Goal: Task Accomplishment & Management: Complete application form

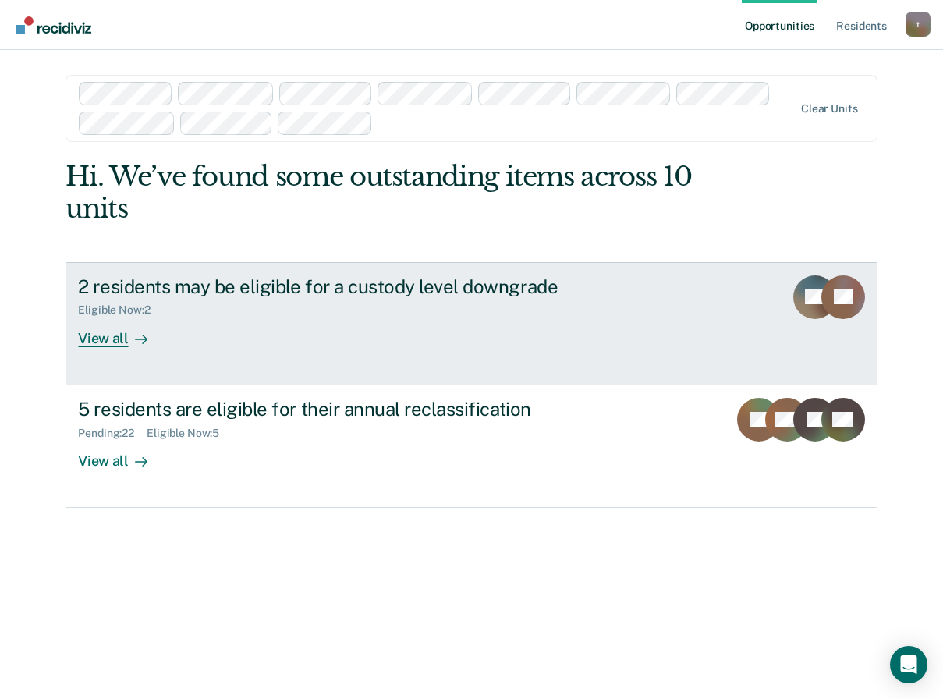
click at [413, 341] on div "2 residents may be eligible for a custody level downgrade Eligible Now : 2 View…" at bounding box center [370, 311] width 585 height 72
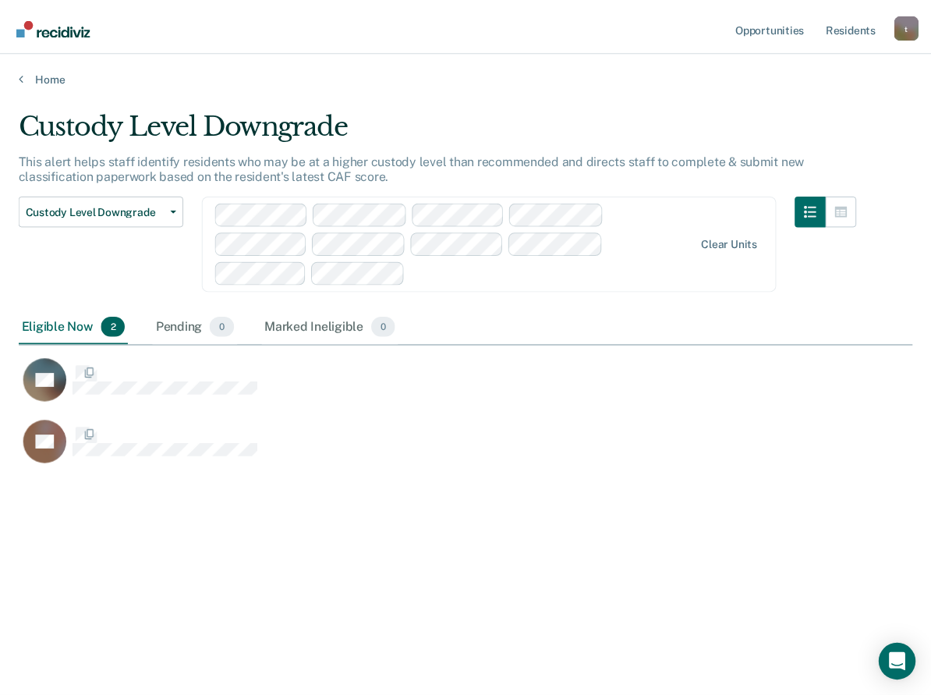
scroll to position [462, 894]
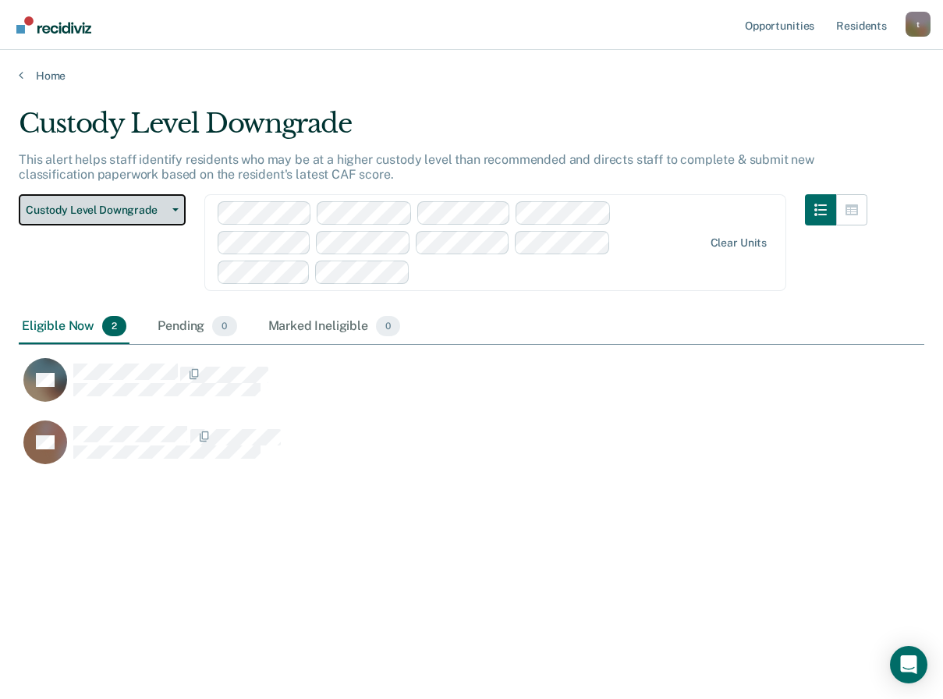
click at [179, 211] on button "Custody Level Downgrade" at bounding box center [102, 209] width 167 height 31
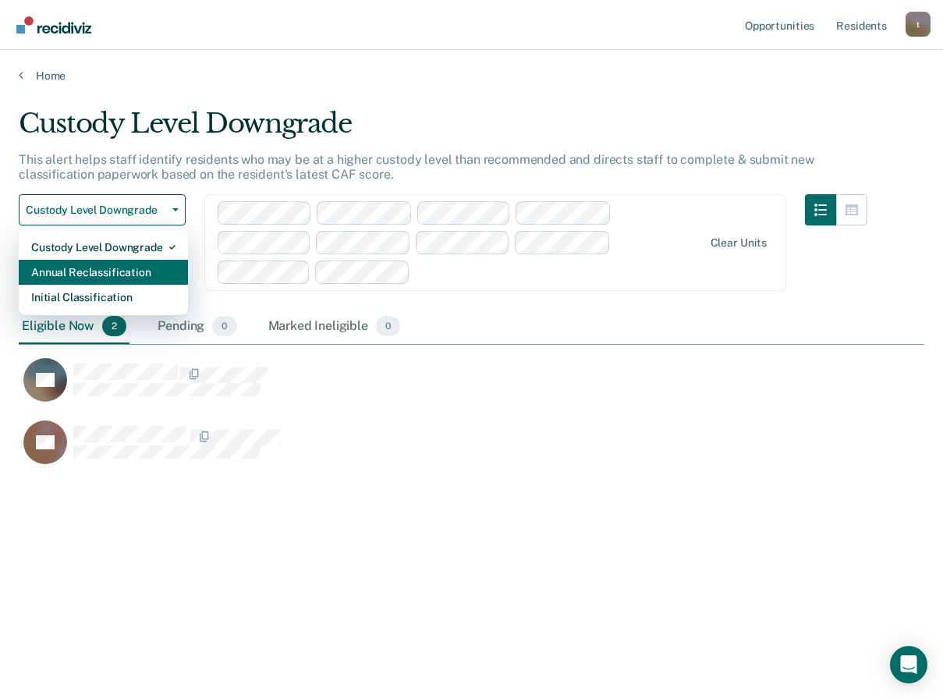
click at [130, 268] on div "Annual Reclassification" at bounding box center [103, 272] width 144 height 25
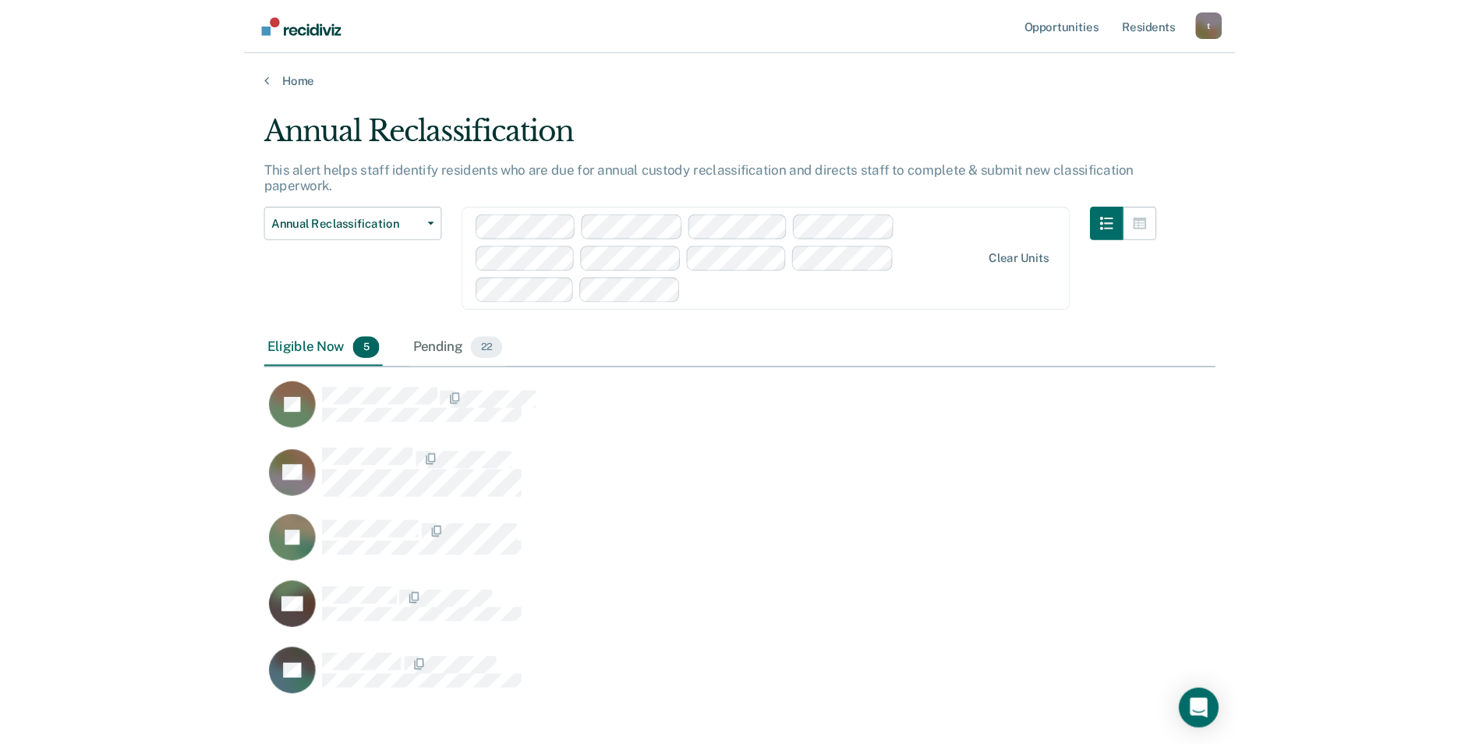
scroll to position [544, 882]
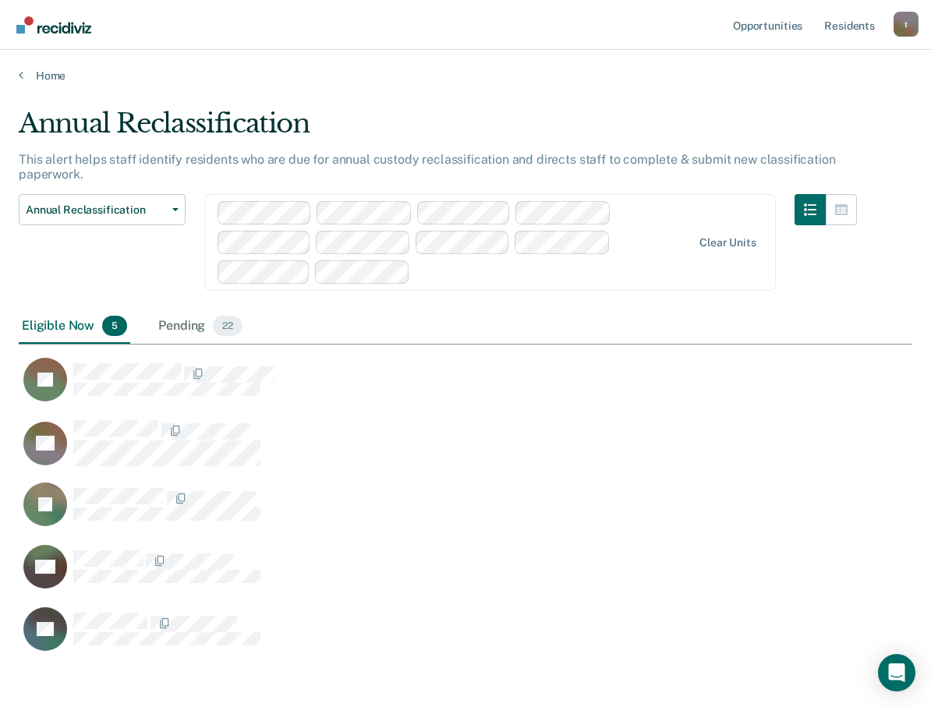
click at [83, 243] on div "Annual Reclassification Custody Level Downgrade Annual Reclassification Initial…" at bounding box center [102, 251] width 167 height 115
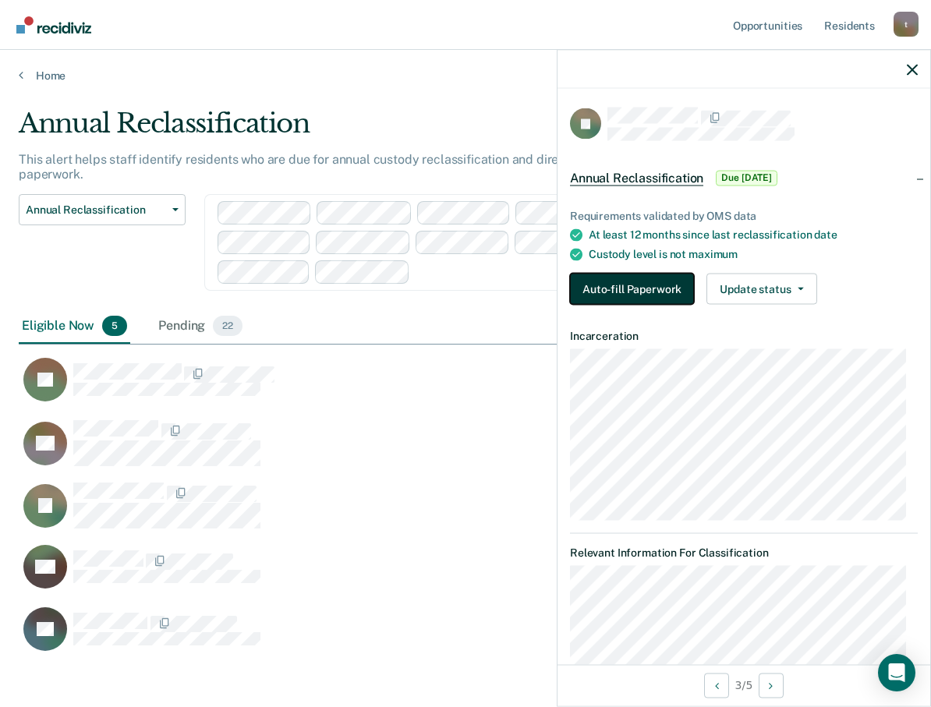
click at [654, 275] on button "Auto-fill Paperwork" at bounding box center [632, 289] width 124 height 31
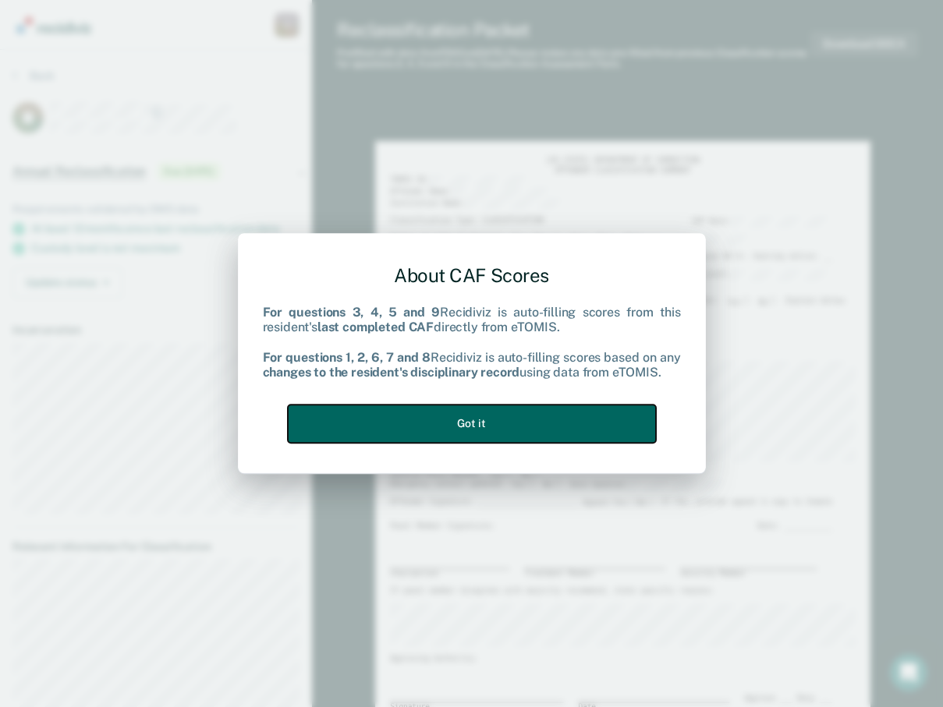
click at [498, 416] on button "Got it" at bounding box center [472, 424] width 368 height 38
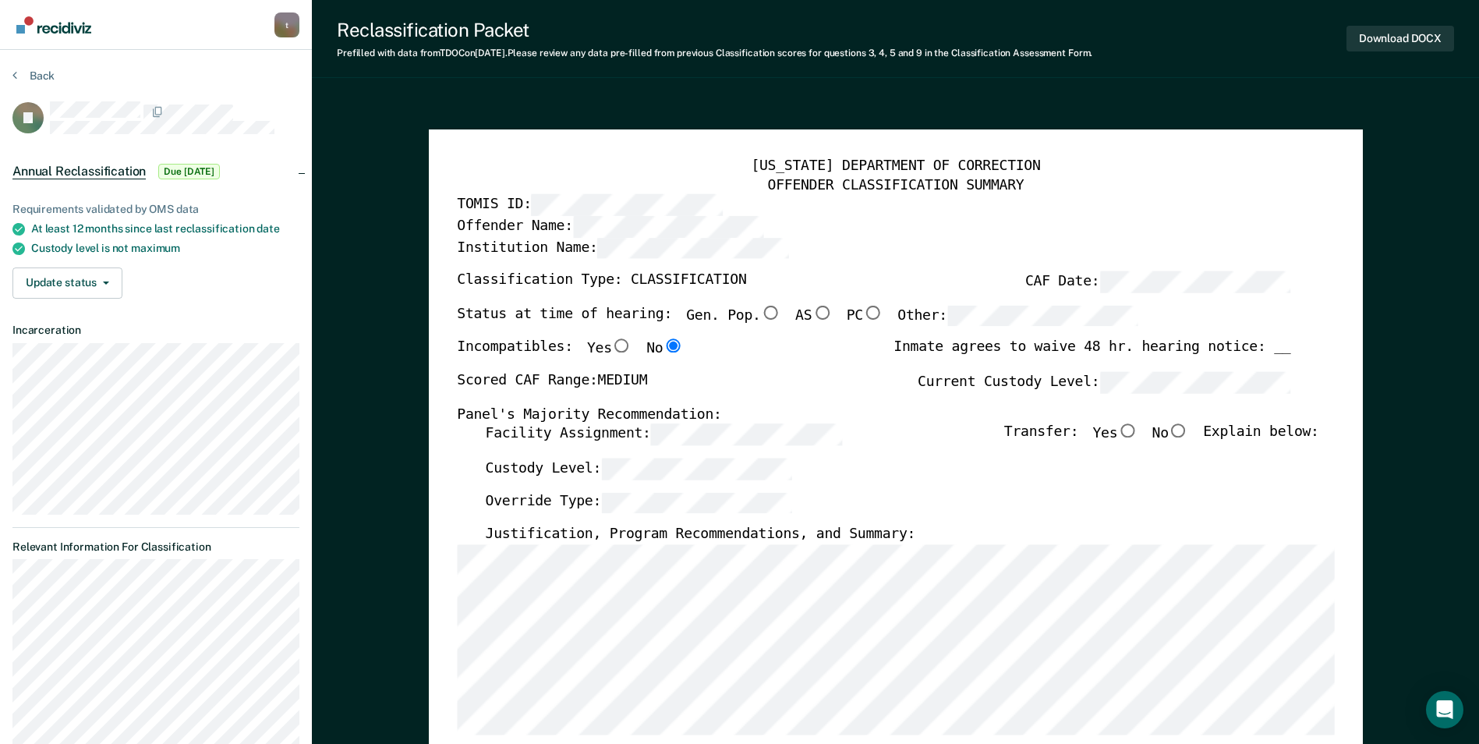
click at [942, 432] on input "No" at bounding box center [1179, 431] width 20 height 14
type textarea "x"
radio input "true"
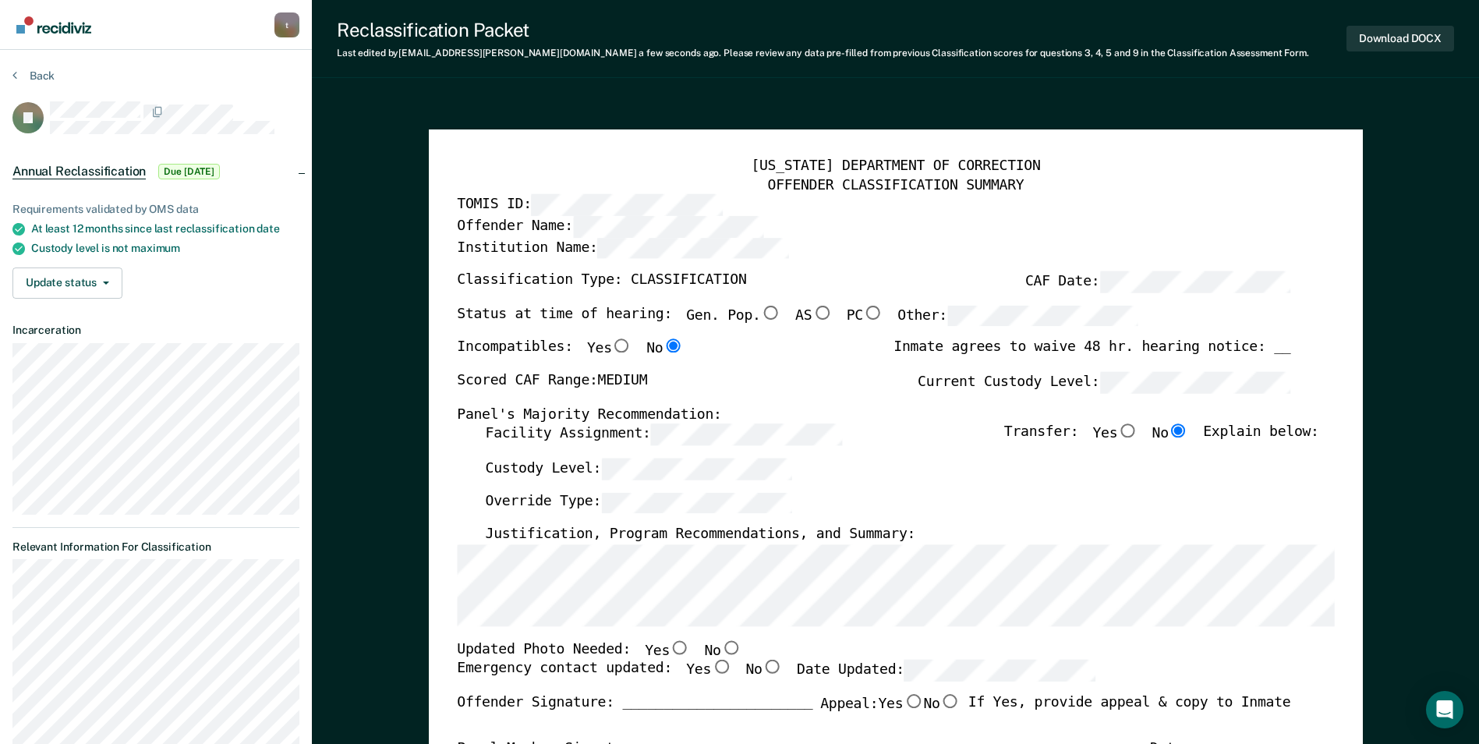
scroll to position [156, 0]
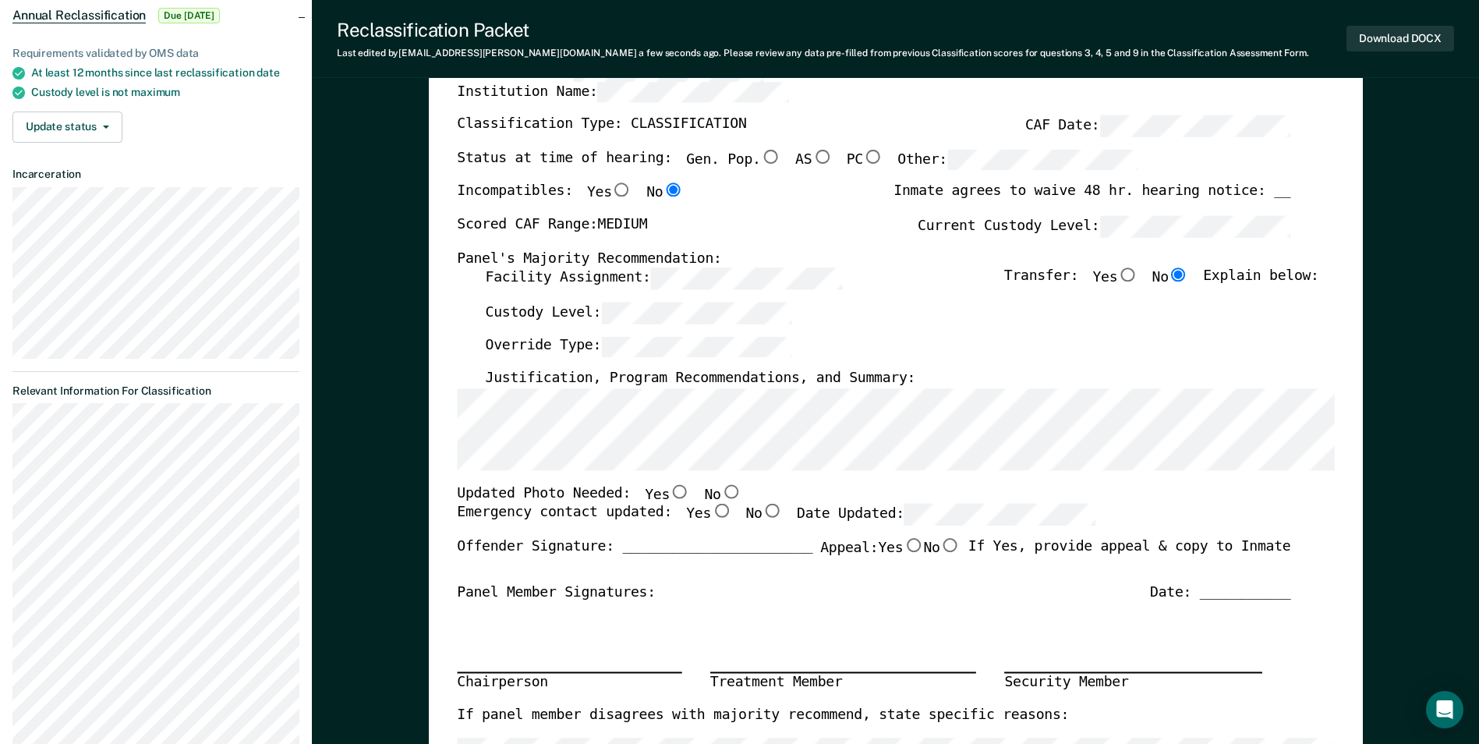
click at [721, 487] on input "No" at bounding box center [731, 491] width 20 height 14
type textarea "x"
radio input "true"
drag, startPoint x: 701, startPoint y: 516, endPoint x: 859, endPoint y: 508, distance: 157.7
click at [711, 516] on input "Yes" at bounding box center [721, 512] width 20 height 14
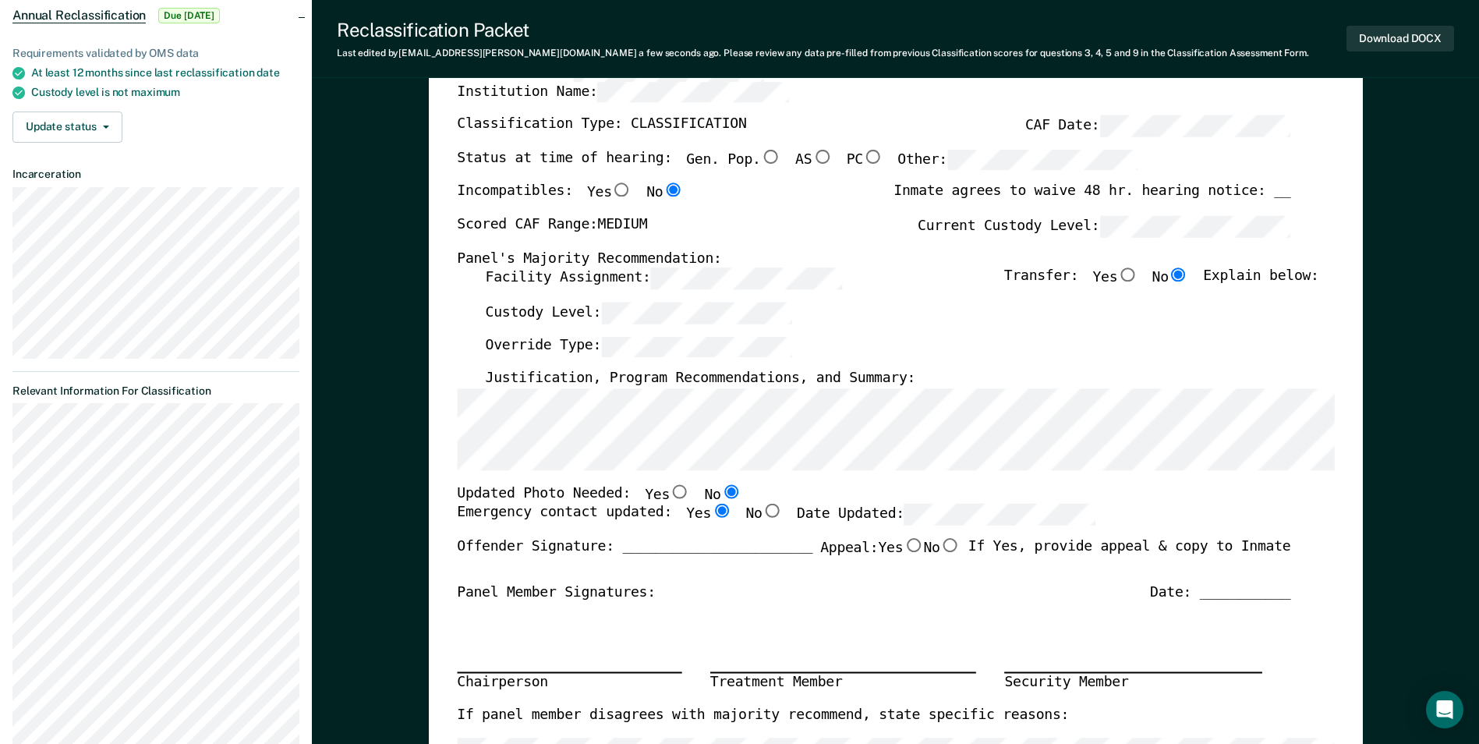
type textarea "x"
radio input "true"
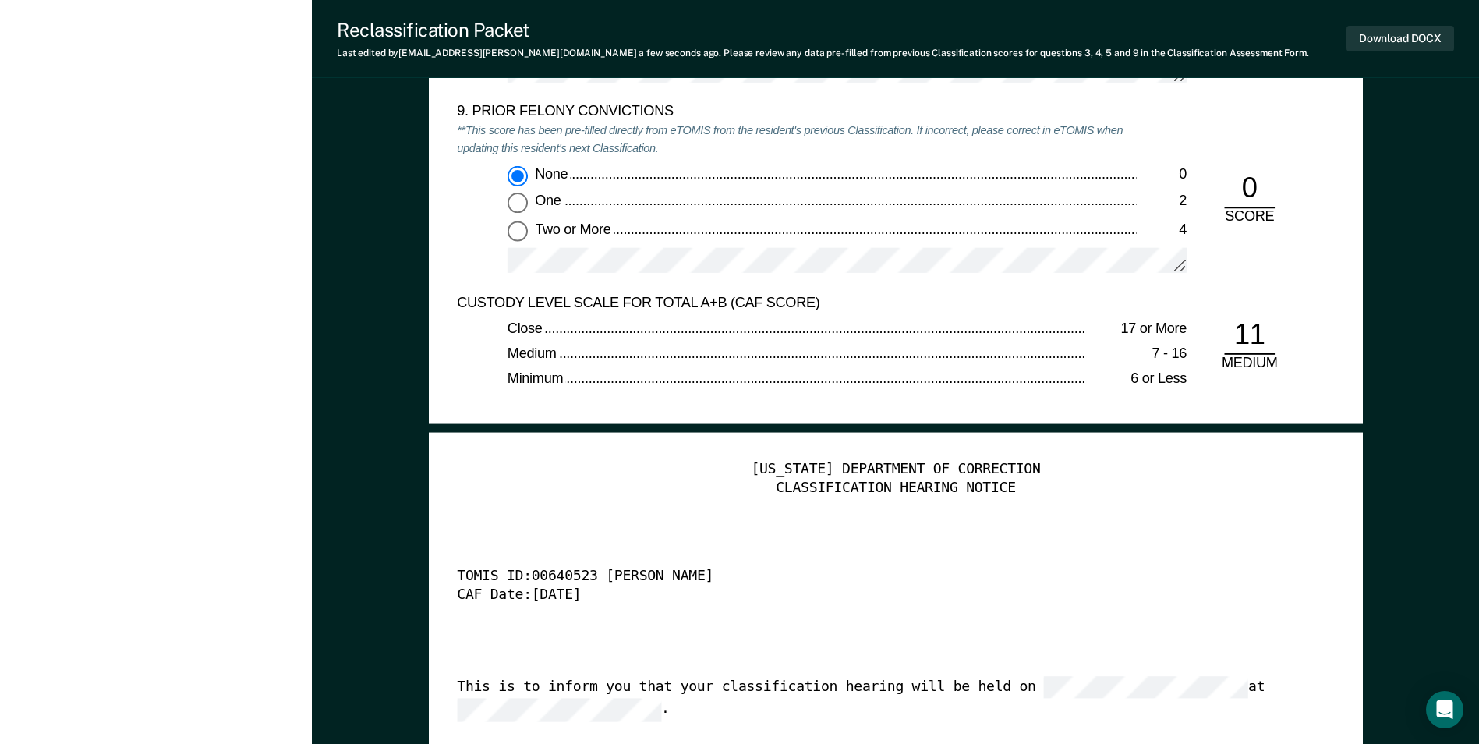
scroll to position [4055, 0]
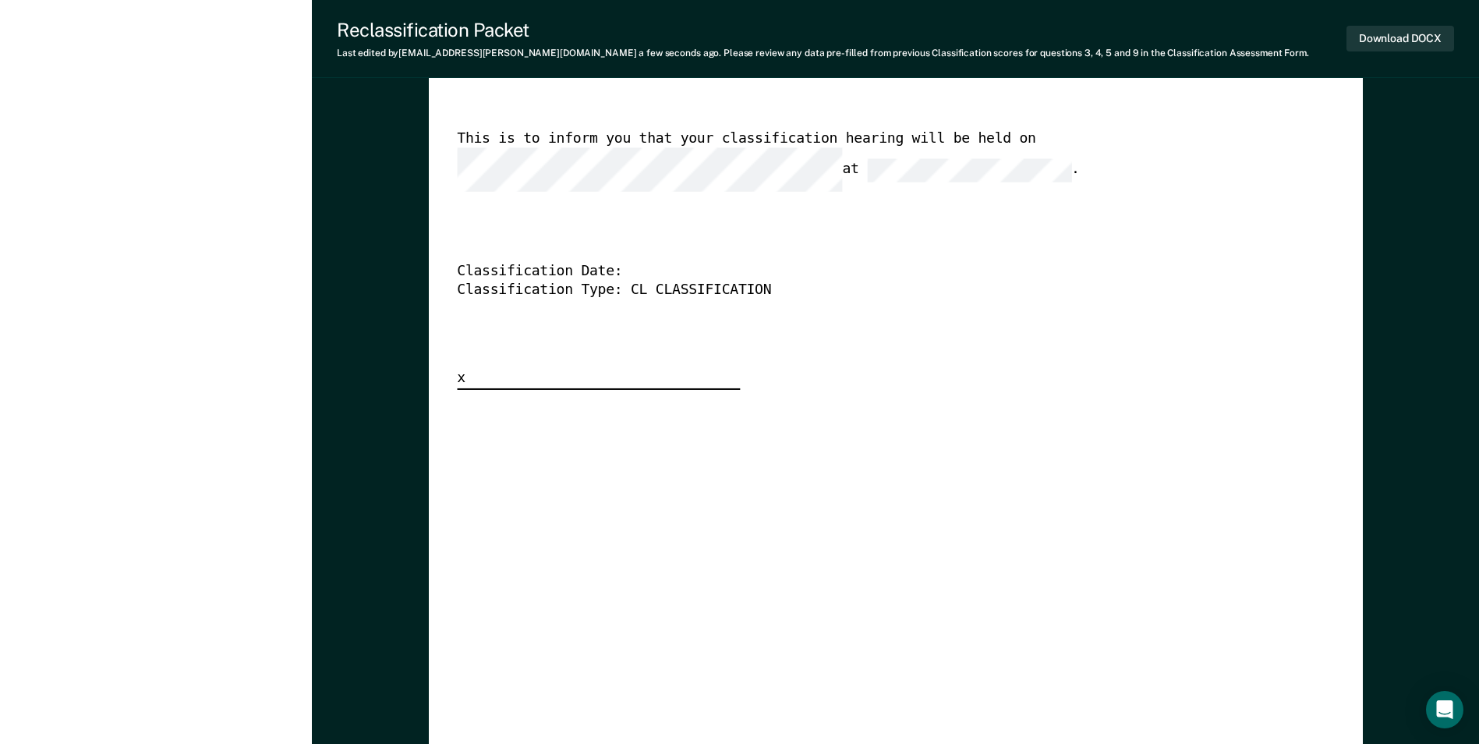
click at [542, 146] on div "This is to inform you that your classification hearing will be held on at ." at bounding box center [874, 160] width 834 height 62
click at [542, 147] on div "This is to inform you that your classification hearing will be held on at ." at bounding box center [874, 160] width 834 height 62
click at [942, 30] on button "Download DOCX" at bounding box center [1401, 39] width 108 height 26
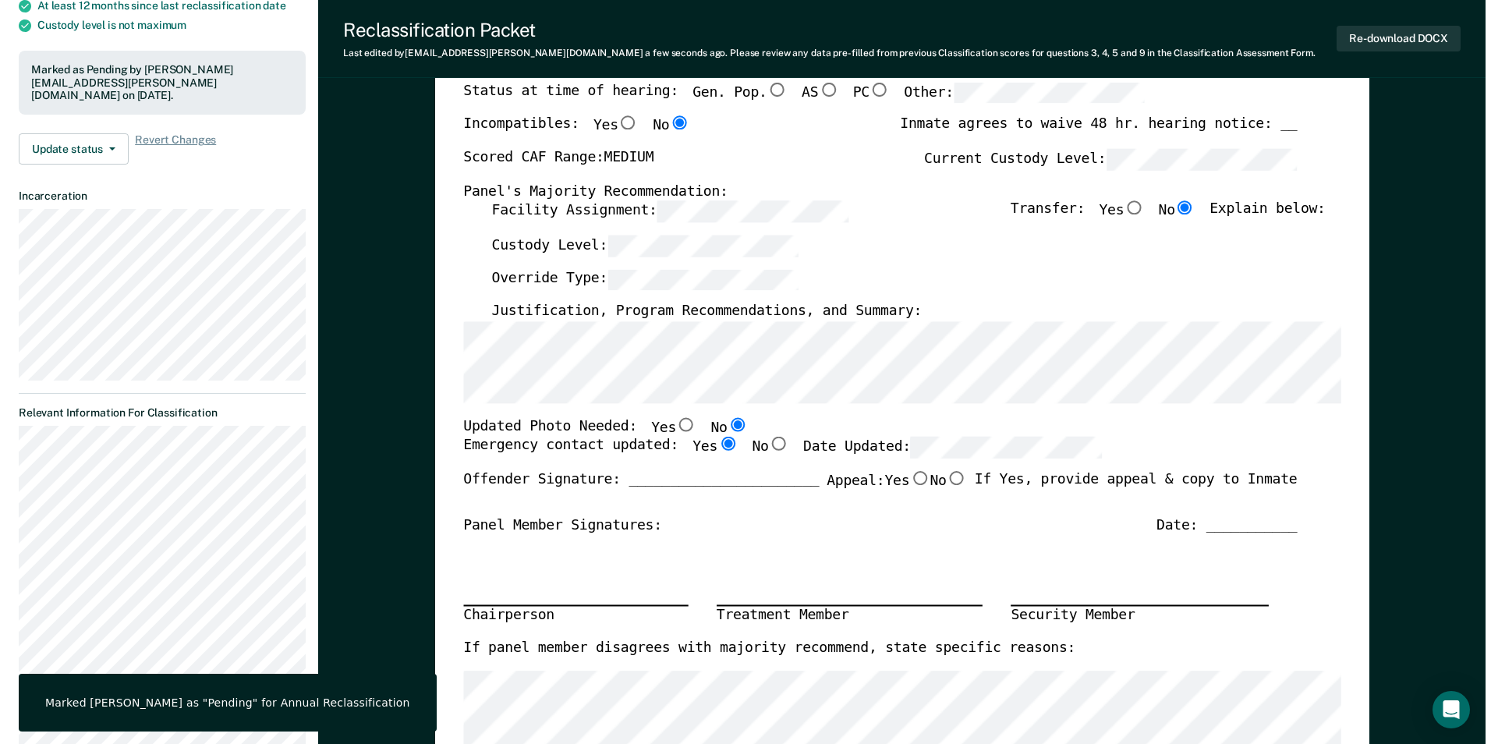
scroll to position [0, 0]
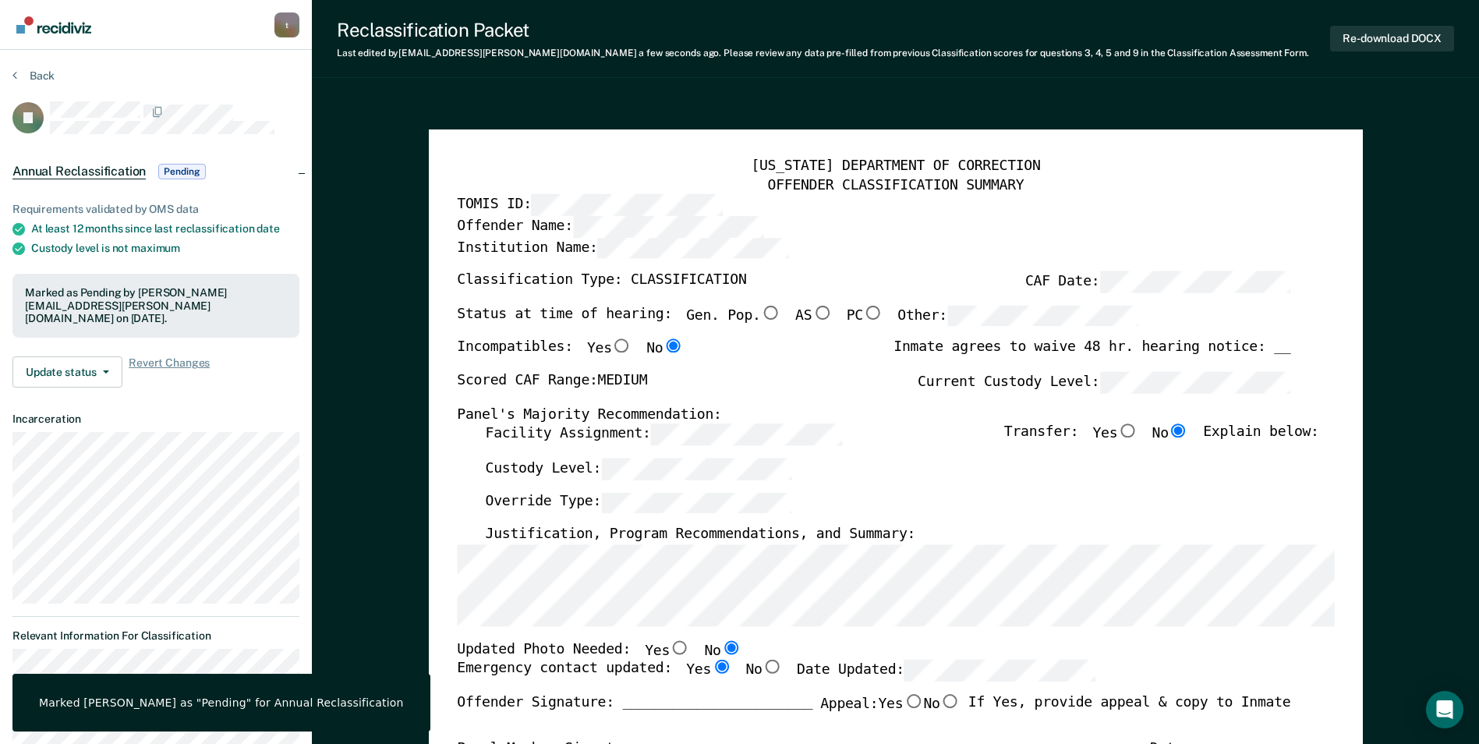
click at [12, 70] on section "Back JL Annual Reclassification Pending Requirements validated by OMS data At l…" at bounding box center [156, 562] width 312 height 1025
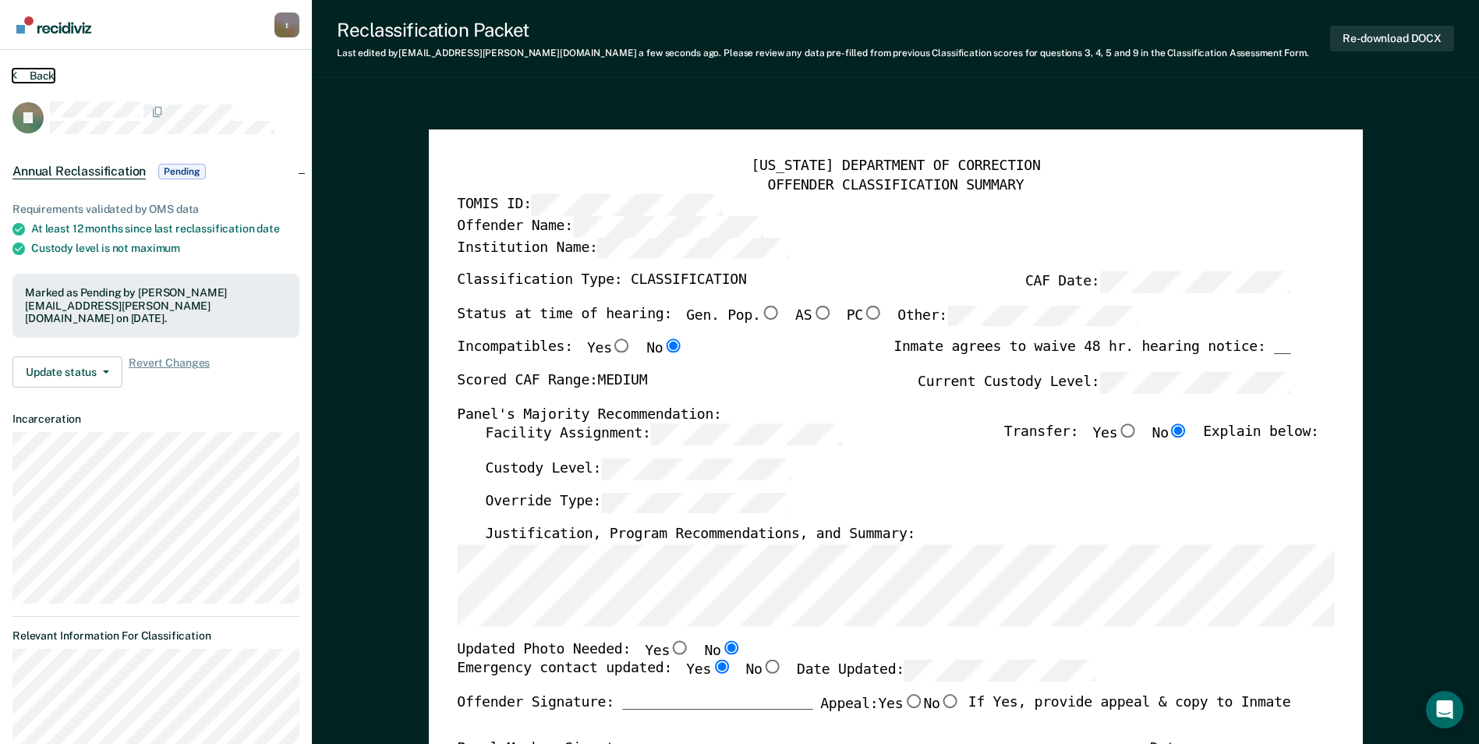
click at [42, 75] on button "Back" at bounding box center [33, 76] width 42 height 14
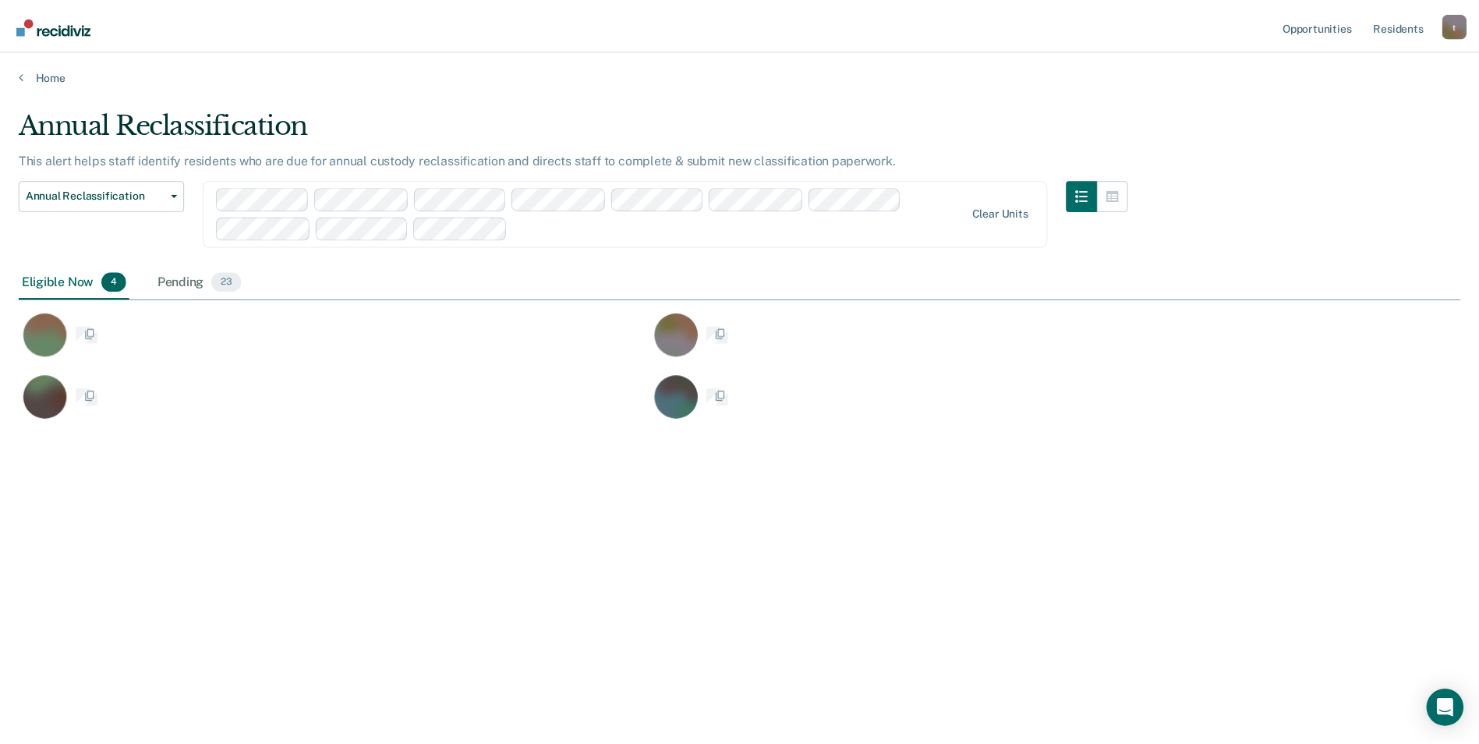
scroll to position [508, 1442]
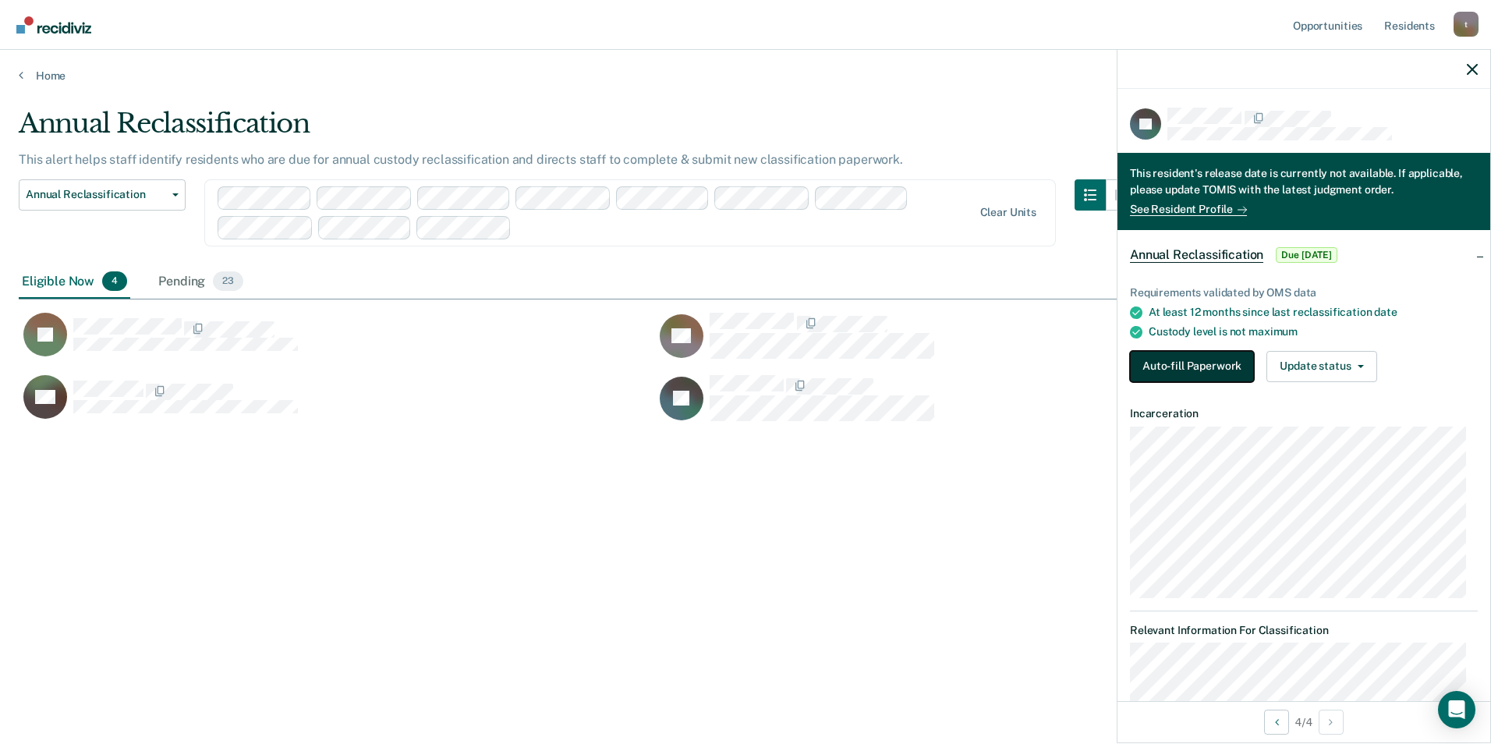
click at [942, 370] on button "Auto-fill Paperwork" at bounding box center [1192, 366] width 124 height 31
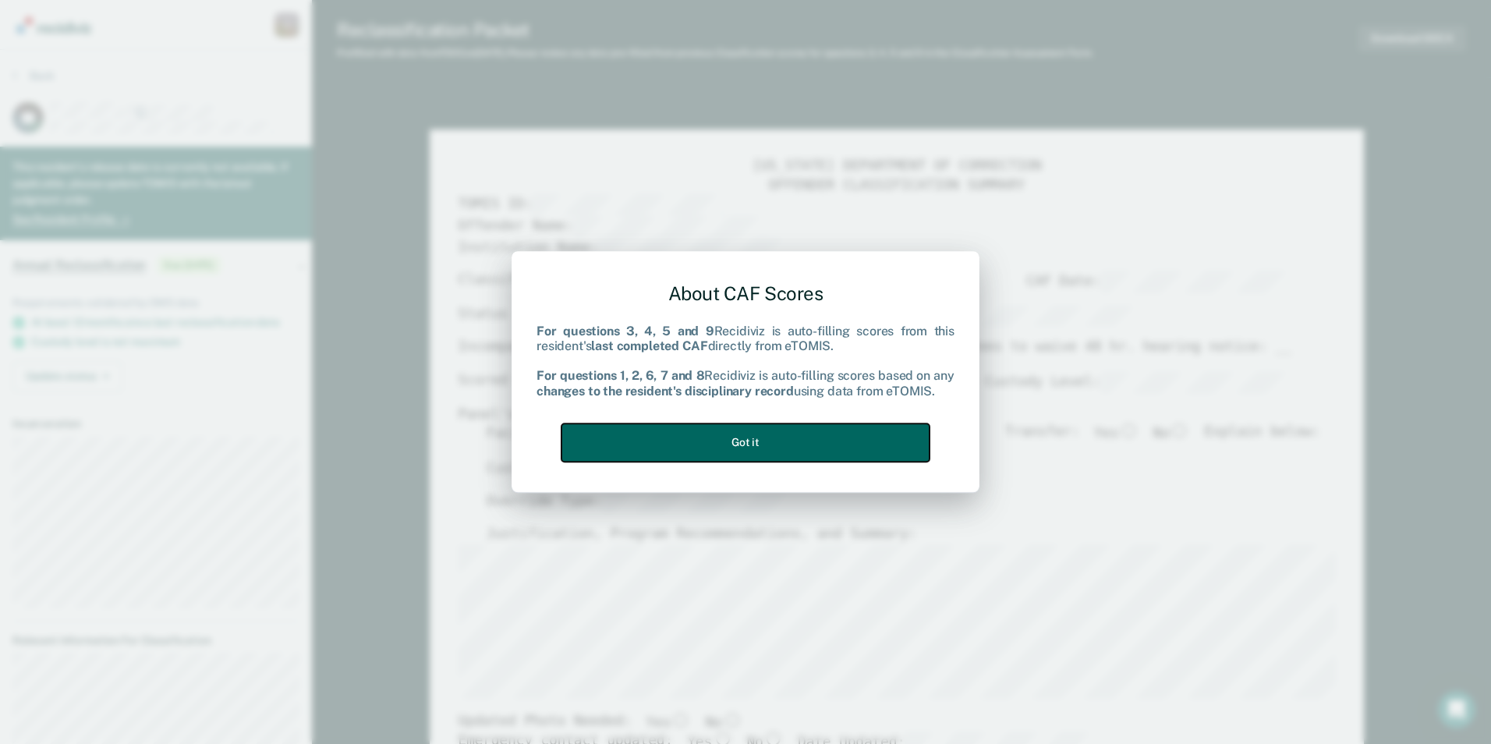
click at [816, 452] on button "Got it" at bounding box center [746, 442] width 368 height 38
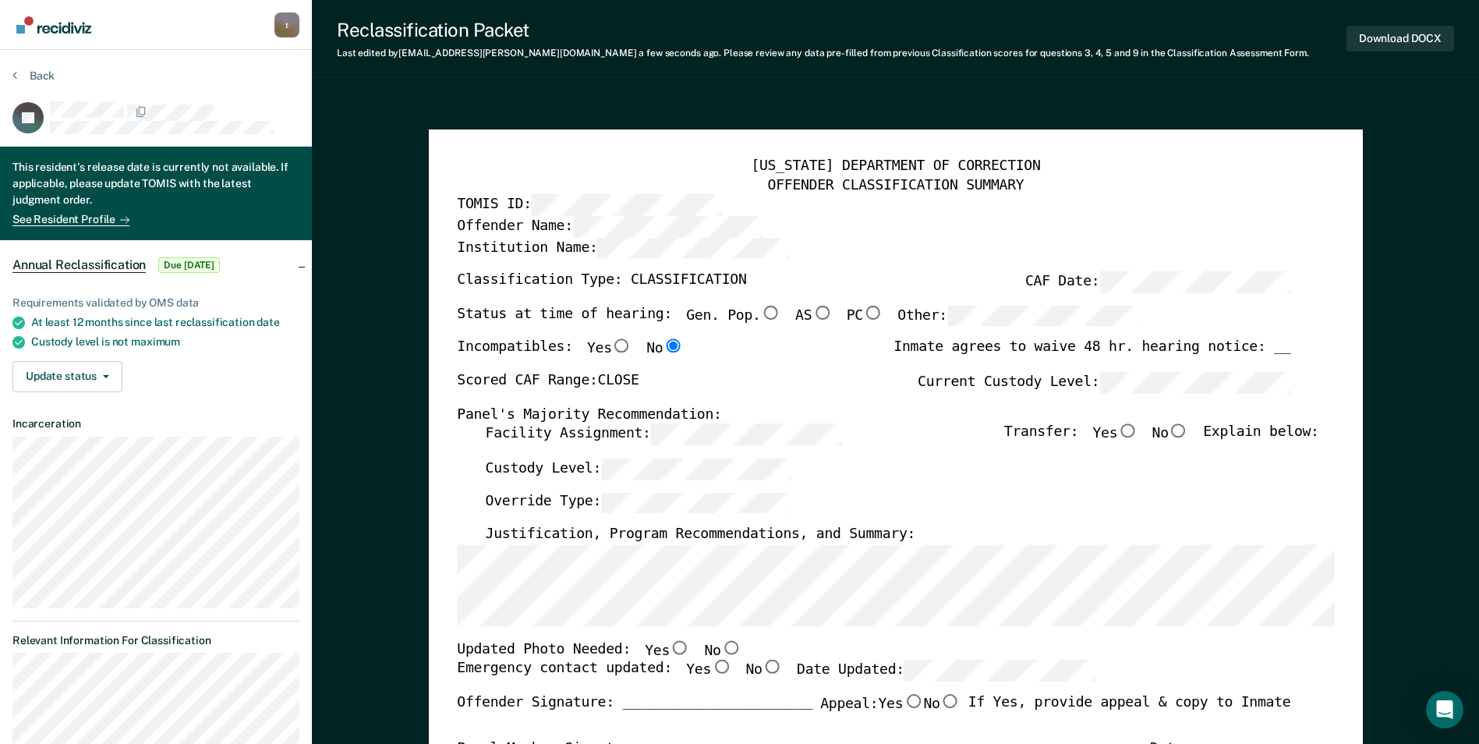
click at [942, 433] on input "No" at bounding box center [1179, 431] width 20 height 14
type textarea "x"
radio input "true"
click at [721, 642] on input "No" at bounding box center [731, 647] width 20 height 14
type textarea "x"
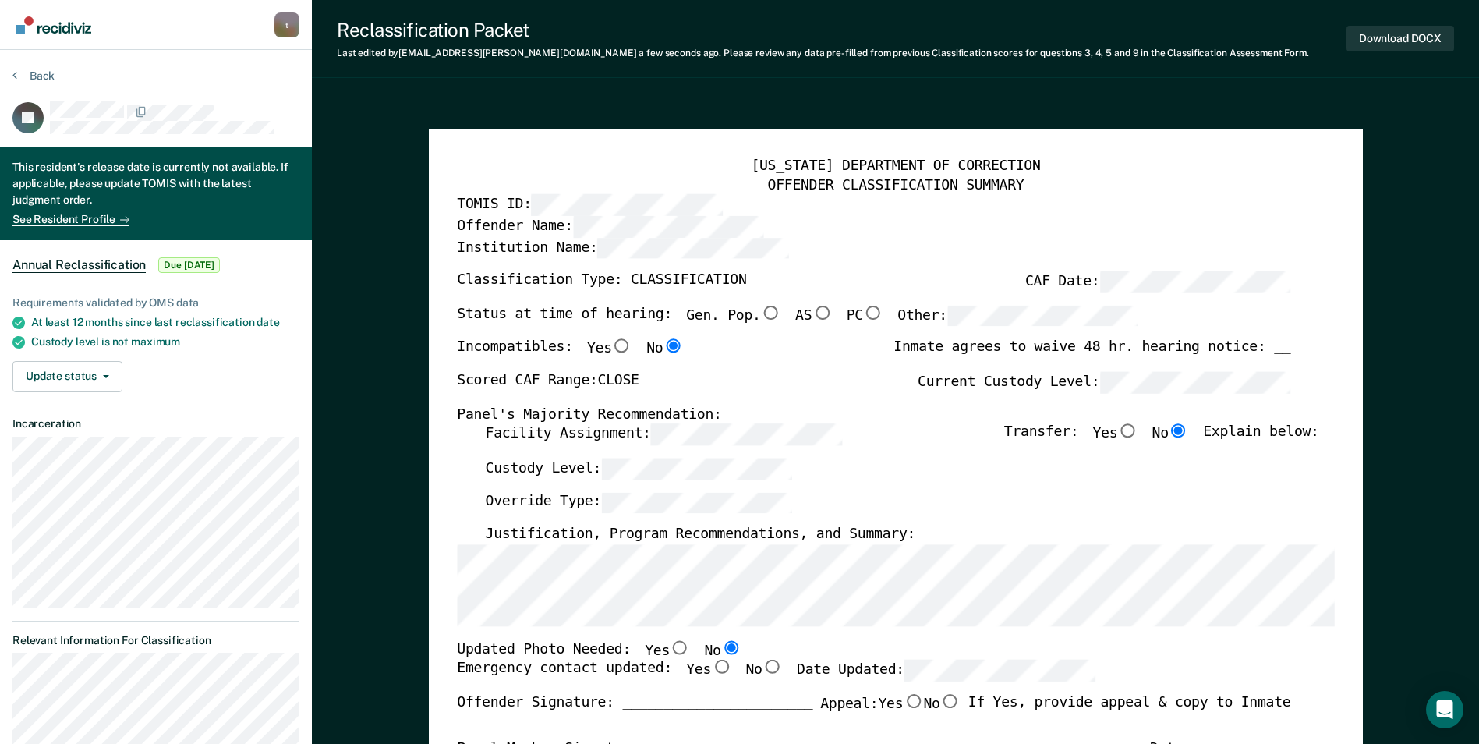
radio input "true"
click at [711, 664] on input "Yes" at bounding box center [721, 668] width 20 height 14
type textarea "x"
radio input "true"
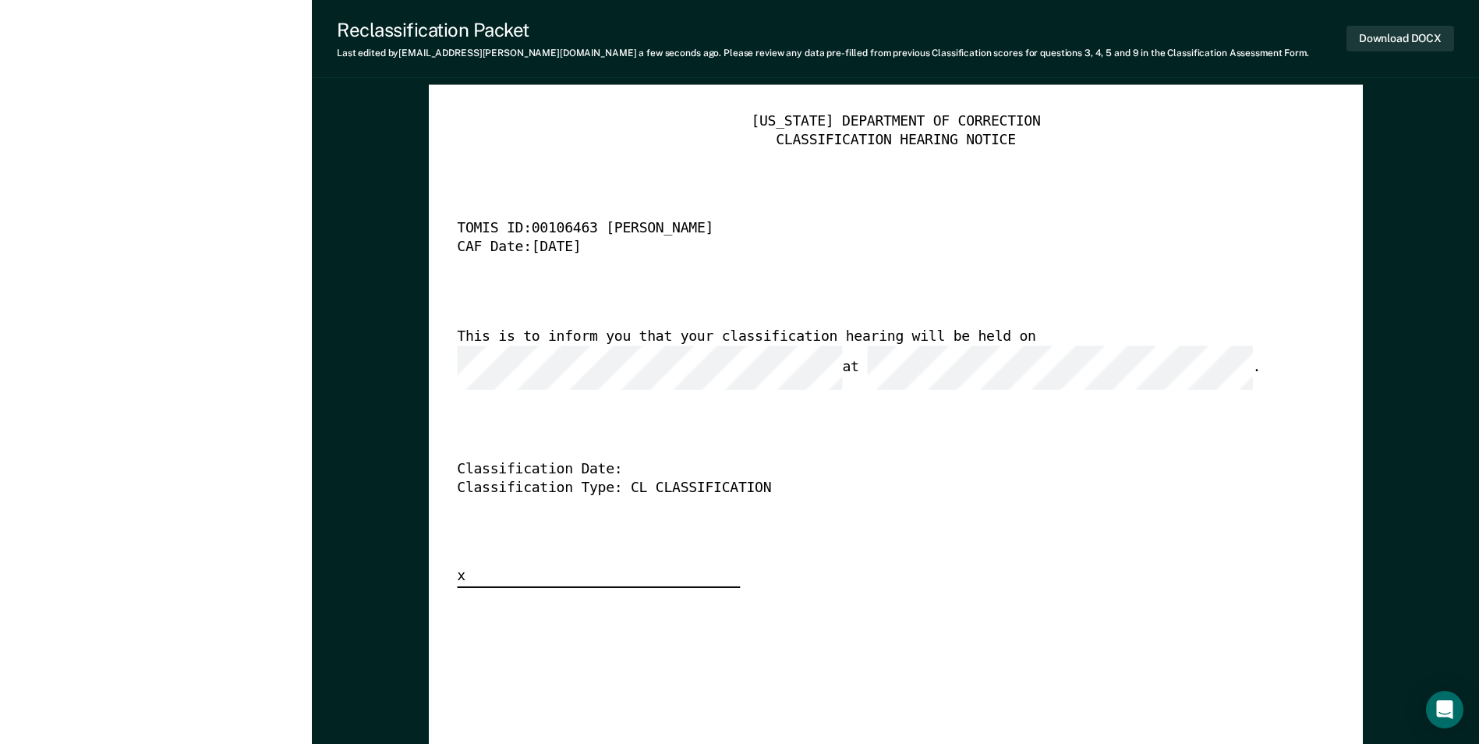
scroll to position [3899, 0]
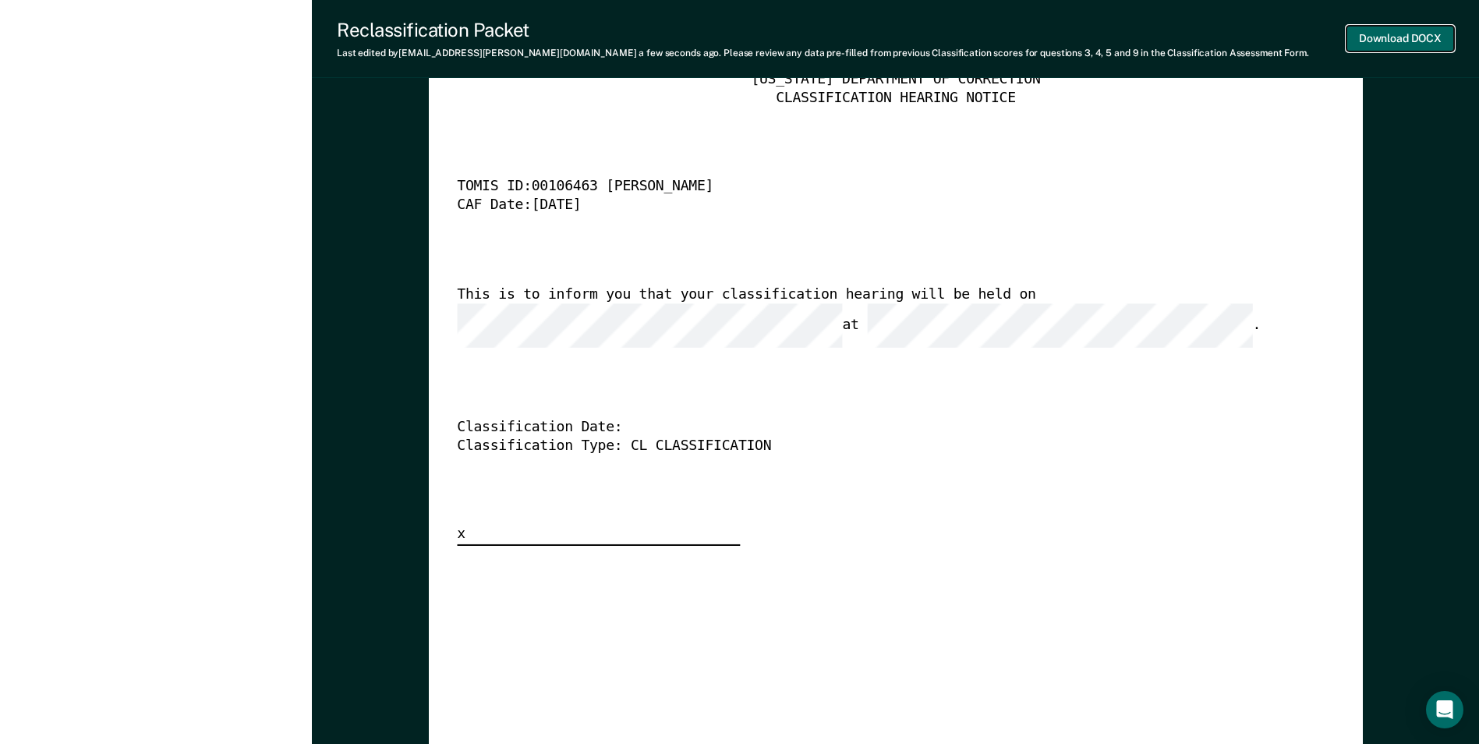
click at [942, 41] on button "Download DOCX" at bounding box center [1401, 39] width 108 height 26
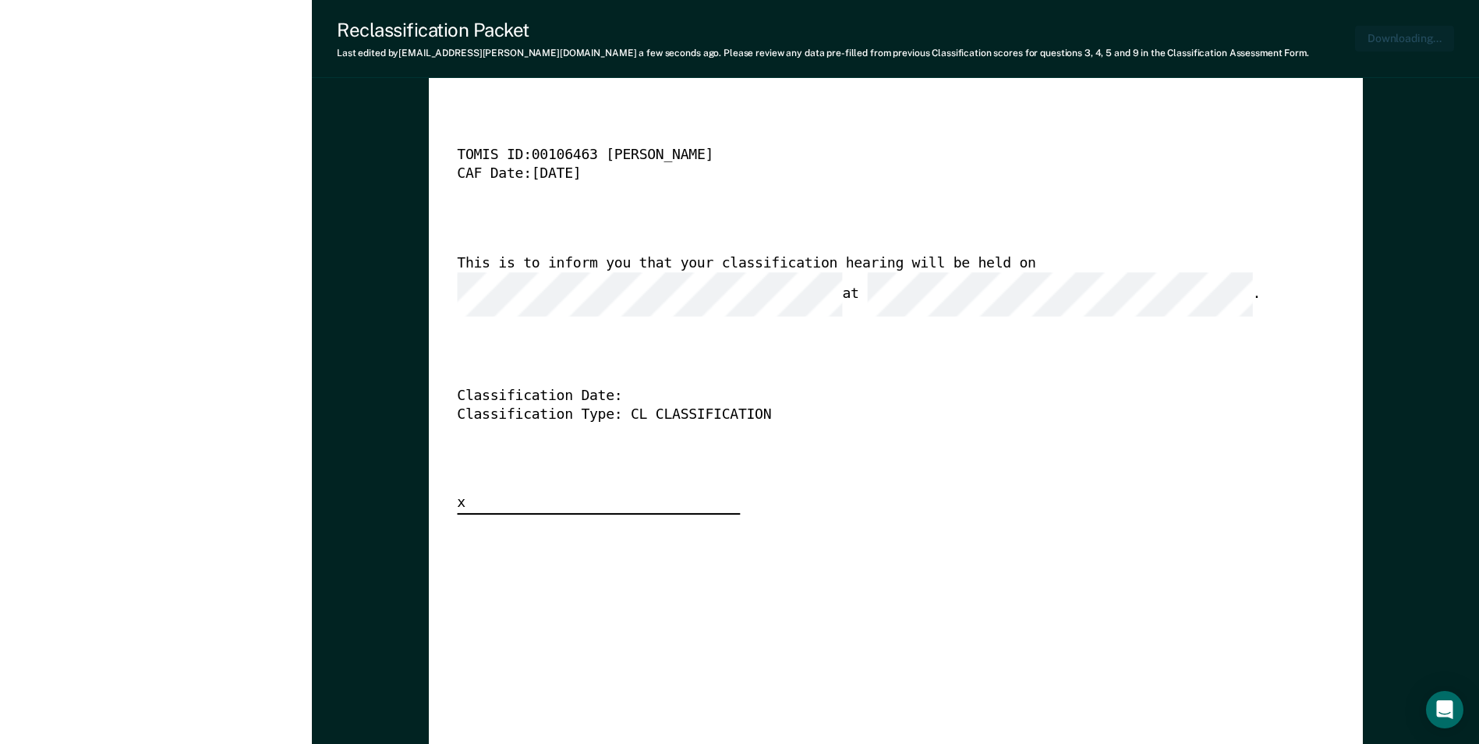
type textarea "x"
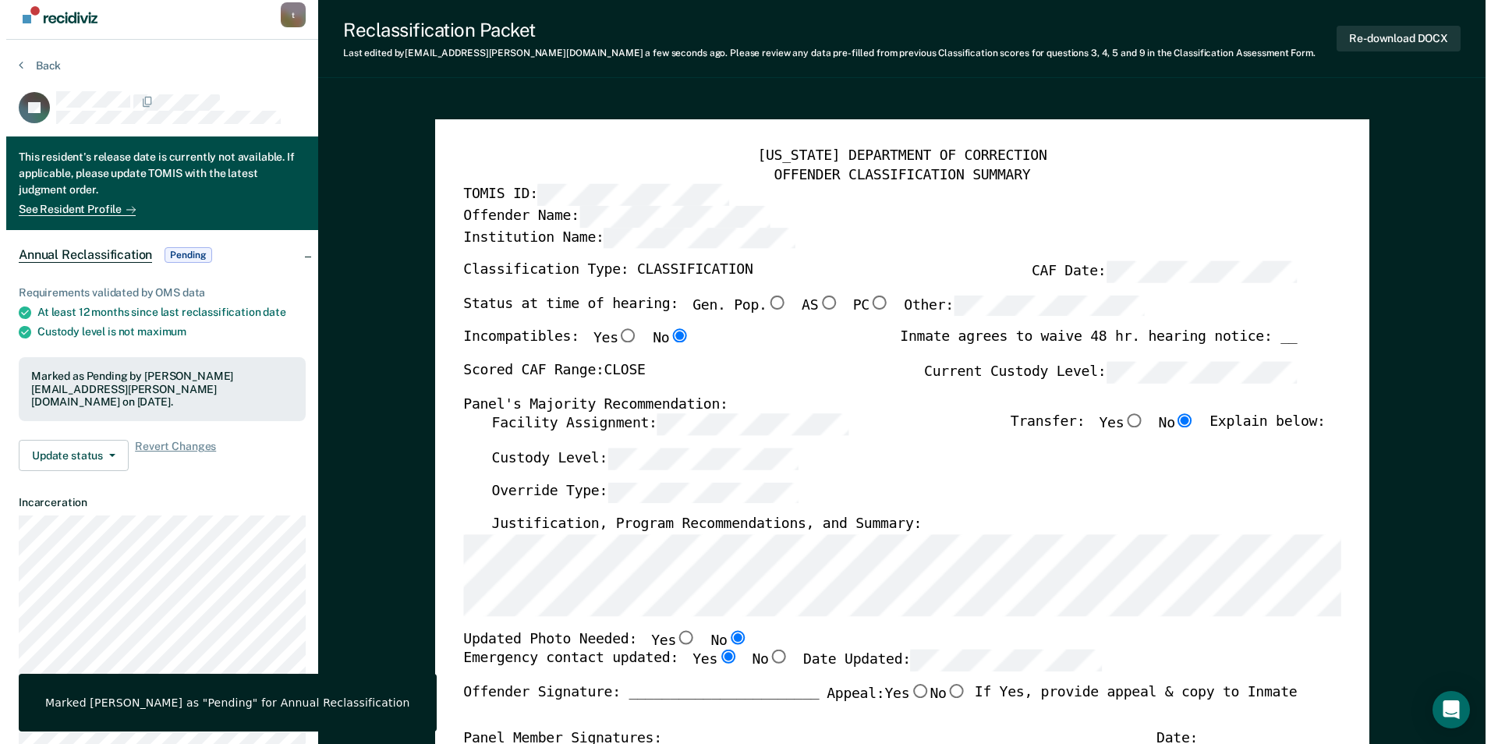
scroll to position [0, 0]
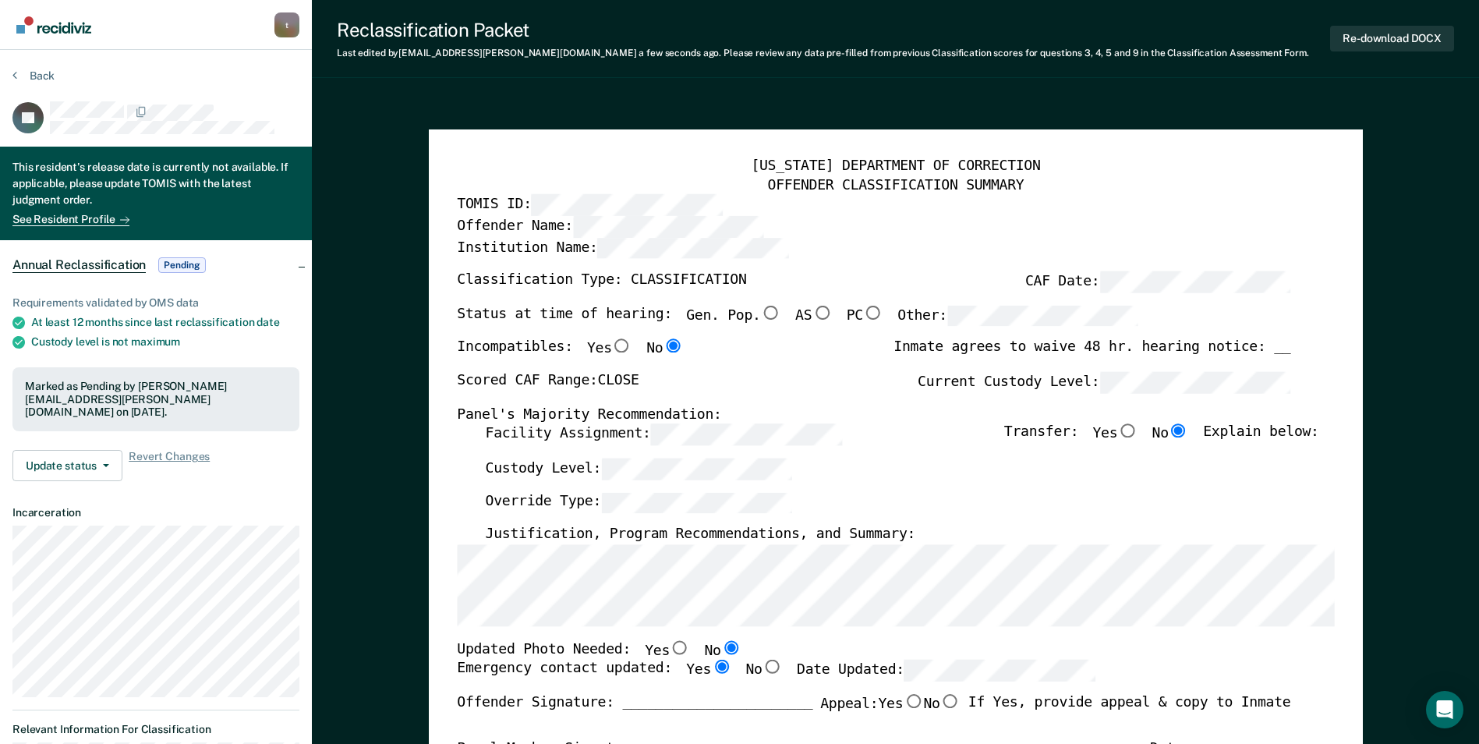
click at [263, 69] on div "Back" at bounding box center [155, 85] width 287 height 33
click at [44, 70] on button "Back" at bounding box center [33, 76] width 42 height 14
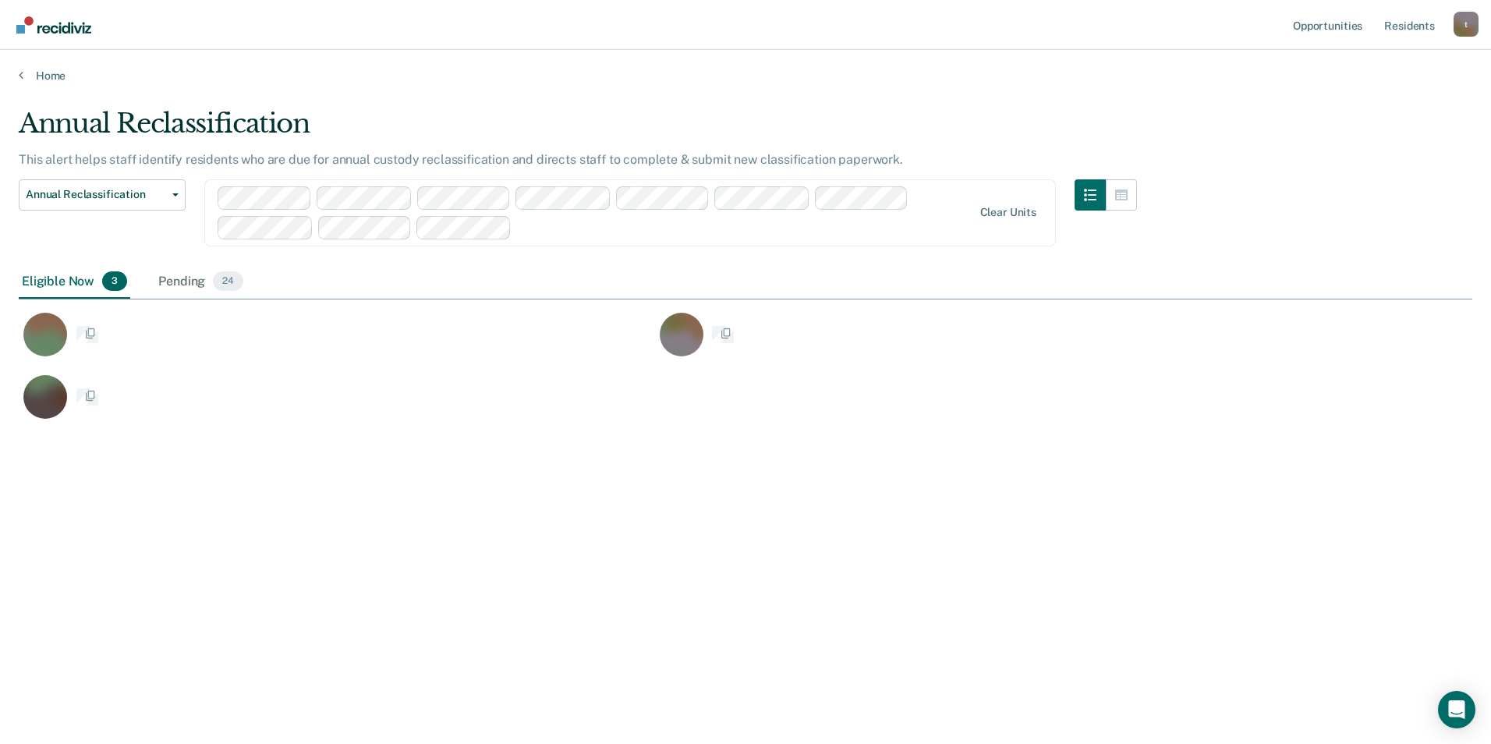
scroll to position [508, 1442]
click at [549, 227] on div at bounding box center [745, 227] width 455 height 18
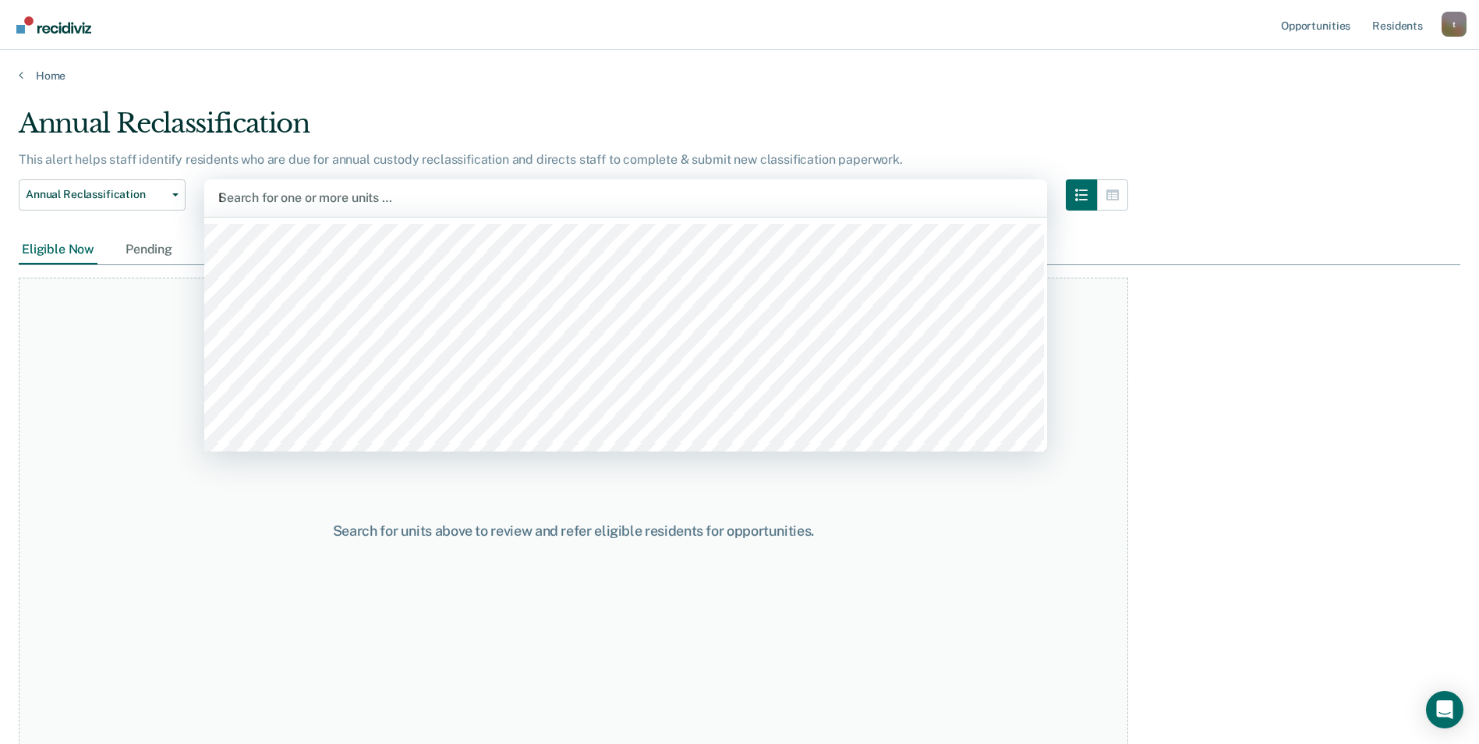
type input "BB"
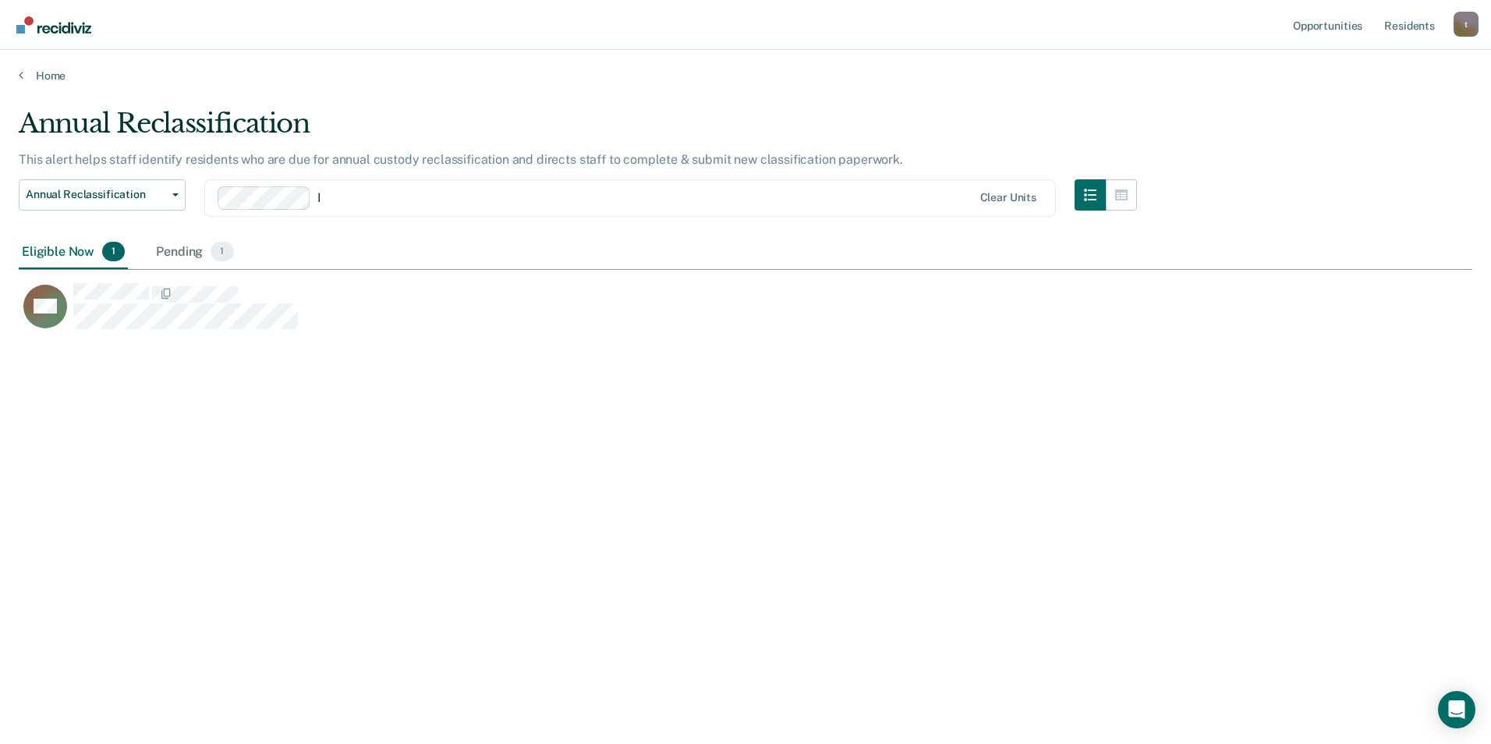
type input "BB"
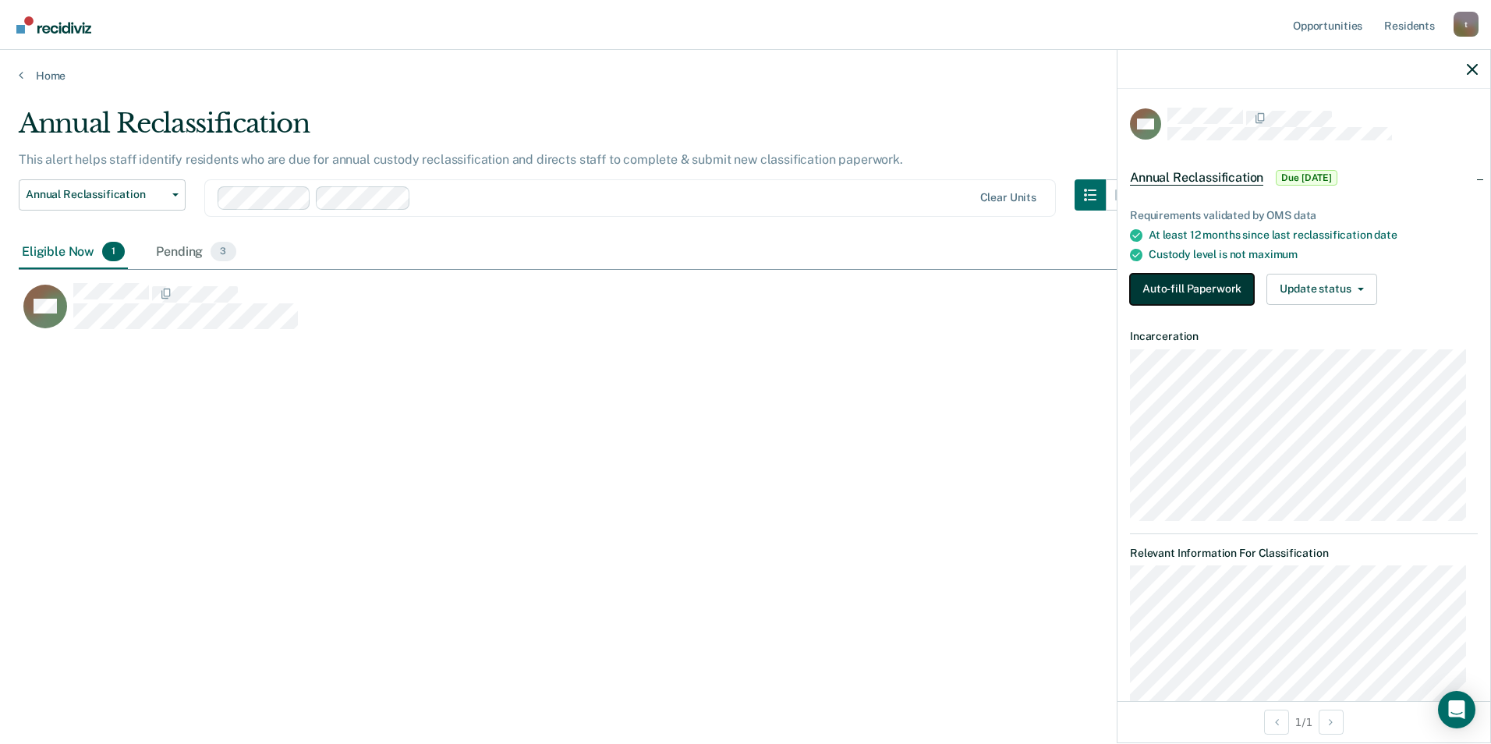
click at [942, 284] on button "Auto-fill Paperwork" at bounding box center [1192, 289] width 124 height 31
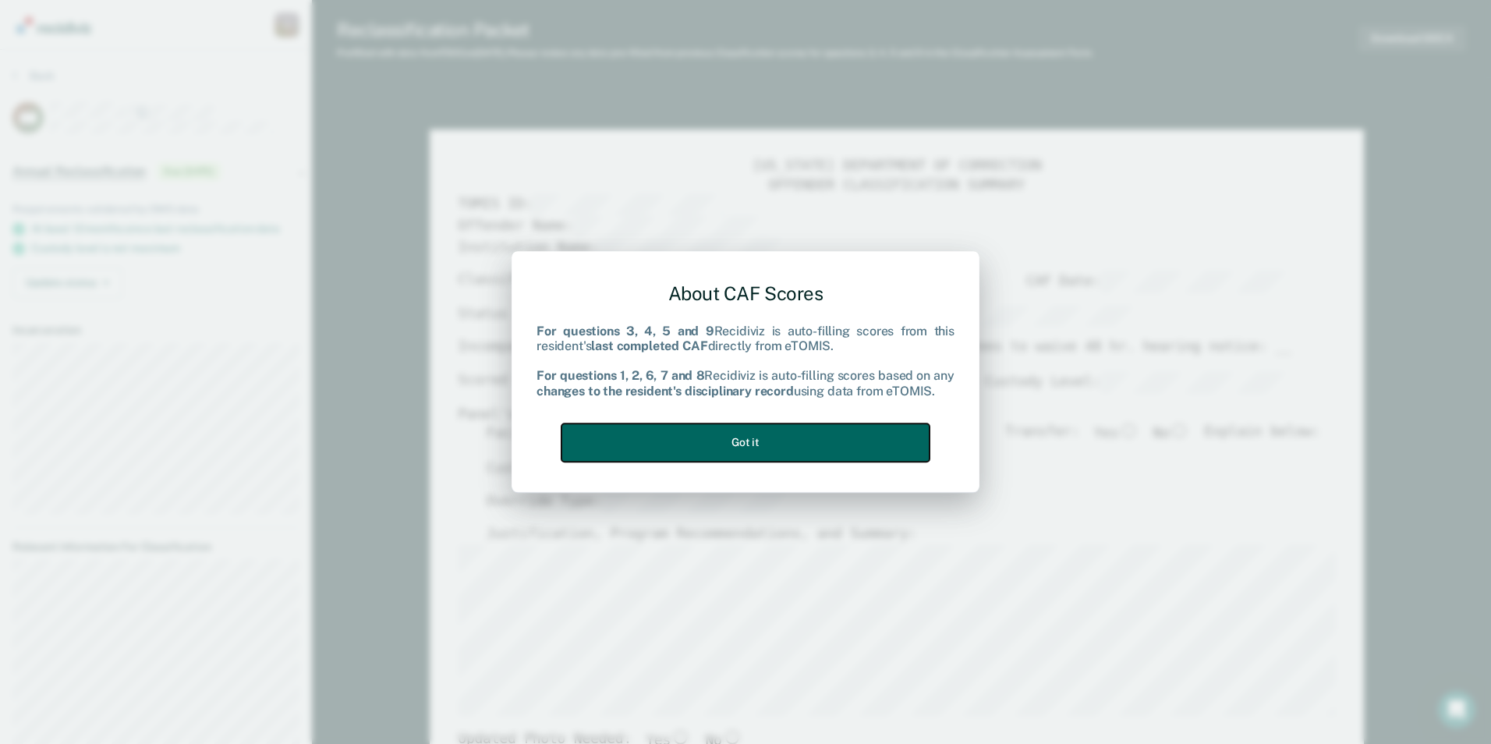
click at [714, 441] on button "Got it" at bounding box center [746, 442] width 368 height 38
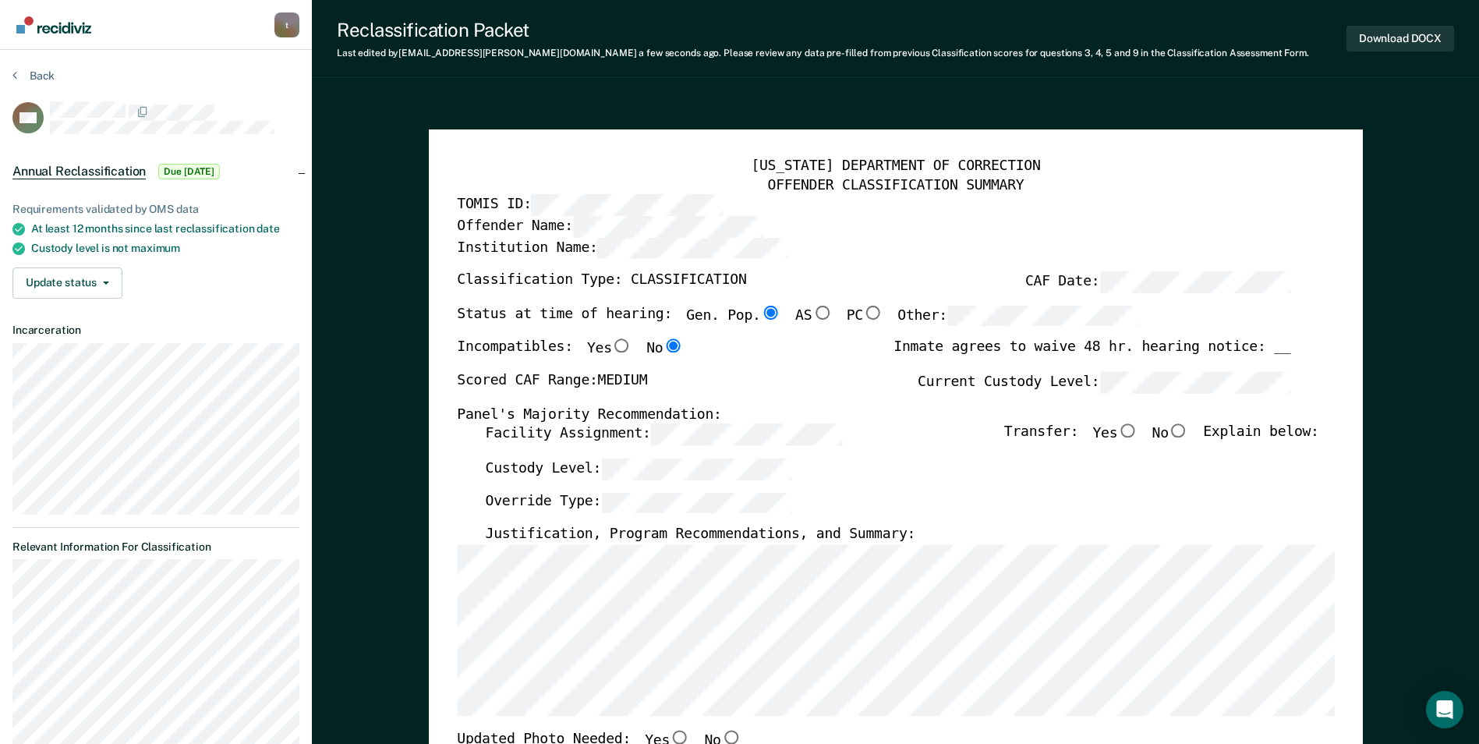
click at [942, 434] on input "No" at bounding box center [1179, 431] width 20 height 14
type textarea "x"
radio input "true"
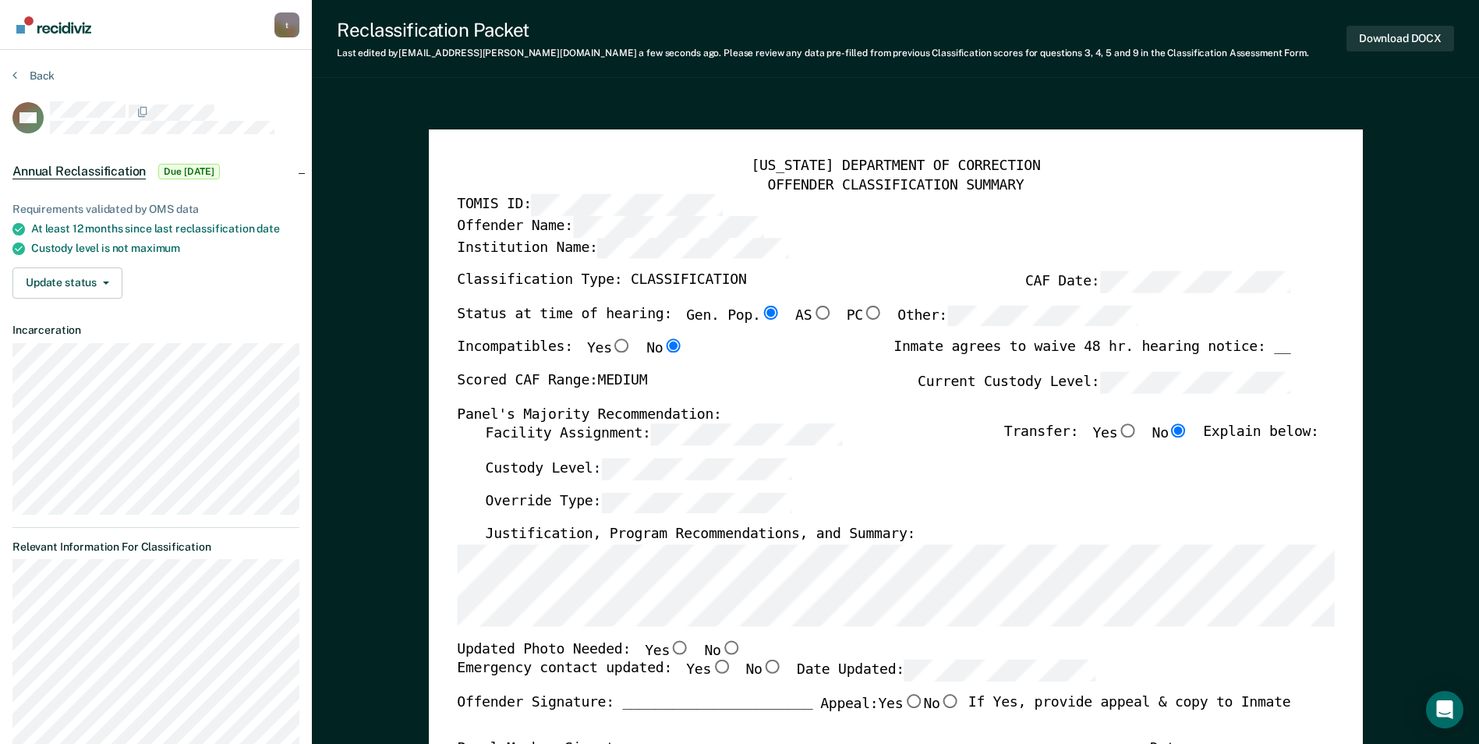
scroll to position [234, 0]
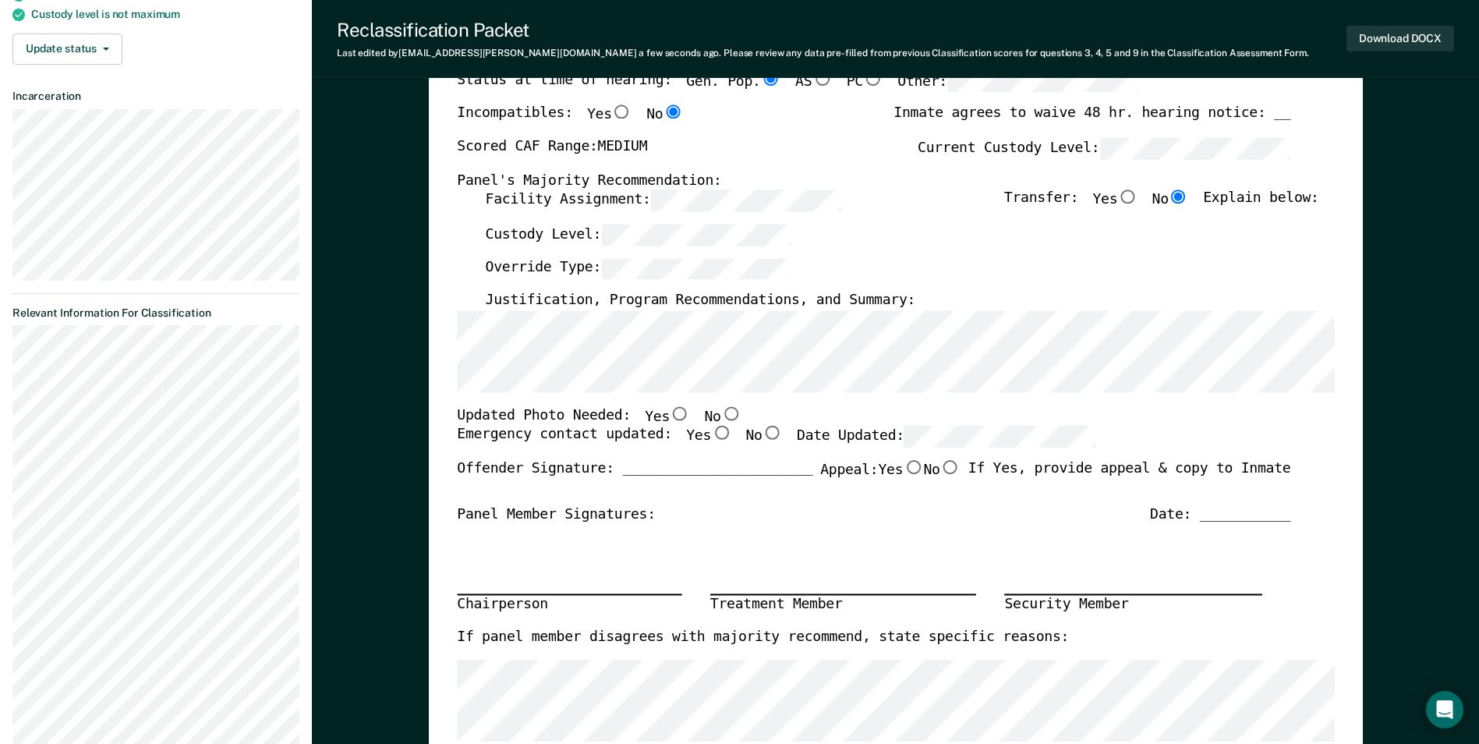
click at [721, 412] on input "No" at bounding box center [731, 413] width 20 height 14
type textarea "x"
radio input "true"
click at [711, 434] on input "Yes" at bounding box center [721, 434] width 20 height 14
type textarea "x"
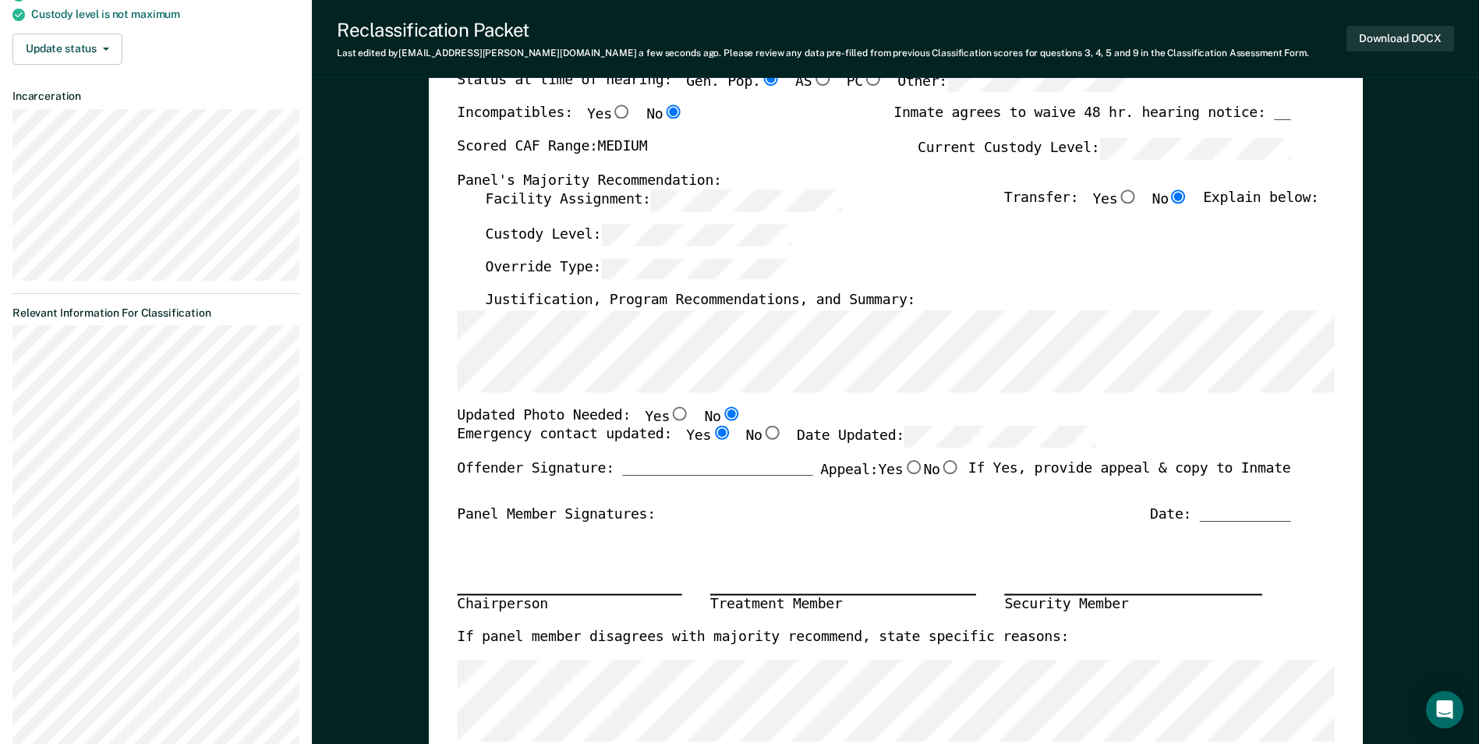
radio input "true"
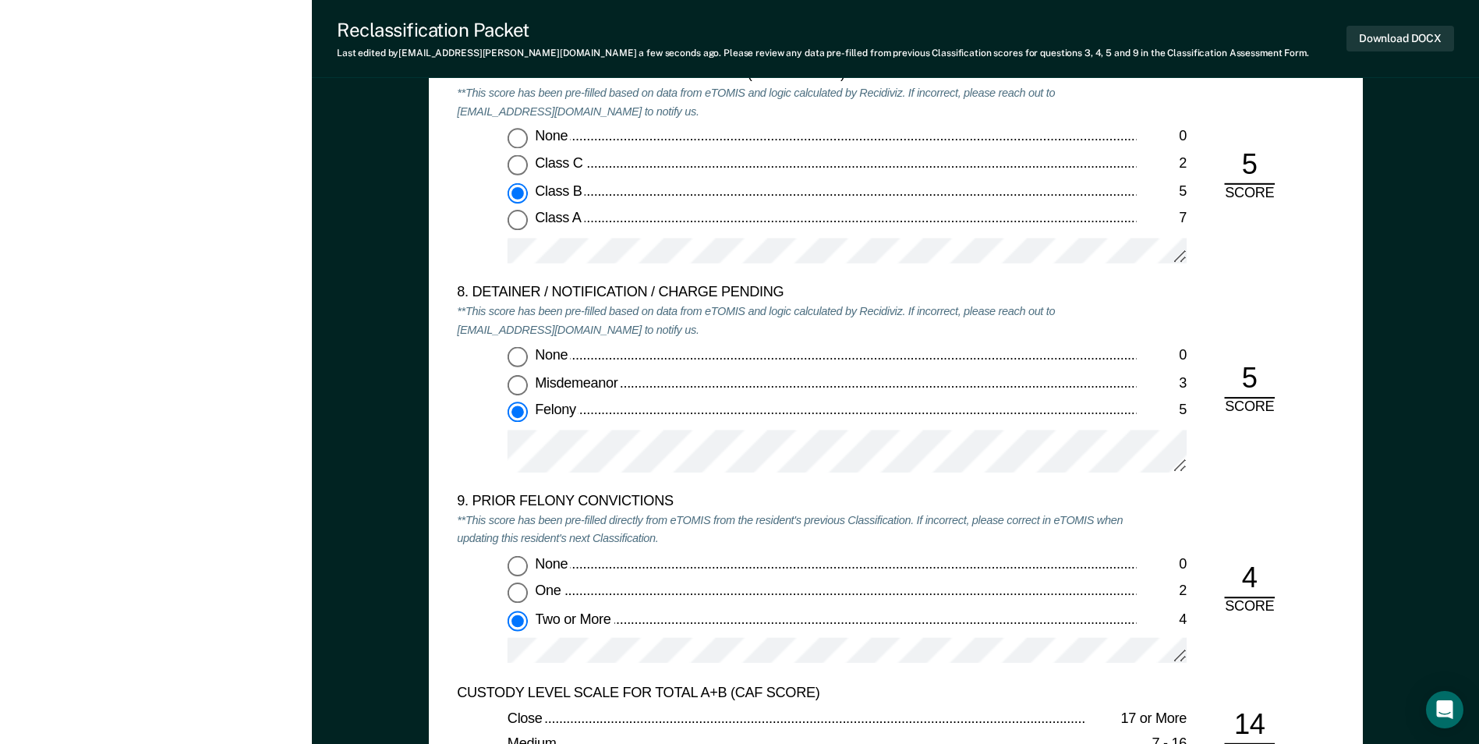
scroll to position [3587, 0]
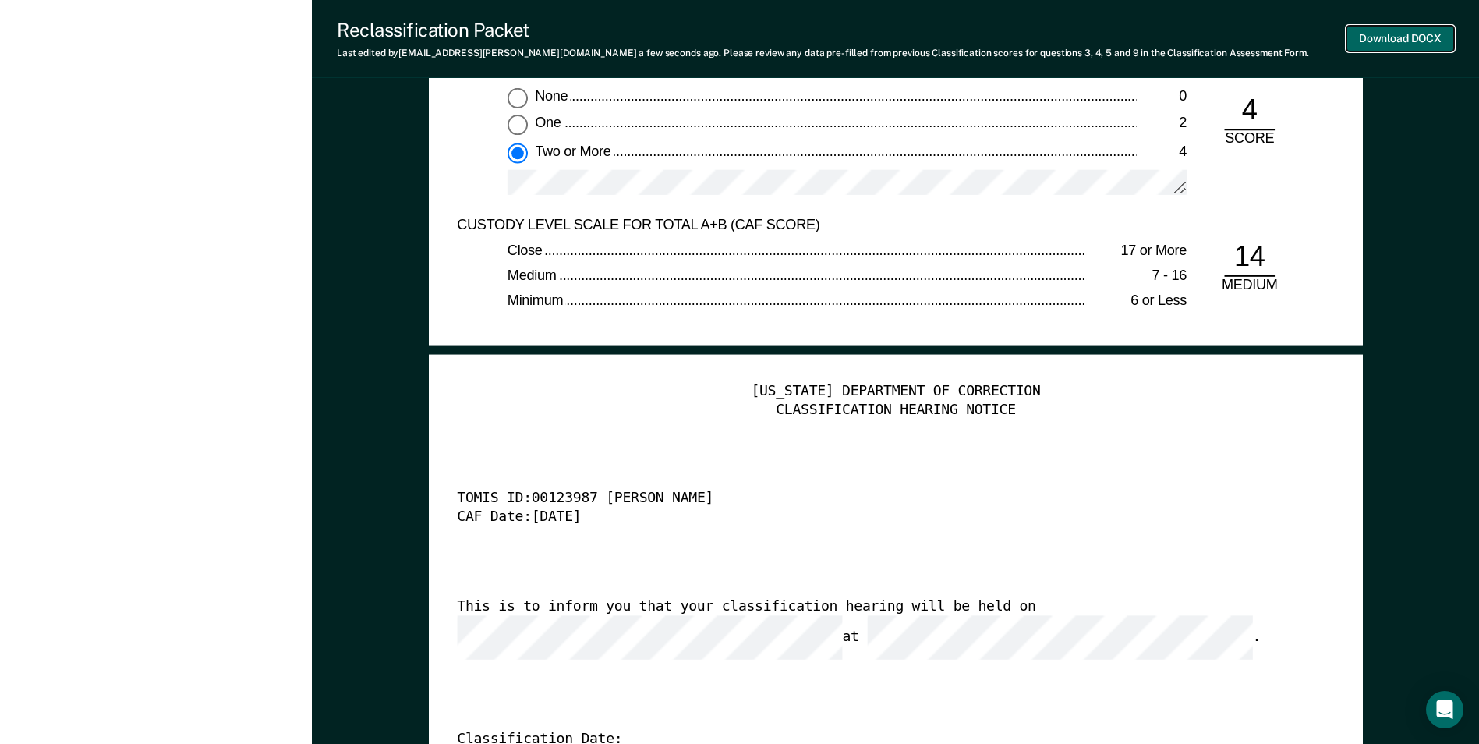
click at [942, 32] on button "Download DOCX" at bounding box center [1401, 39] width 108 height 26
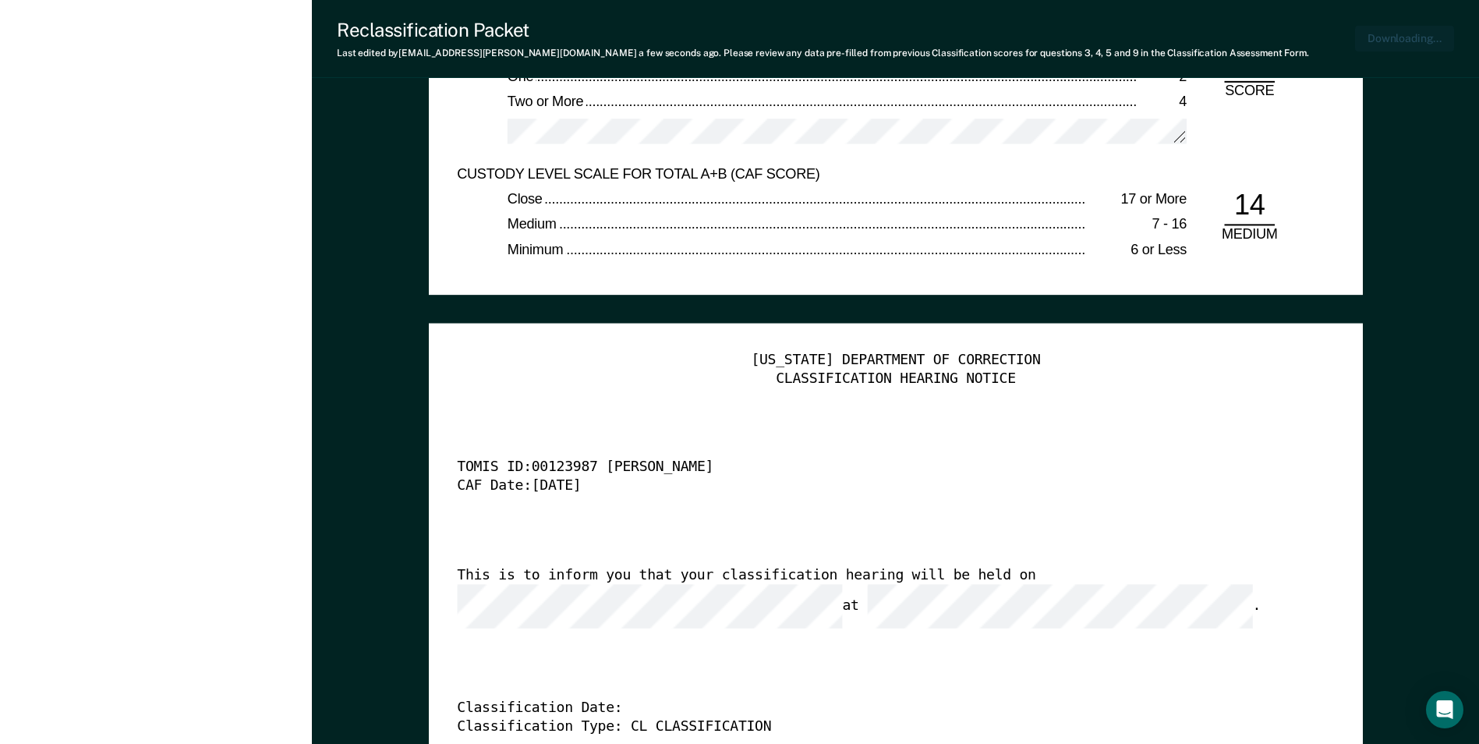
type textarea "x"
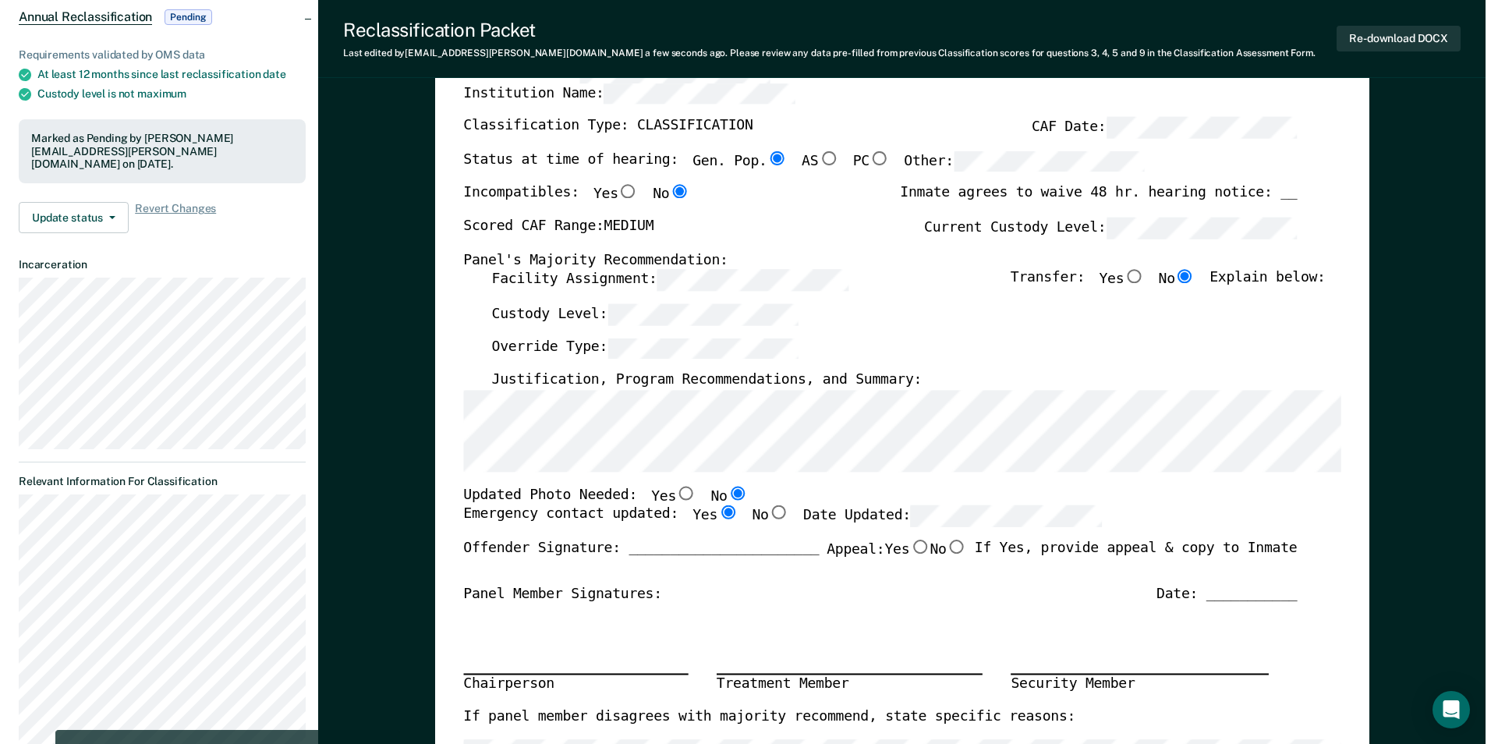
scroll to position [0, 0]
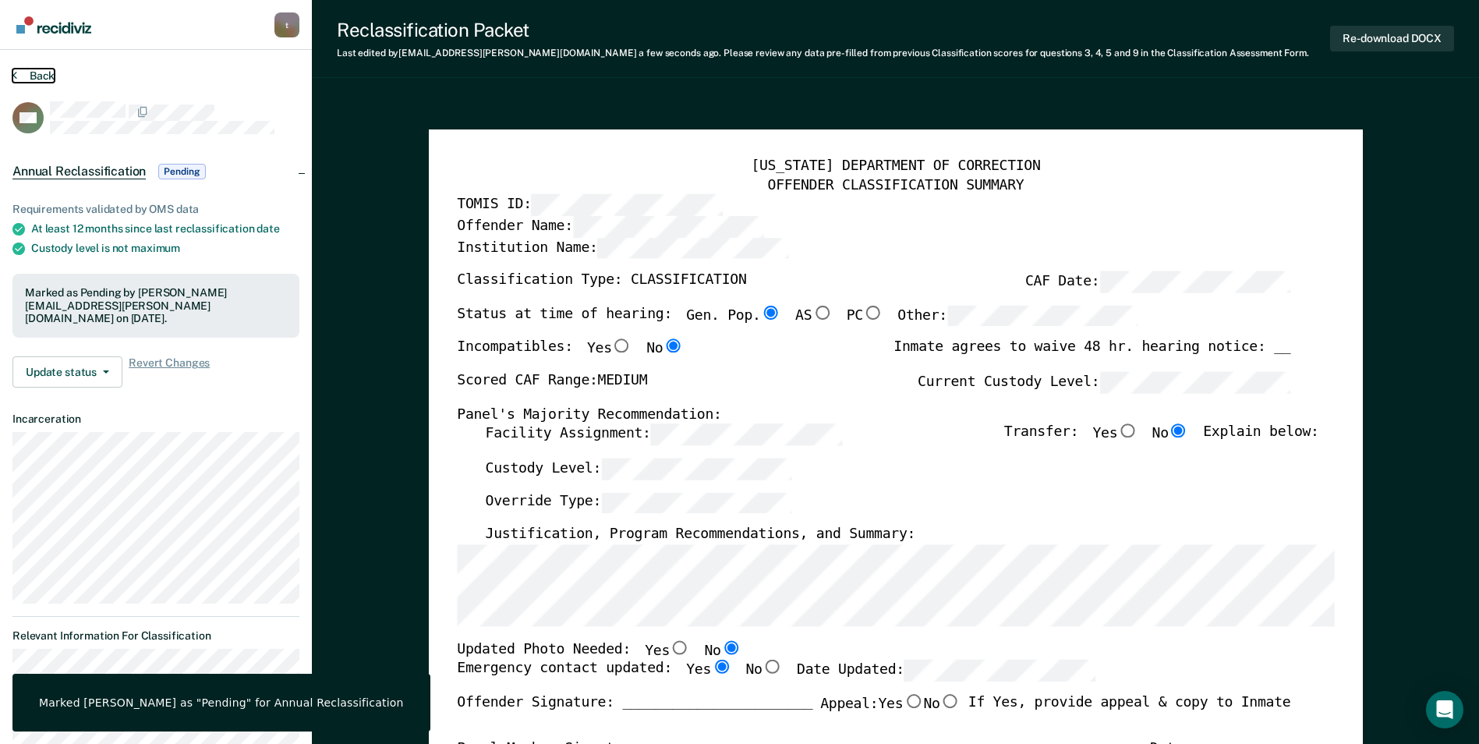
click at [36, 76] on button "Back" at bounding box center [33, 76] width 42 height 14
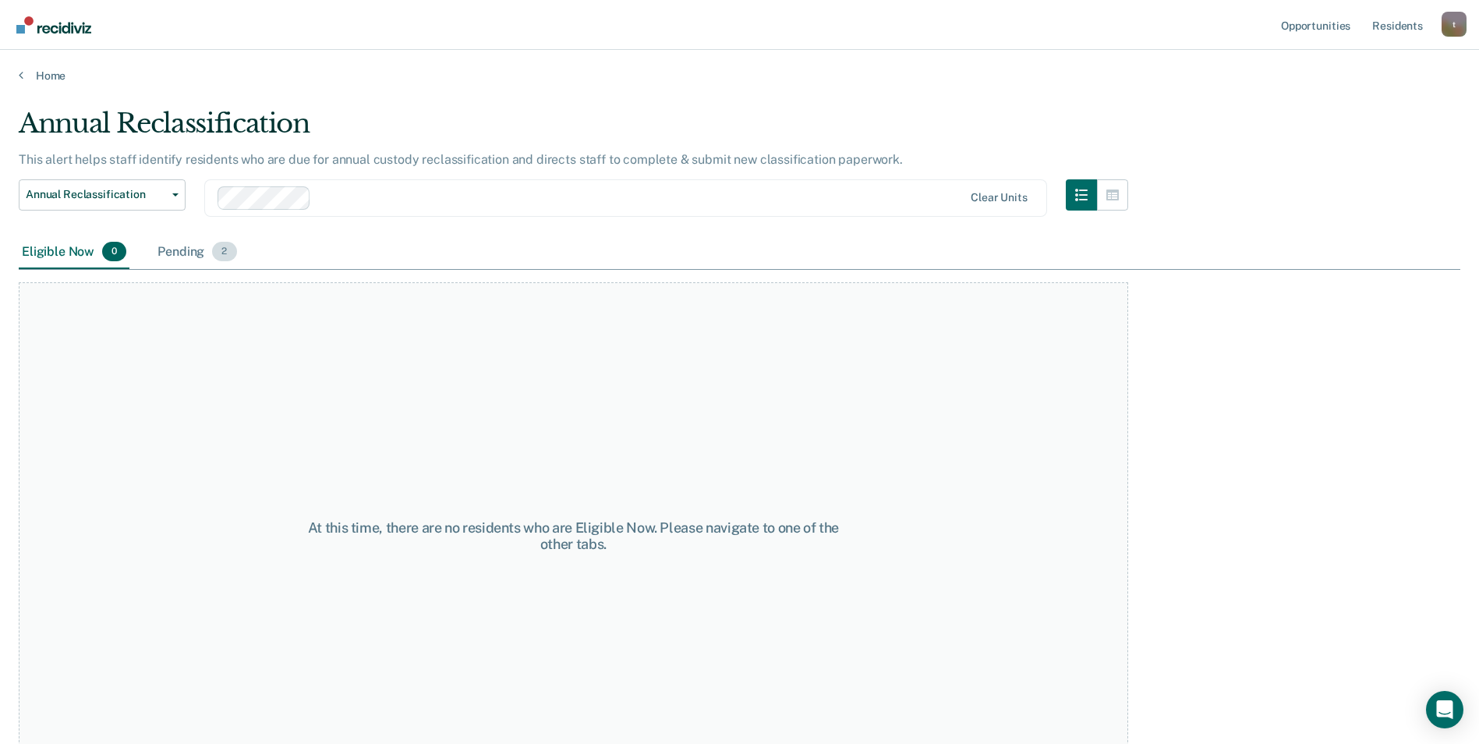
click at [190, 253] on div "Pending 2" at bounding box center [196, 253] width 85 height 34
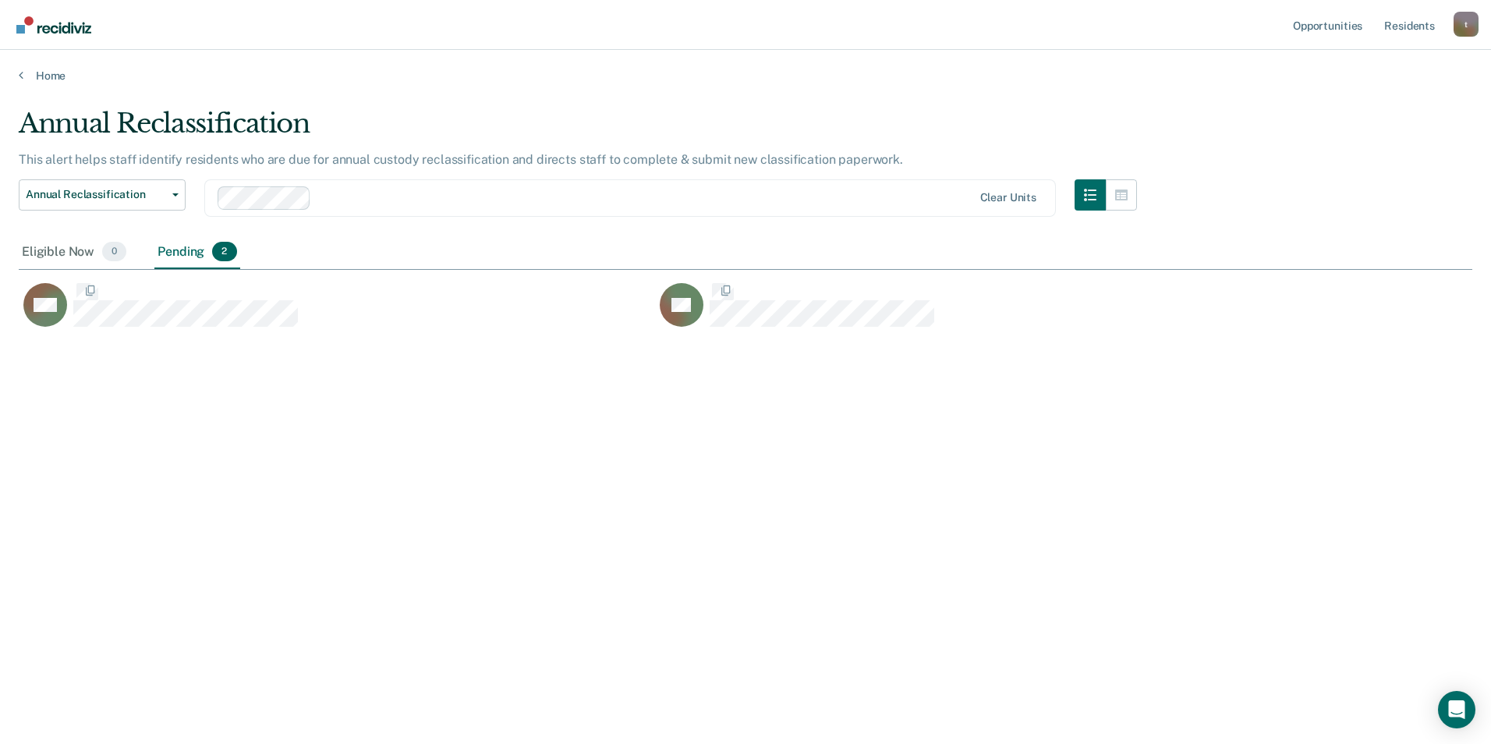
scroll to position [508, 1442]
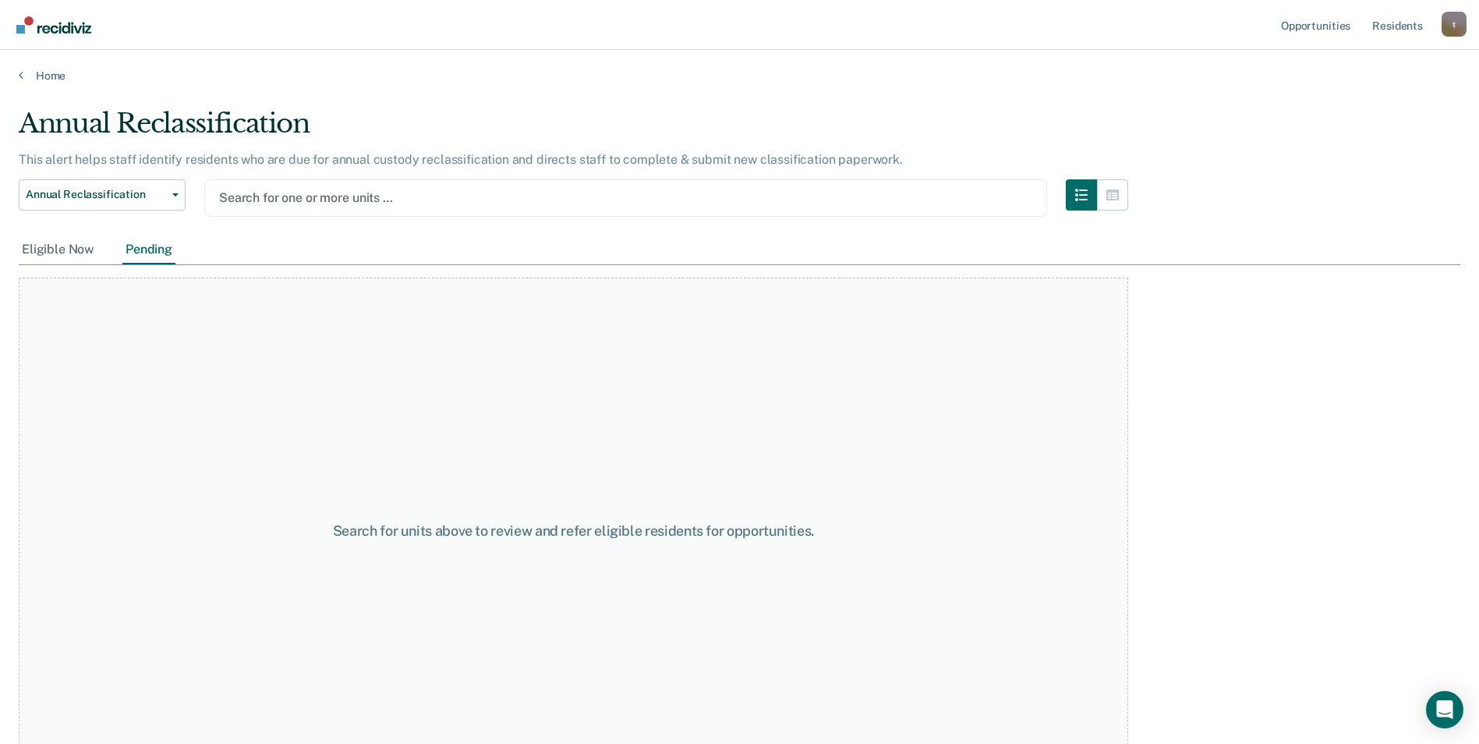
click at [276, 193] on div at bounding box center [625, 198] width 813 height 18
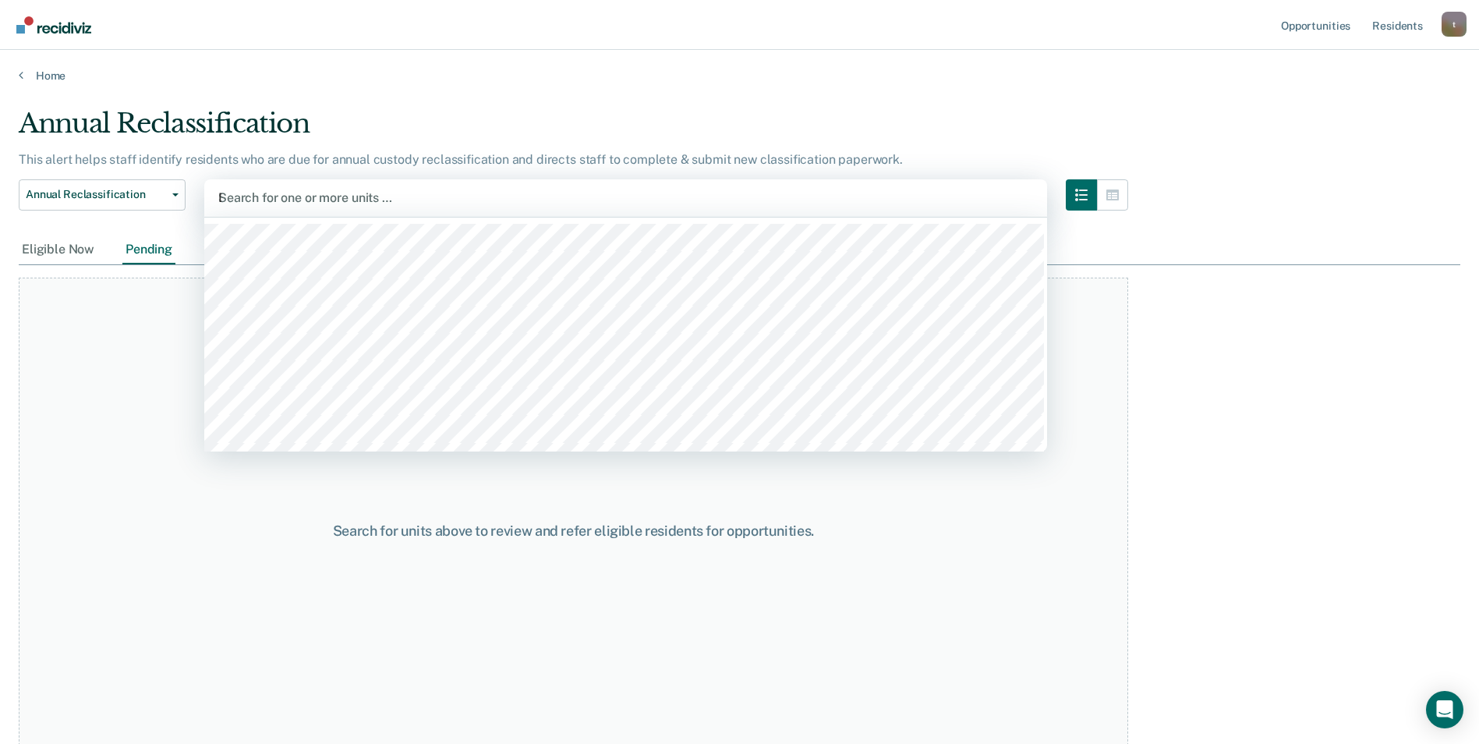
type input "DB"
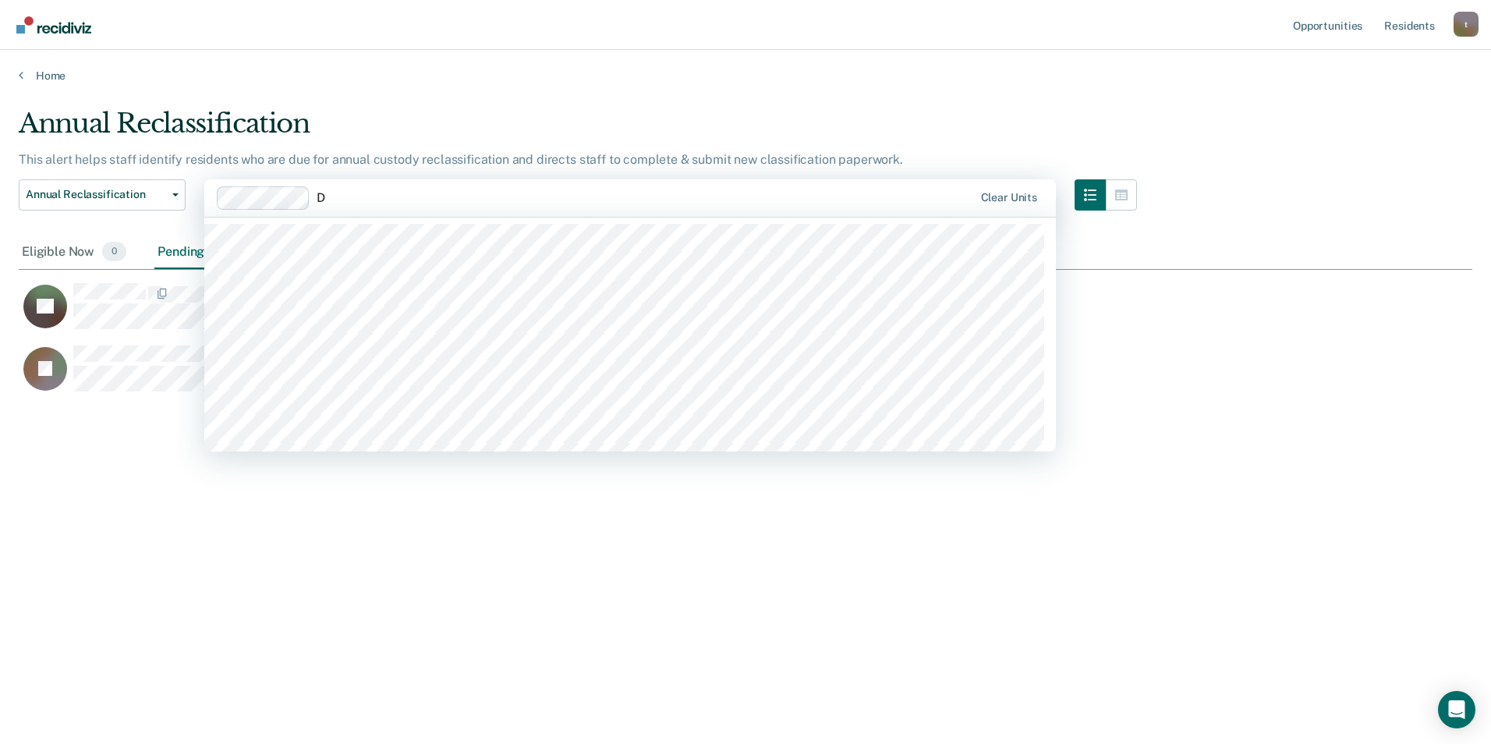
type input "DB"
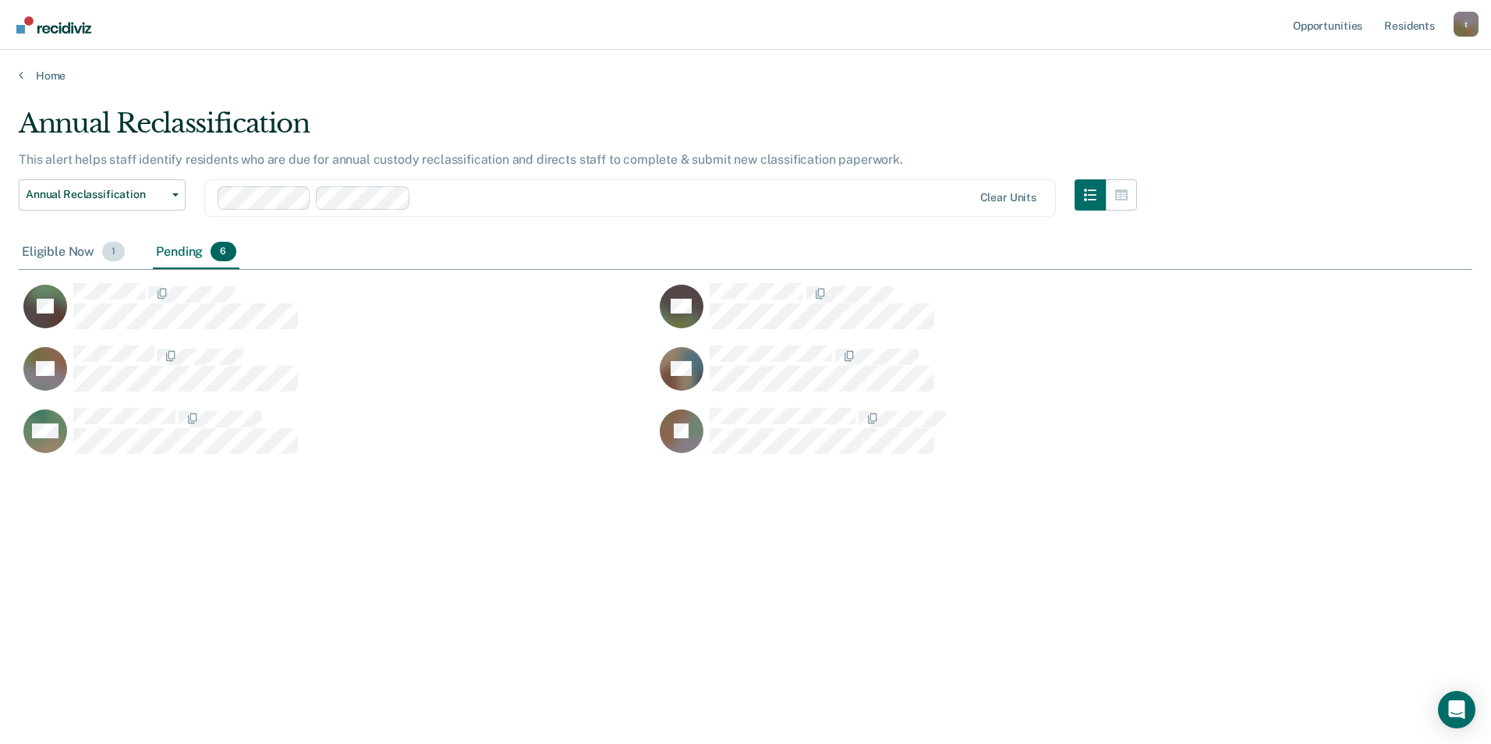
click at [65, 252] on div "Eligible Now 1" at bounding box center [73, 253] width 109 height 34
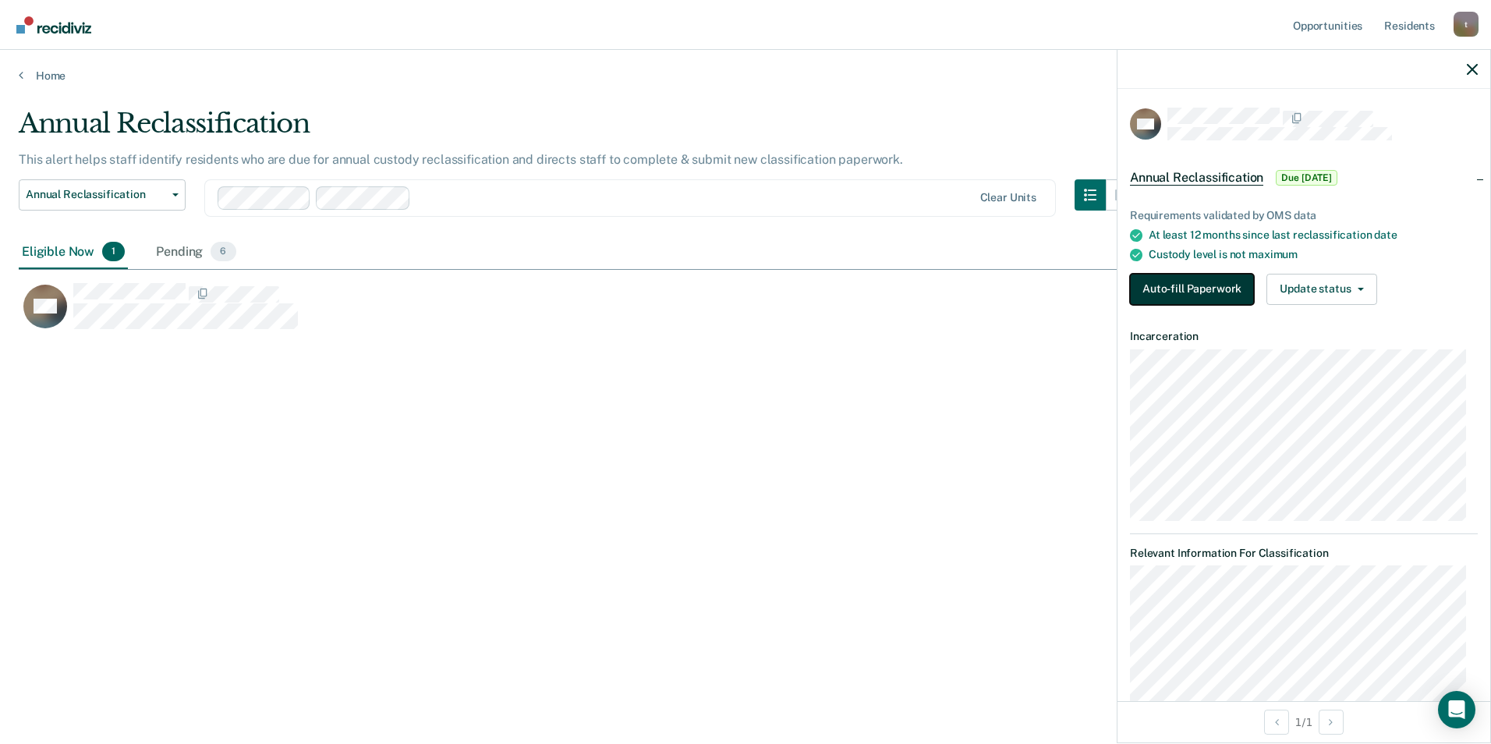
click at [942, 289] on button "Auto-fill Paperwork" at bounding box center [1192, 289] width 124 height 31
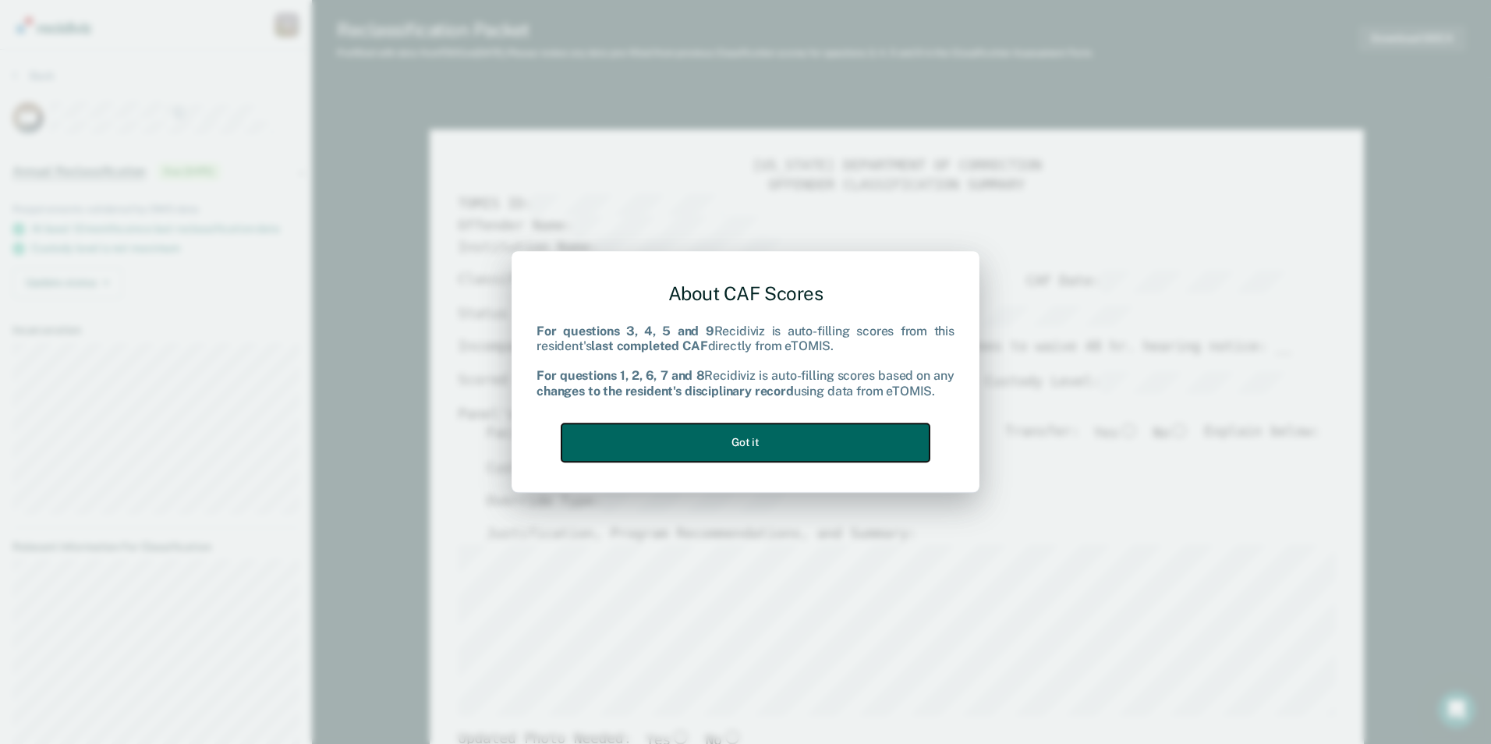
click at [822, 445] on button "Got it" at bounding box center [746, 442] width 368 height 38
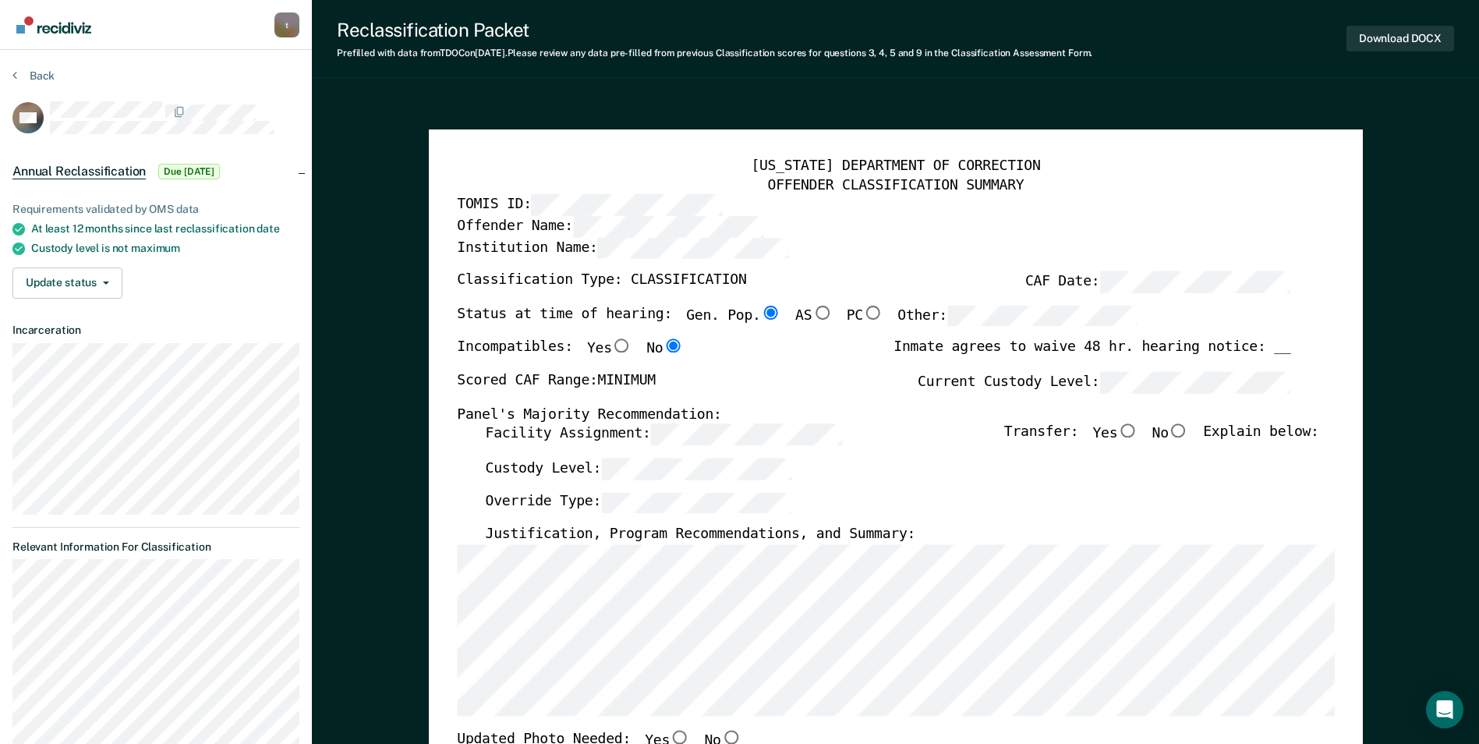
click at [942, 433] on input "No" at bounding box center [1179, 431] width 20 height 14
type textarea "x"
radio input "true"
click at [666, 484] on div "Custody Level:" at bounding box center [902, 476] width 834 height 34
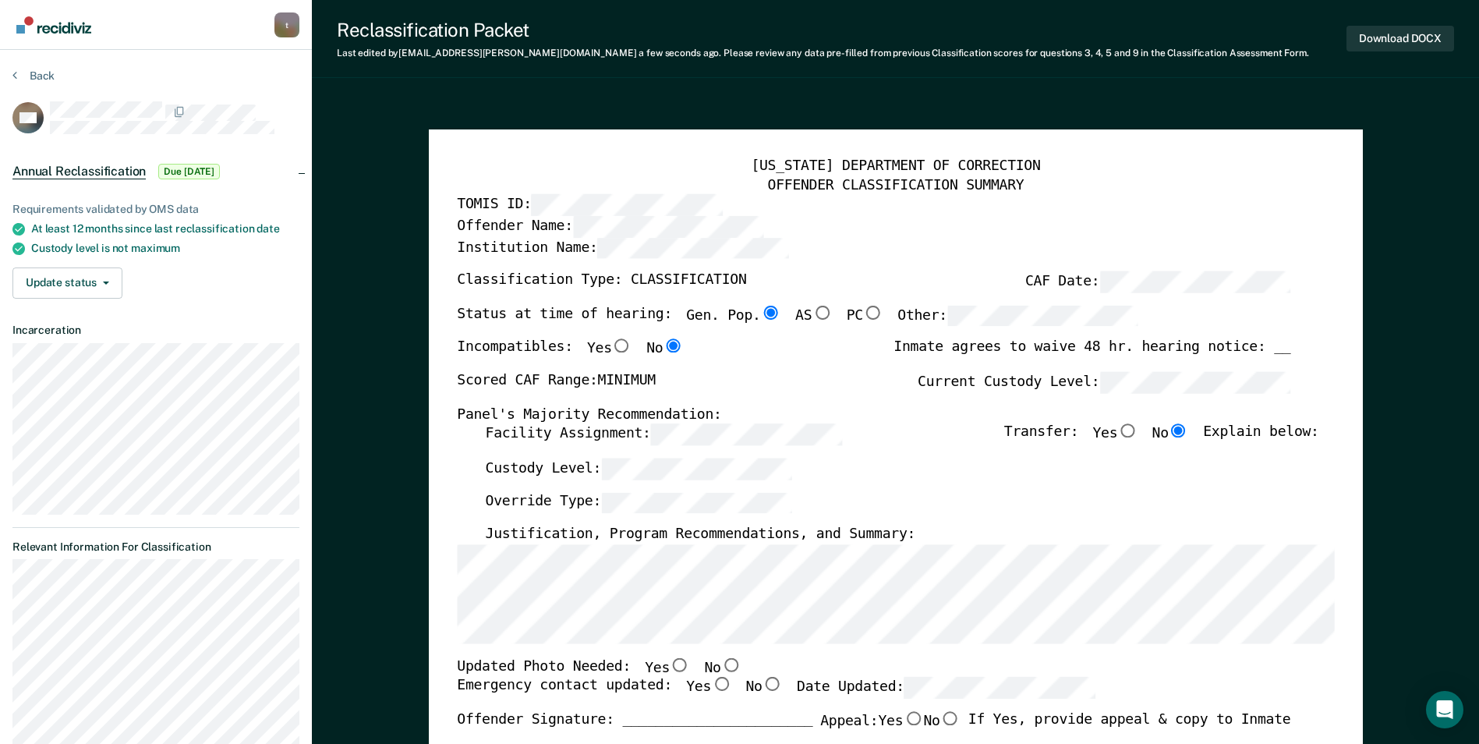
click at [452, 619] on div "[US_STATE] DEPARTMENT OF CORRECTION OFFENDER CLASSIFICATION SUMMARY TOMIS ID: O…" at bounding box center [896, 737] width 934 height 1217
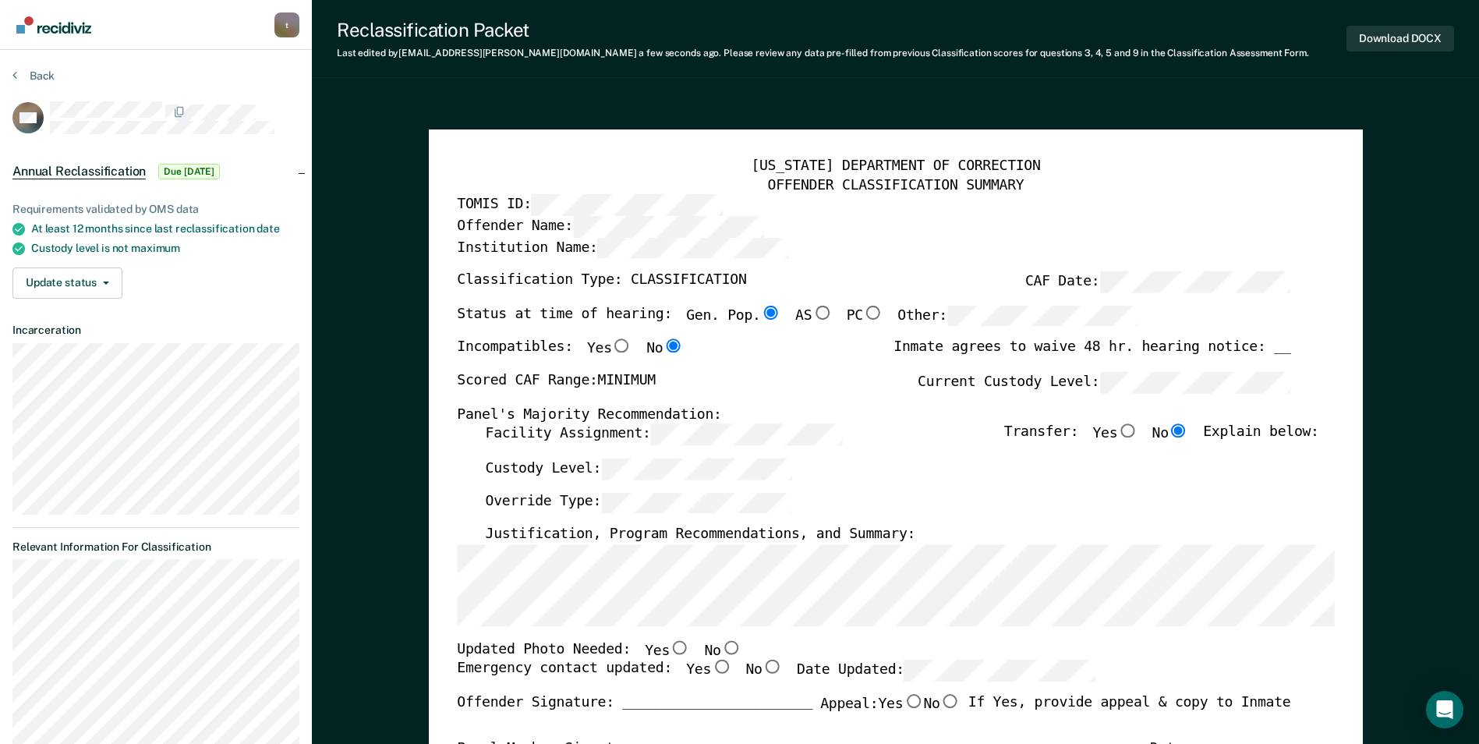
click at [721, 646] on input "No" at bounding box center [731, 647] width 20 height 14
type textarea "x"
radio input "true"
click at [711, 671] on input "Yes" at bounding box center [721, 668] width 20 height 14
type textarea "x"
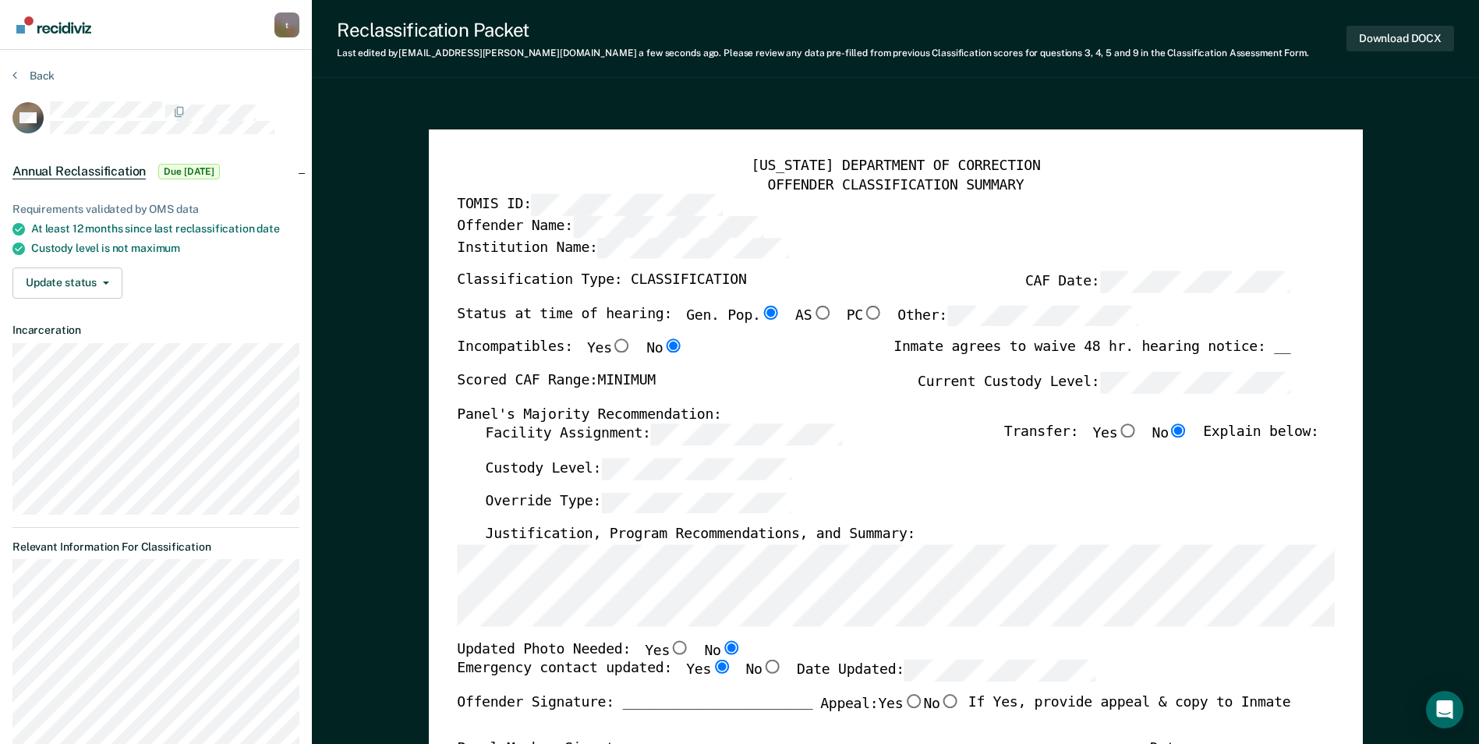
radio input "true"
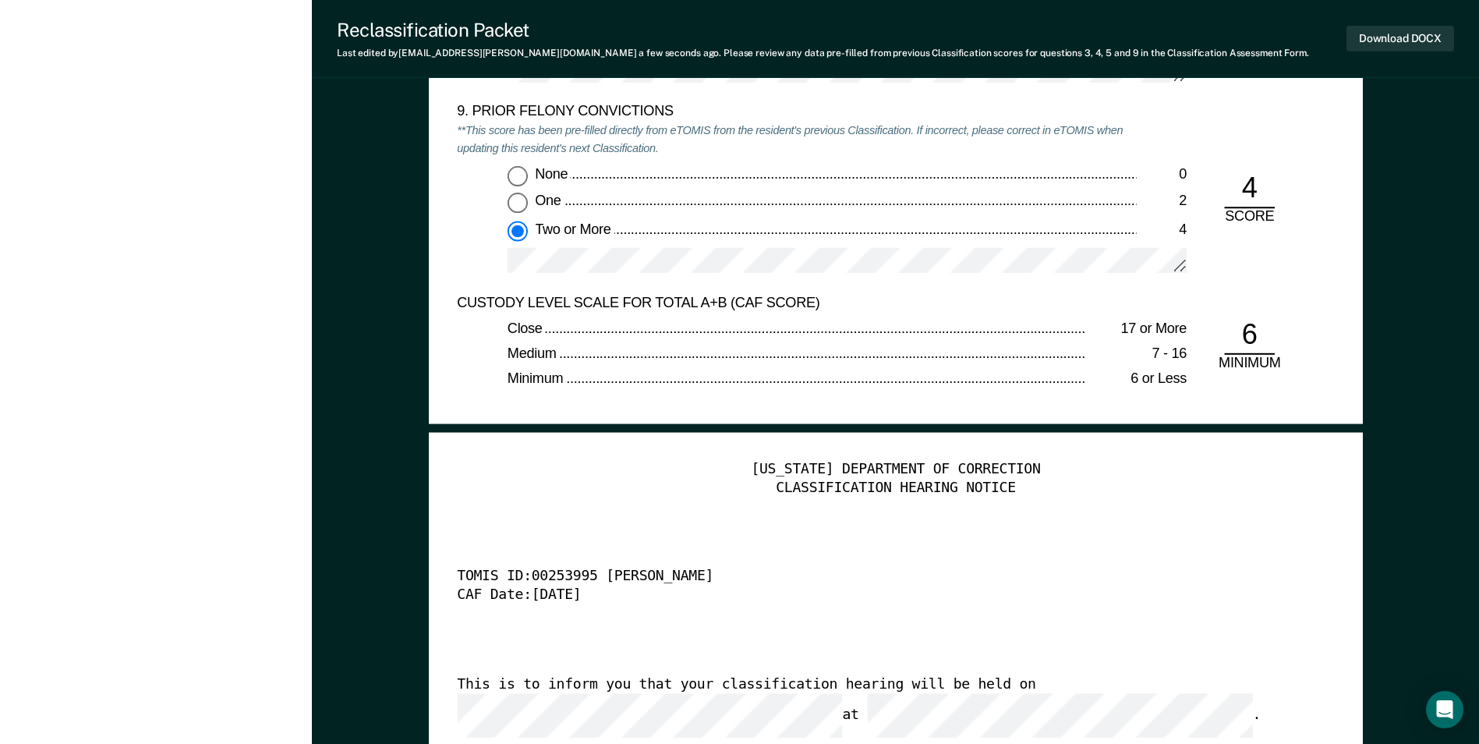
scroll to position [3899, 0]
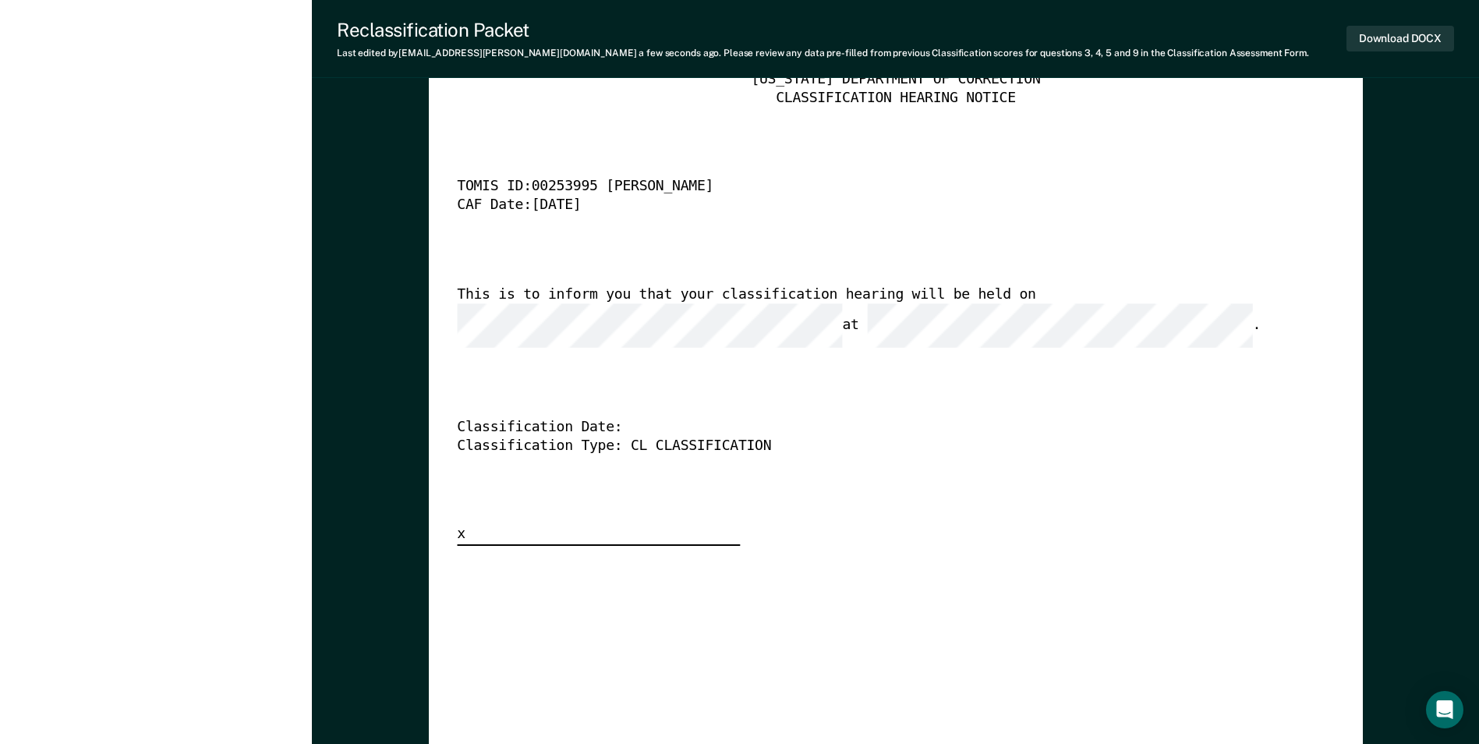
click at [942, 309] on div "This is to inform you that your classification hearing will be held on at ." at bounding box center [874, 316] width 834 height 62
click at [942, 37] on button "Download DOCX" at bounding box center [1401, 39] width 108 height 26
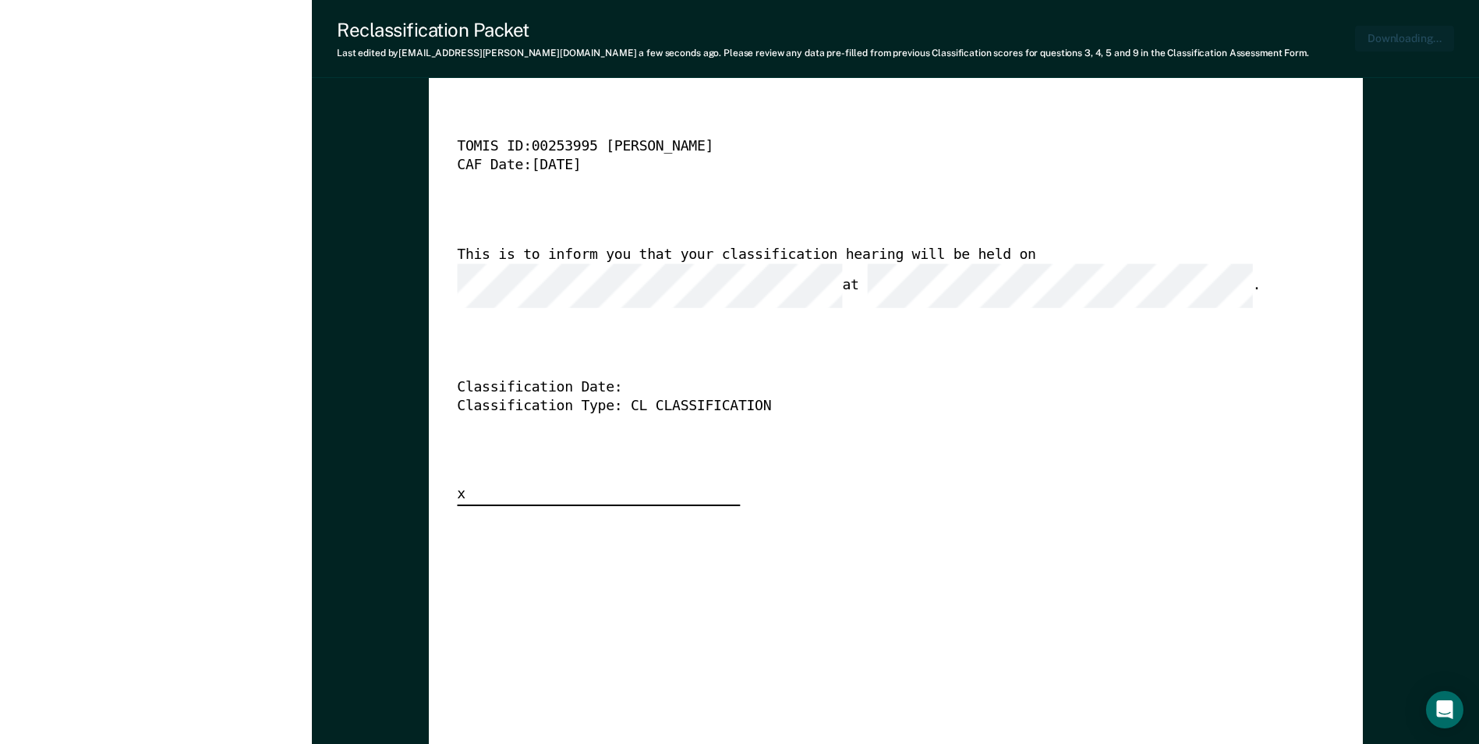
type textarea "x"
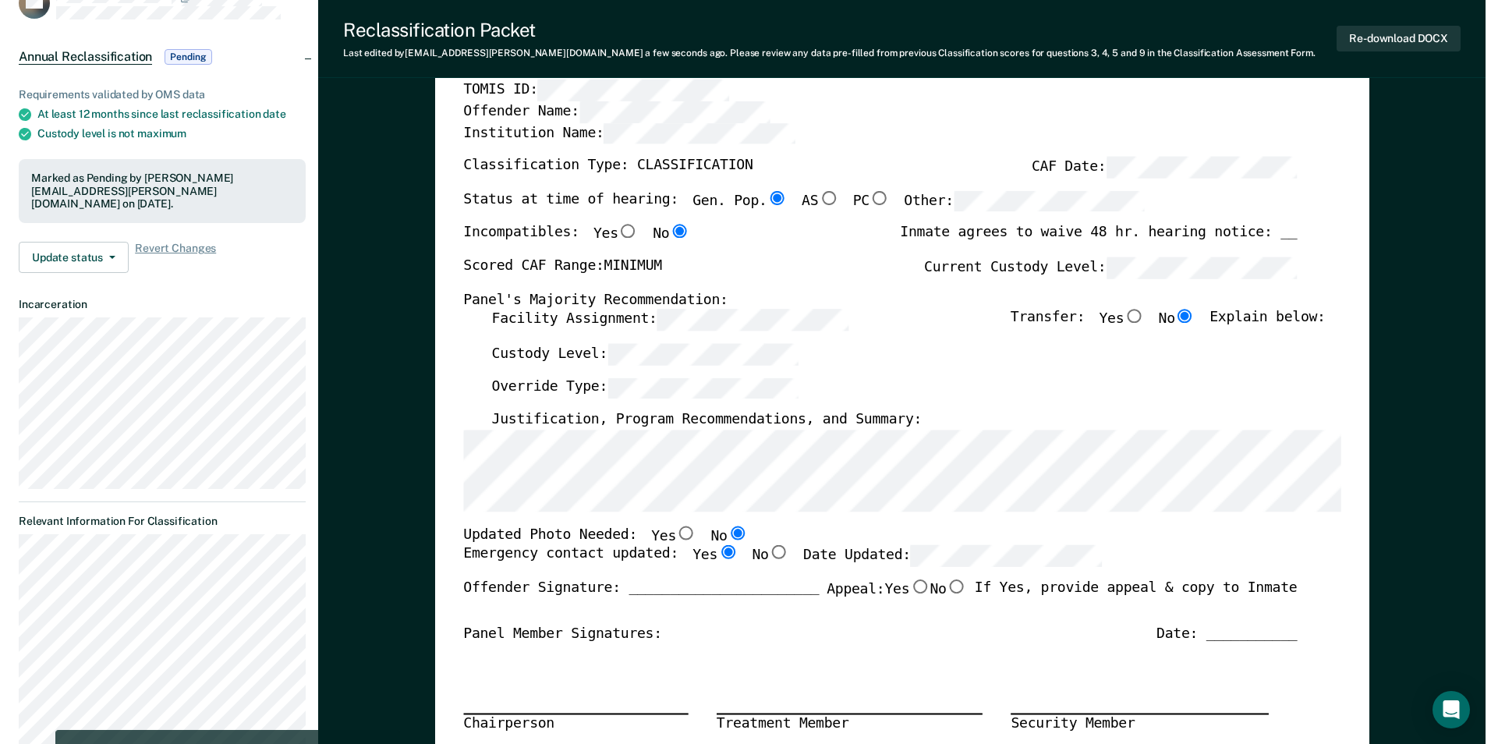
scroll to position [0, 0]
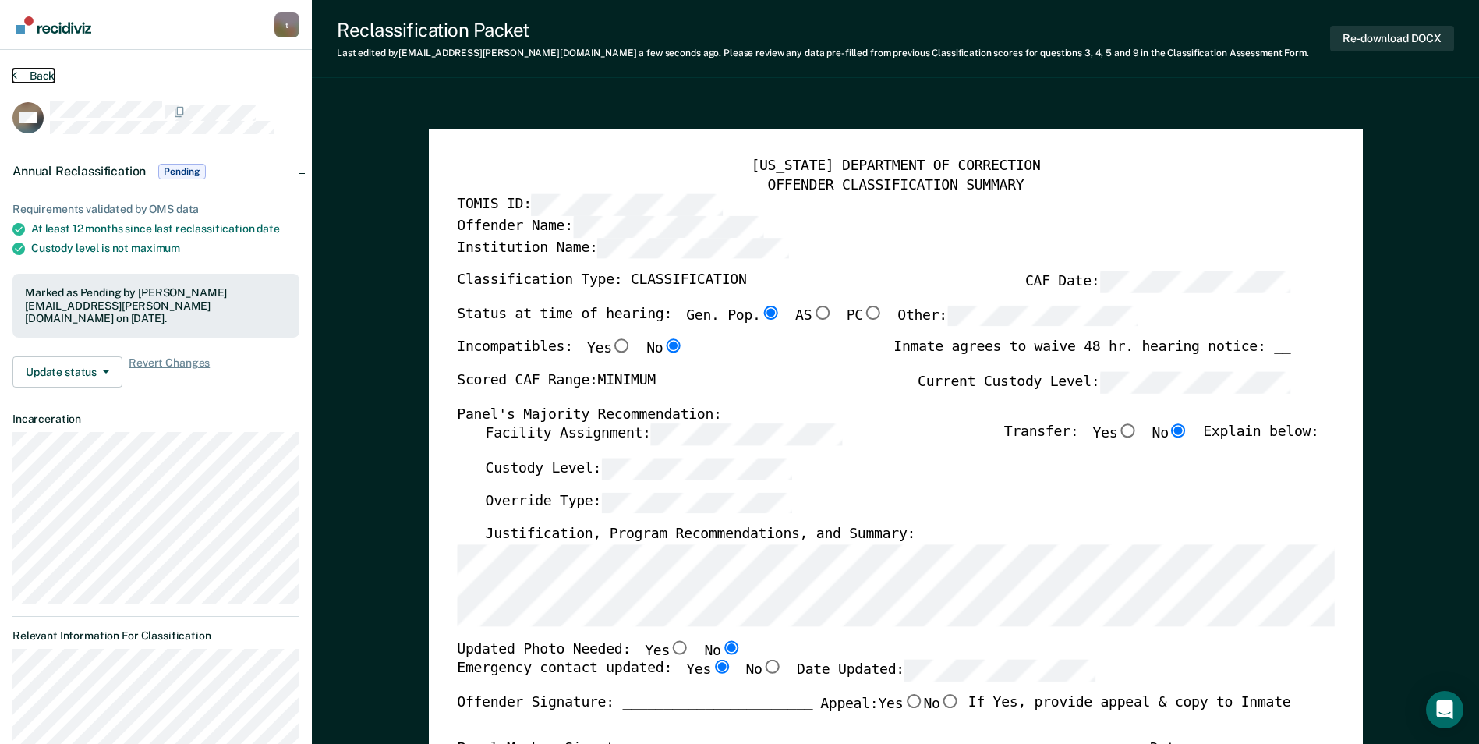
click at [40, 73] on button "Back" at bounding box center [33, 76] width 42 height 14
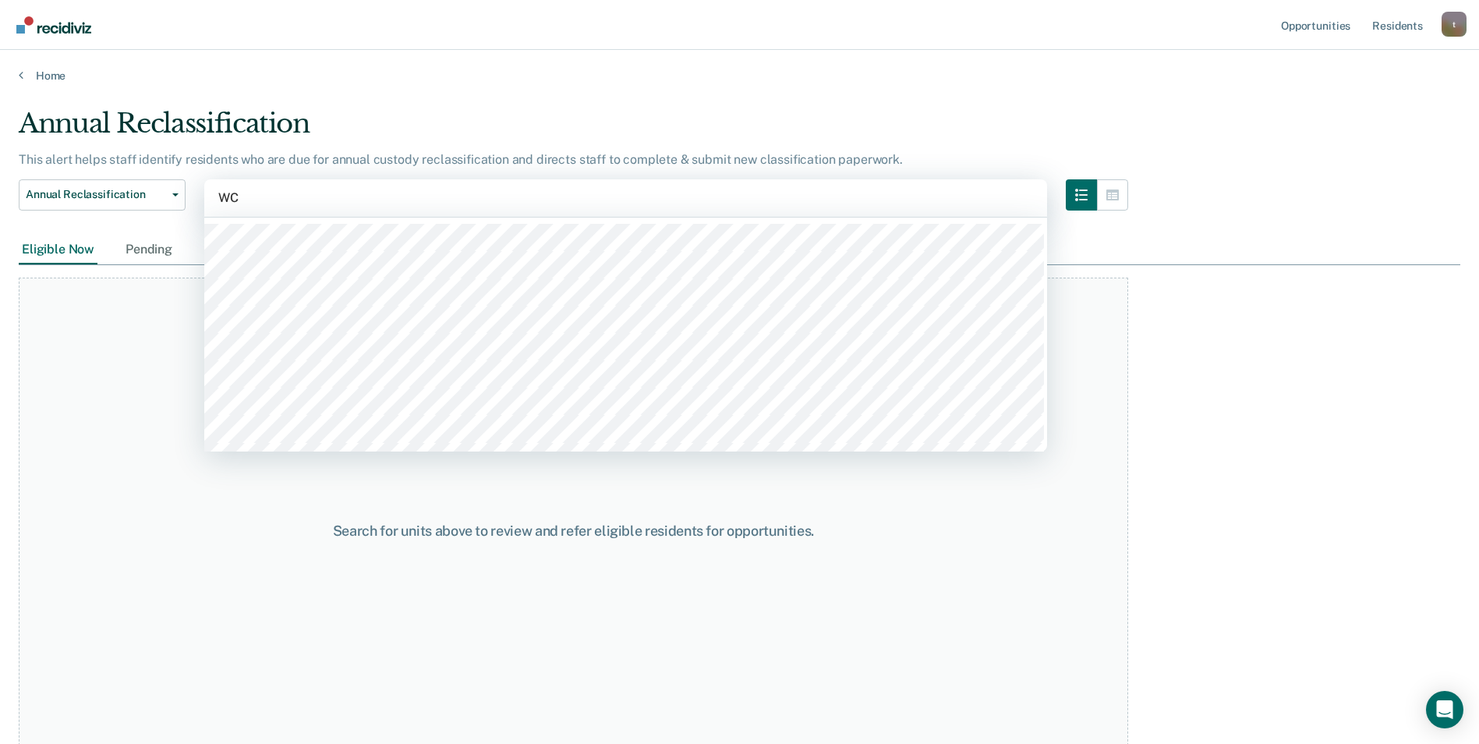
type input "W"
type input "TTCC / W"
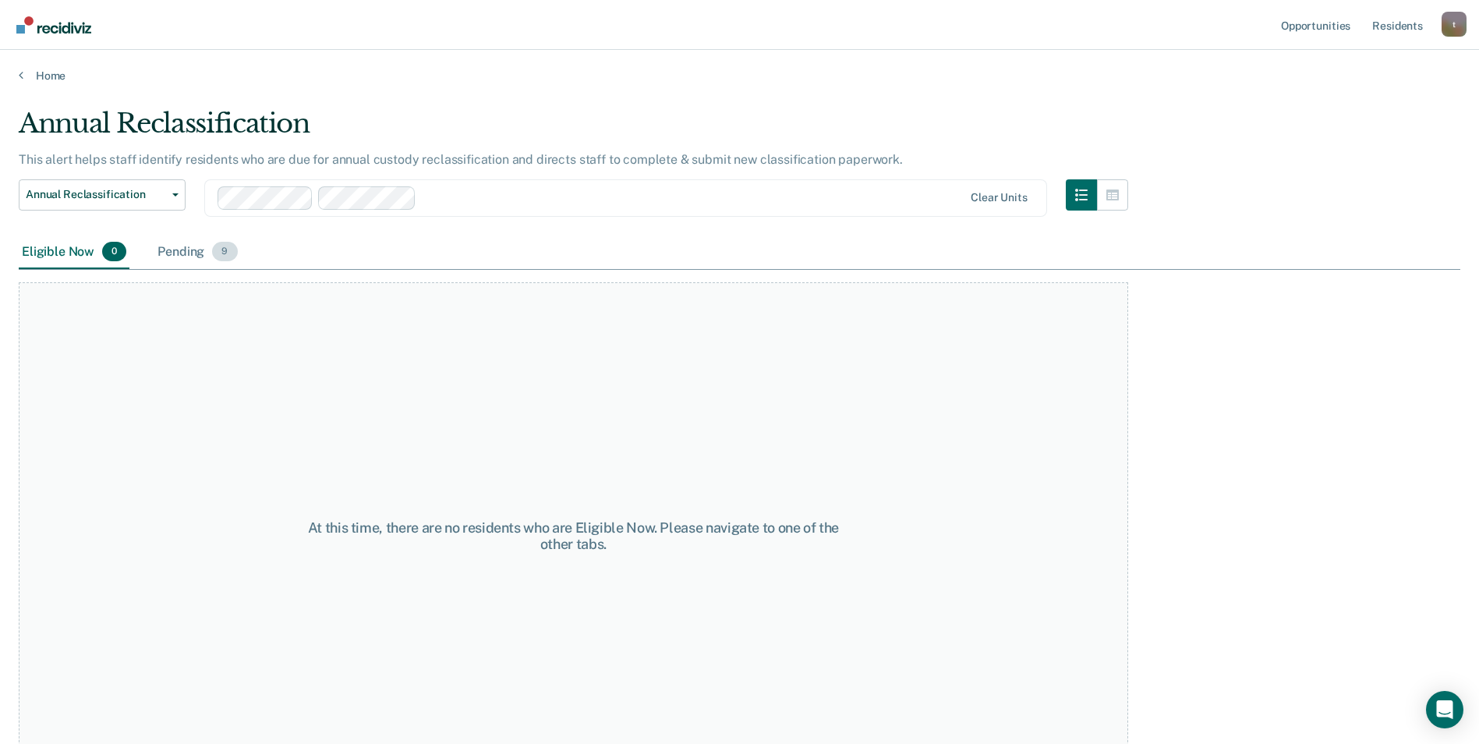
click at [194, 253] on div "Pending 9" at bounding box center [197, 253] width 86 height 34
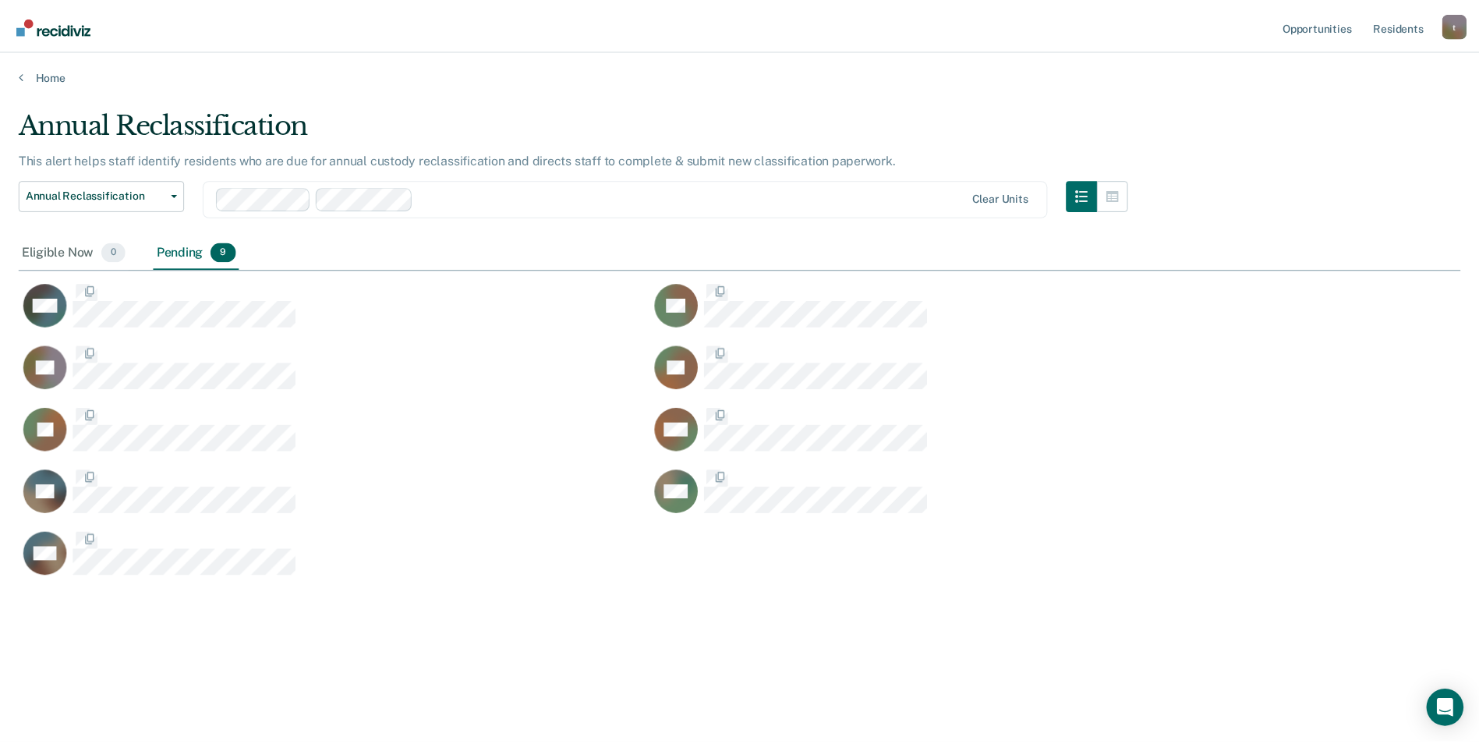
scroll to position [508, 1442]
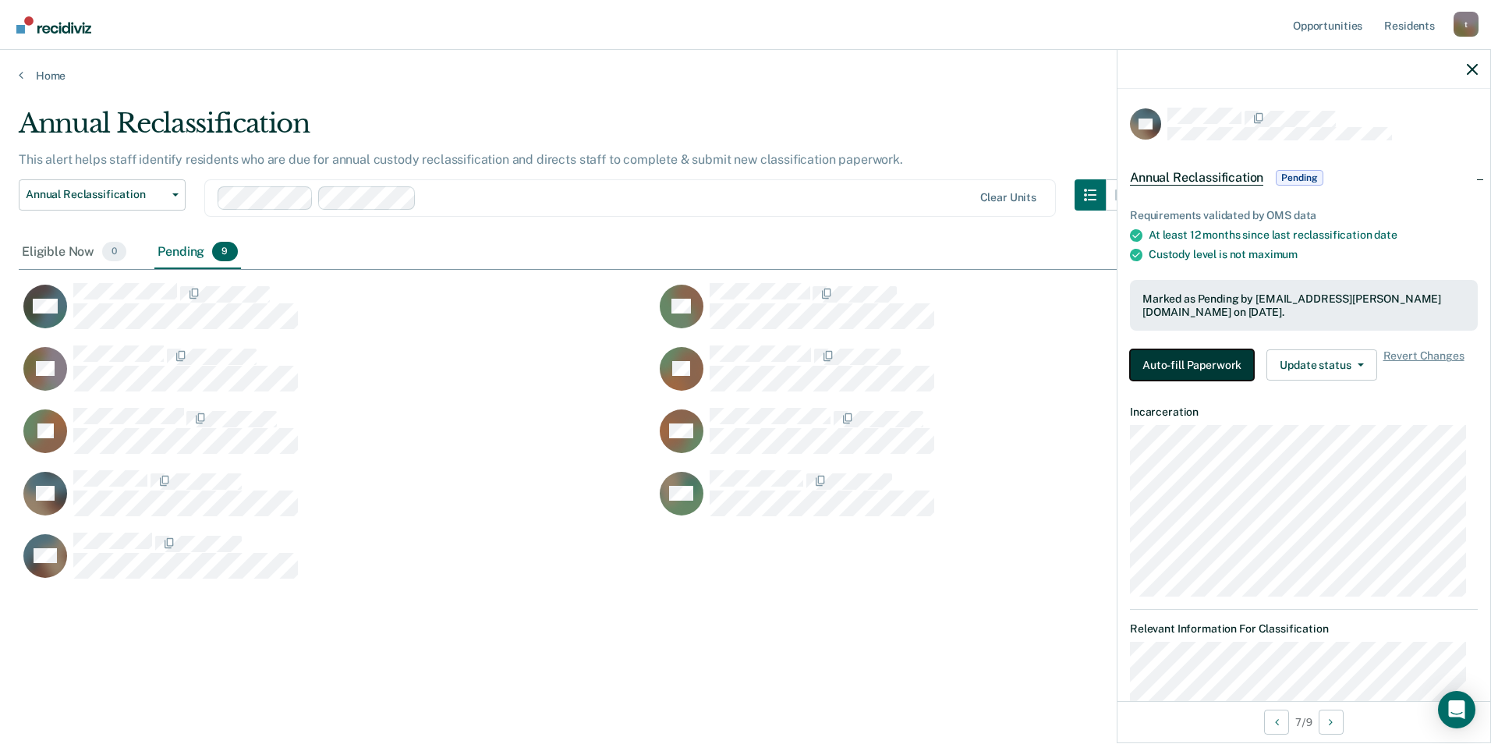
click at [942, 363] on button "Auto-fill Paperwork" at bounding box center [1192, 364] width 124 height 31
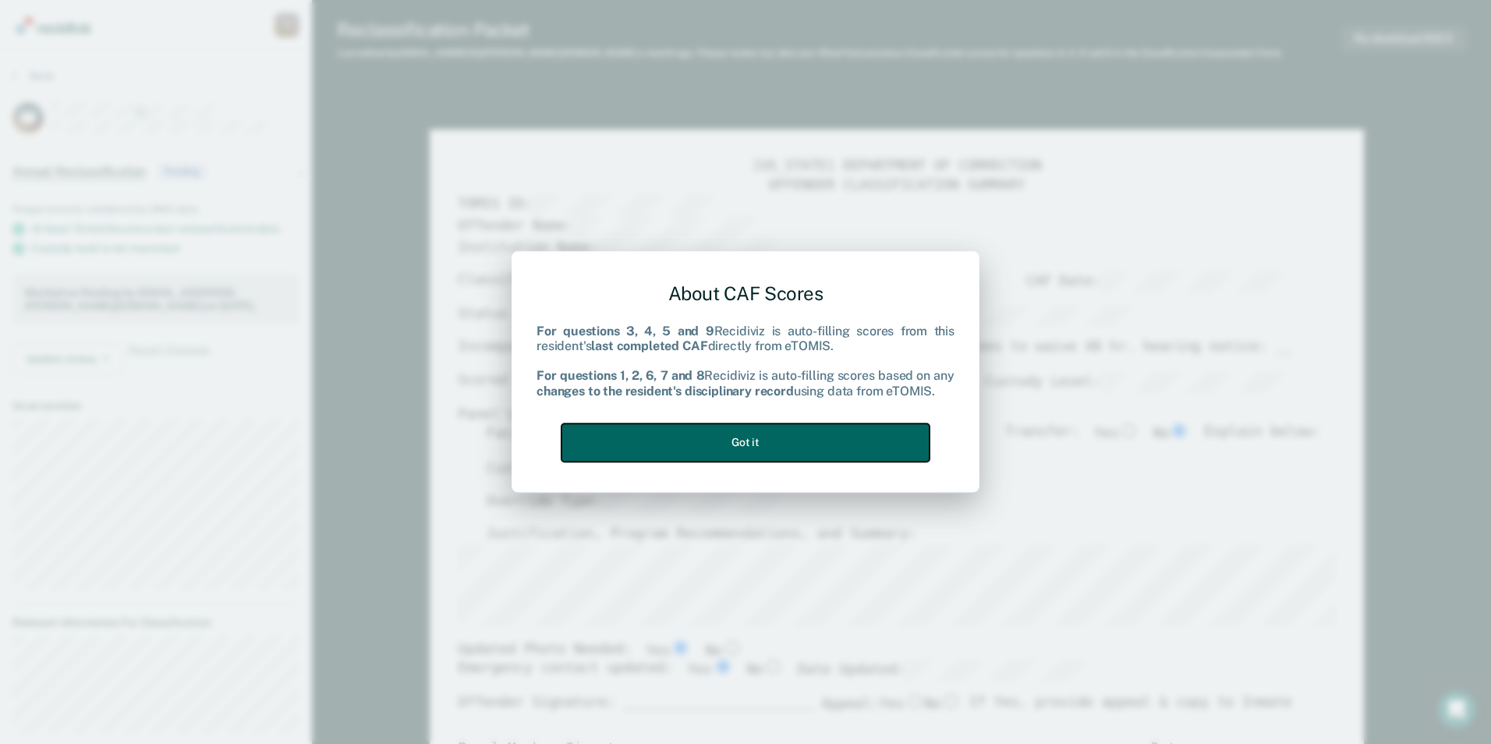
click at [803, 443] on button "Got it" at bounding box center [746, 442] width 368 height 38
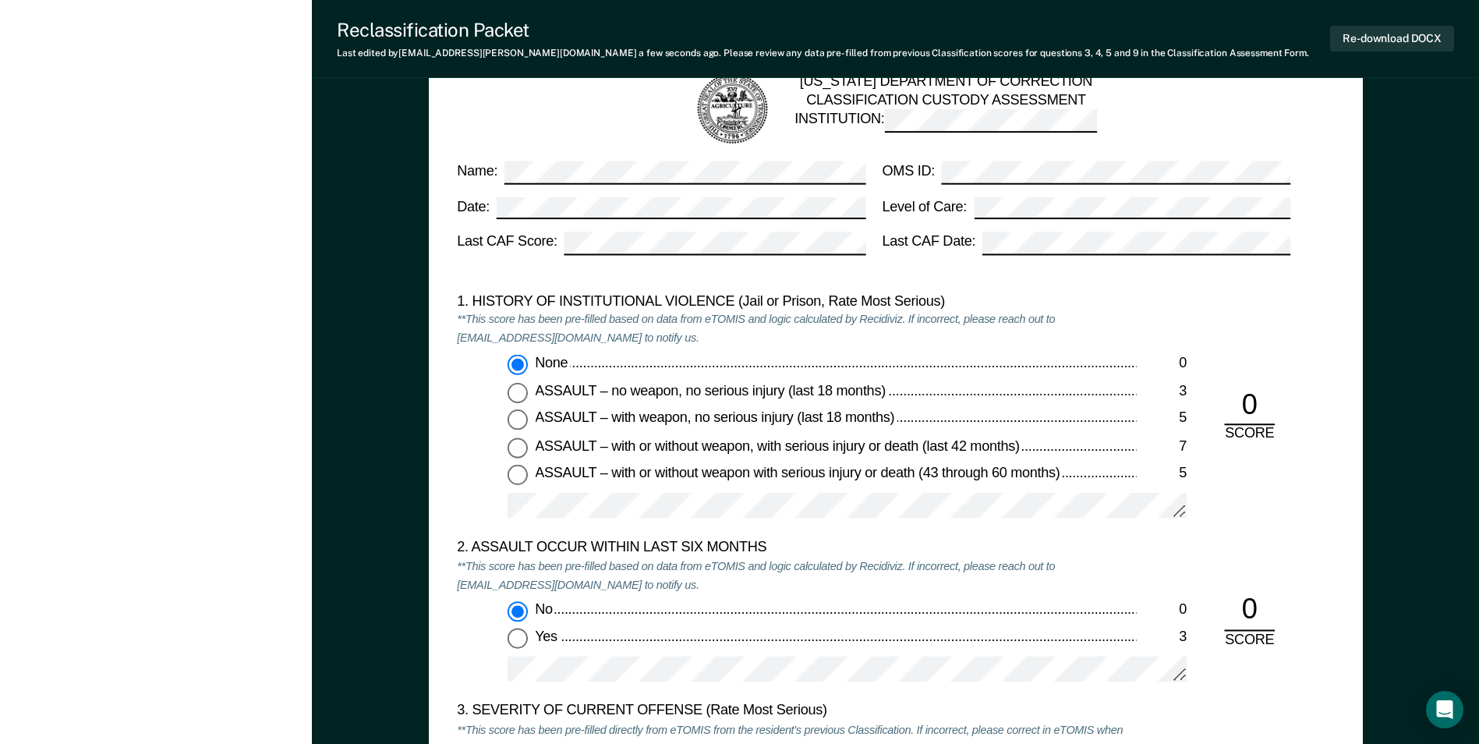
scroll to position [780, 0]
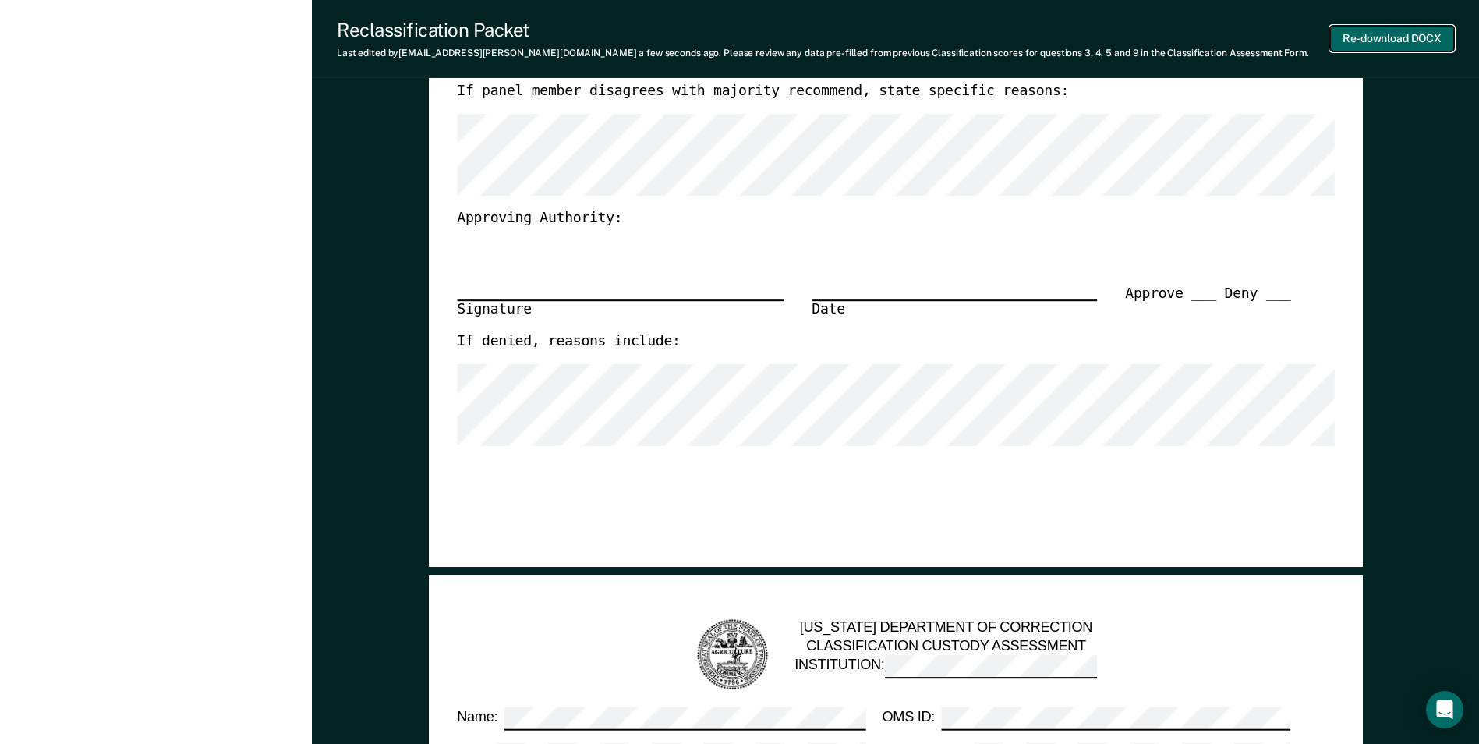
click at [942, 43] on button "Re-download DOCX" at bounding box center [1392, 39] width 124 height 26
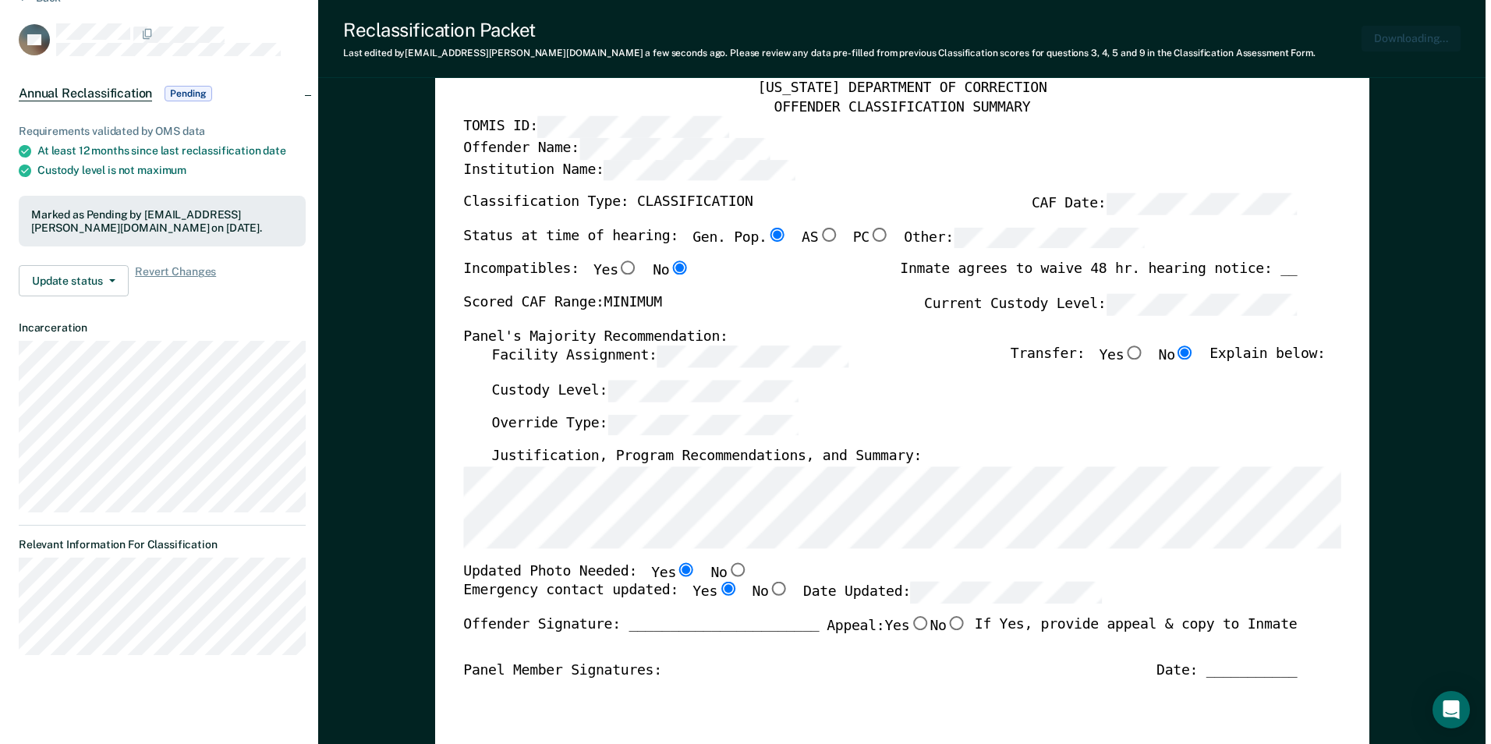
scroll to position [0, 0]
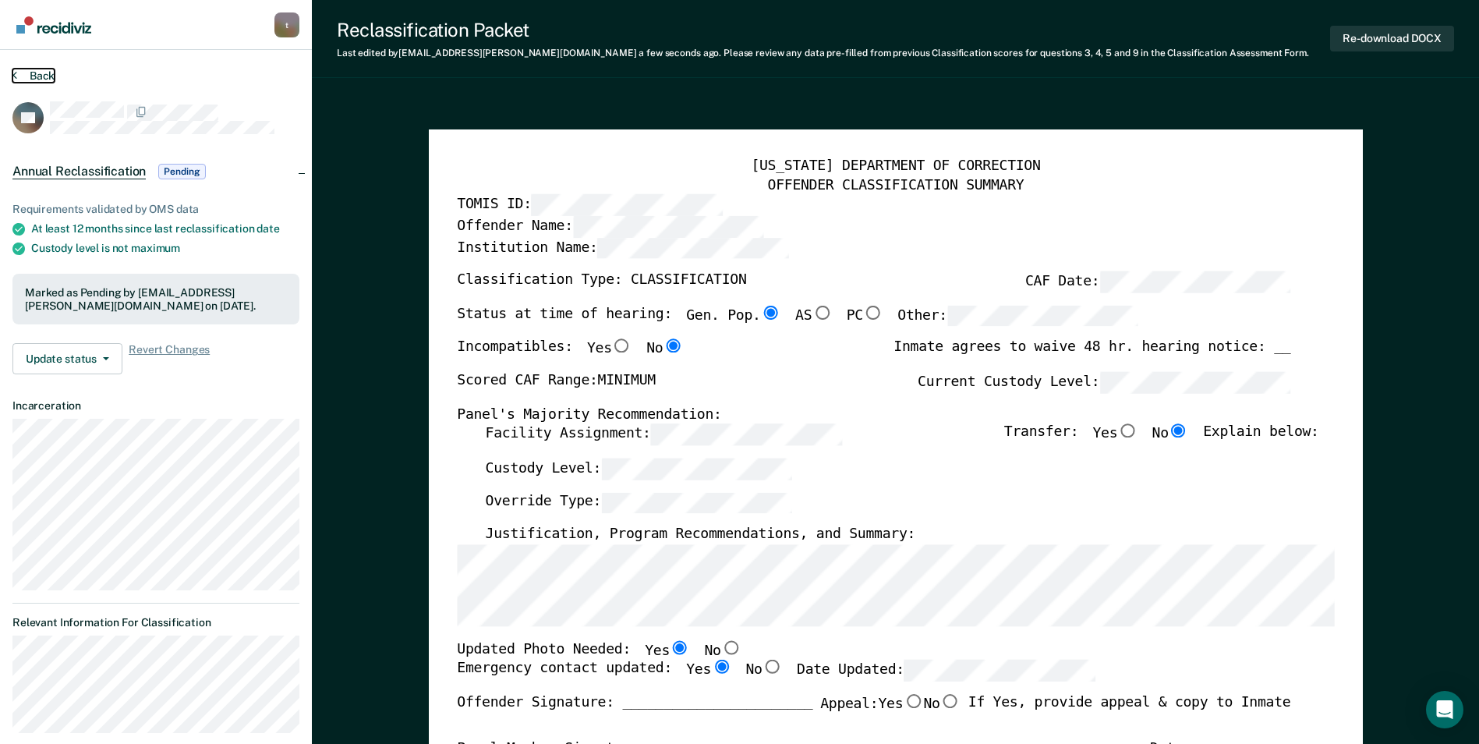
click at [38, 76] on button "Back" at bounding box center [33, 76] width 42 height 14
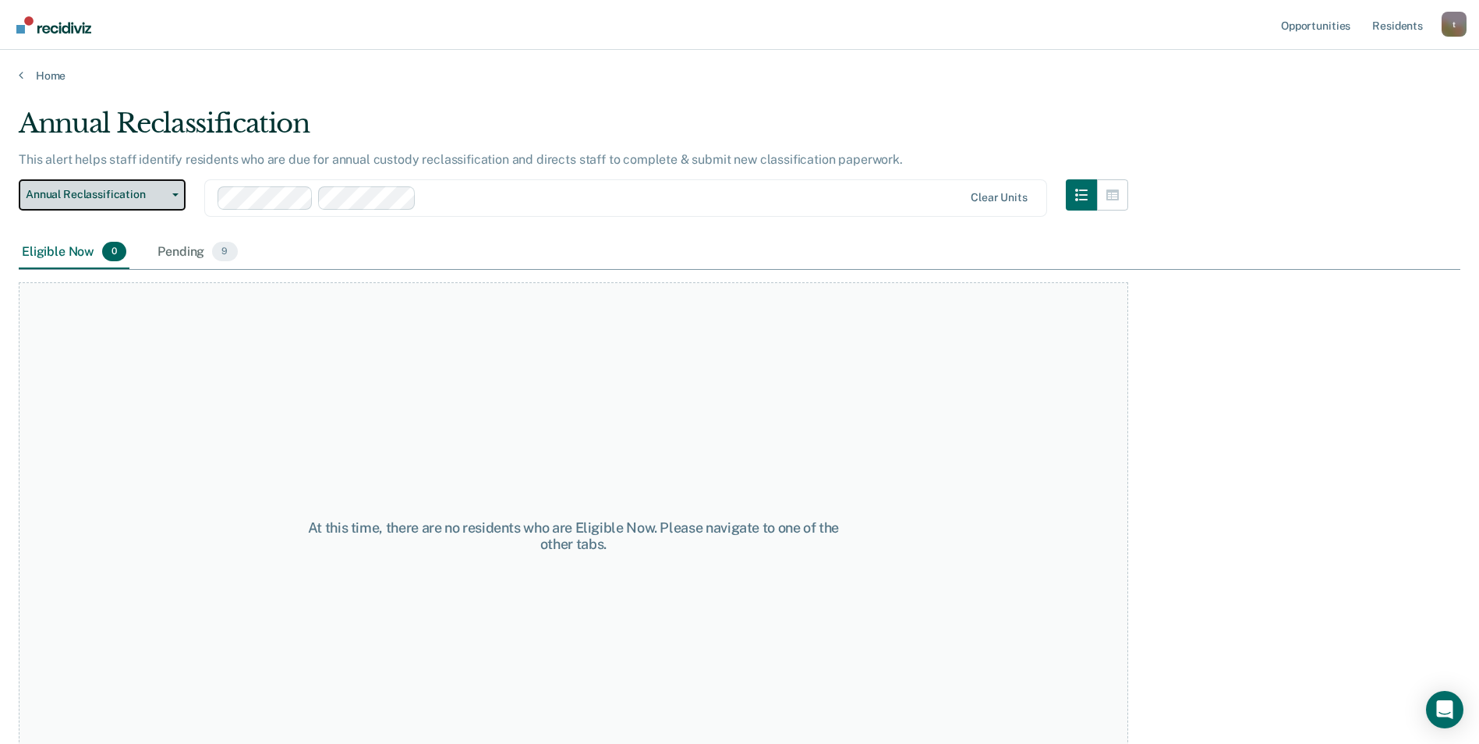
click at [174, 194] on icon "button" at bounding box center [175, 194] width 6 height 3
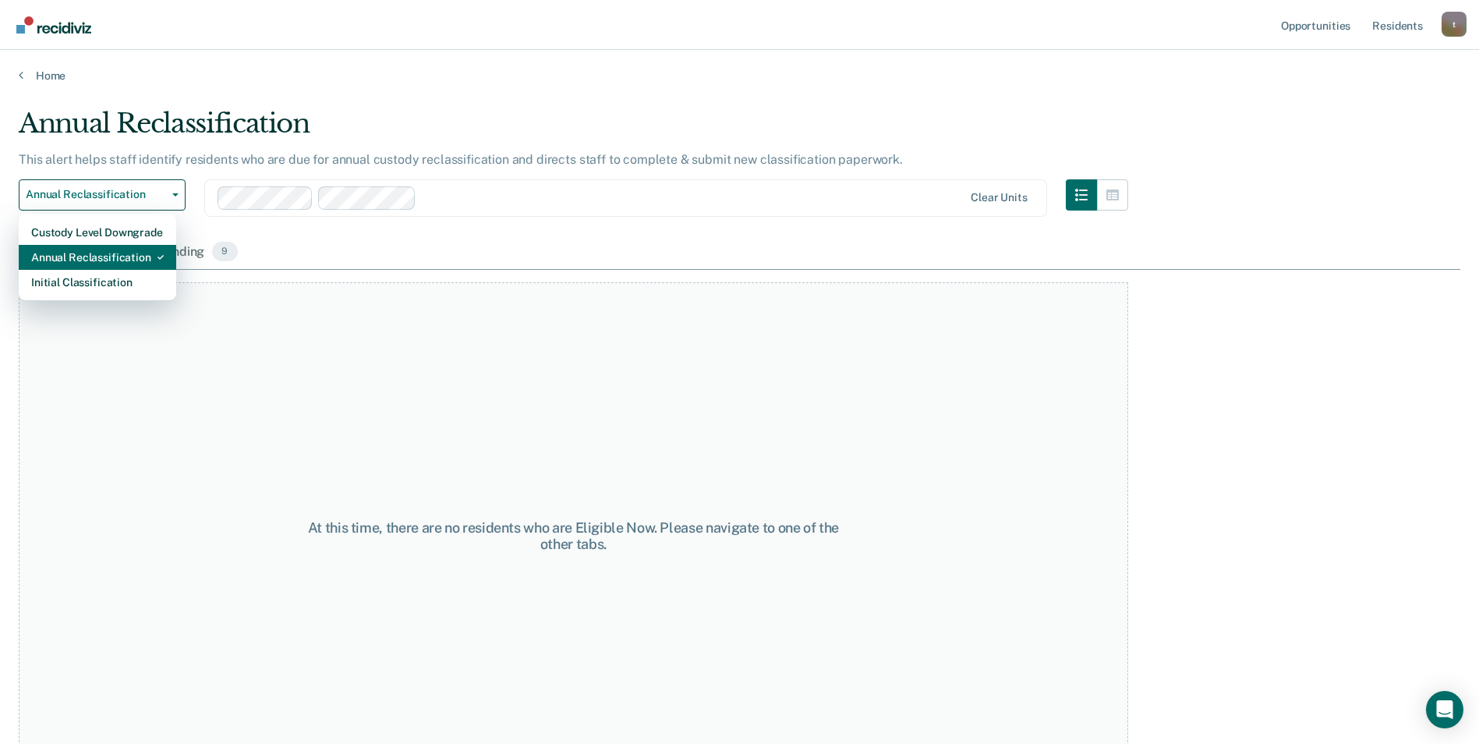
click at [146, 260] on div "Annual Reclassification" at bounding box center [97, 257] width 133 height 25
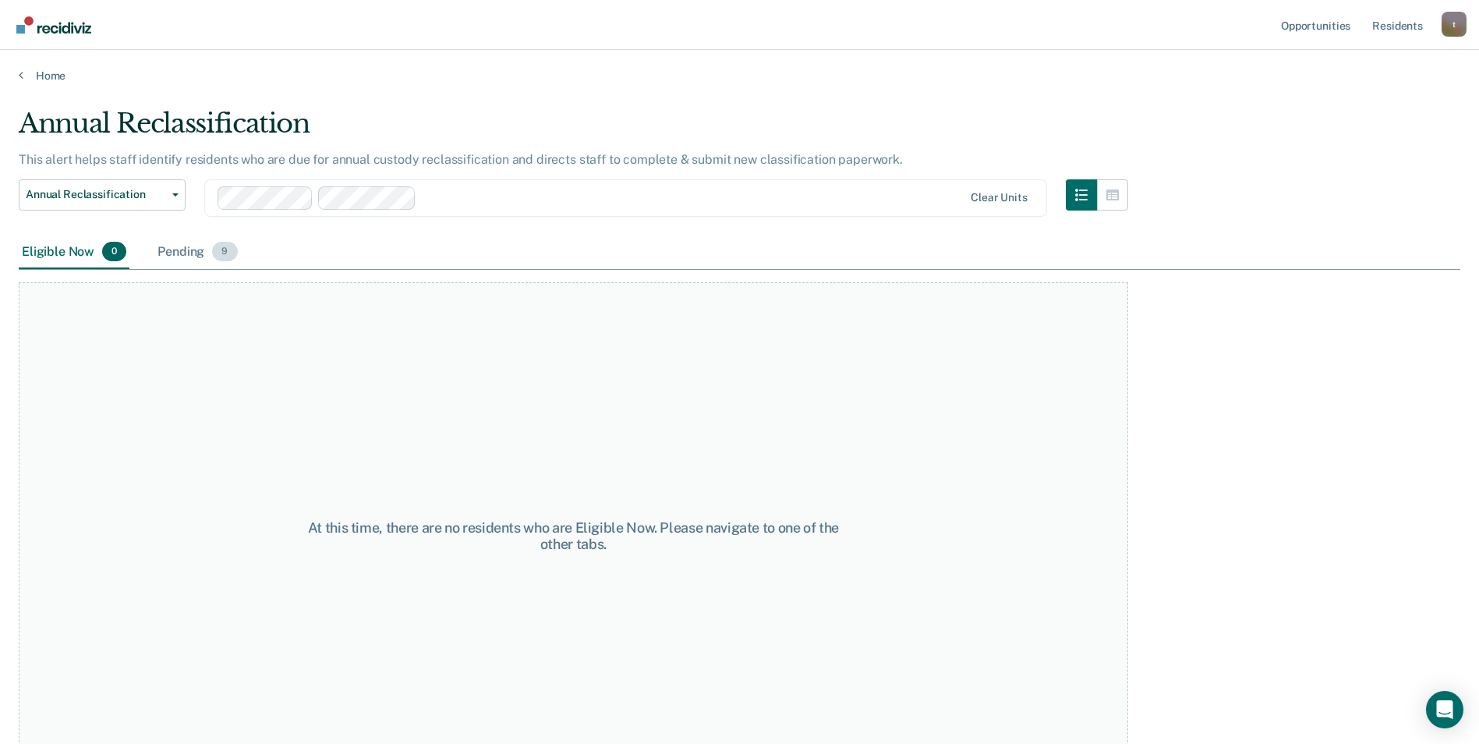
click at [202, 251] on div "Pending 9" at bounding box center [197, 253] width 86 height 34
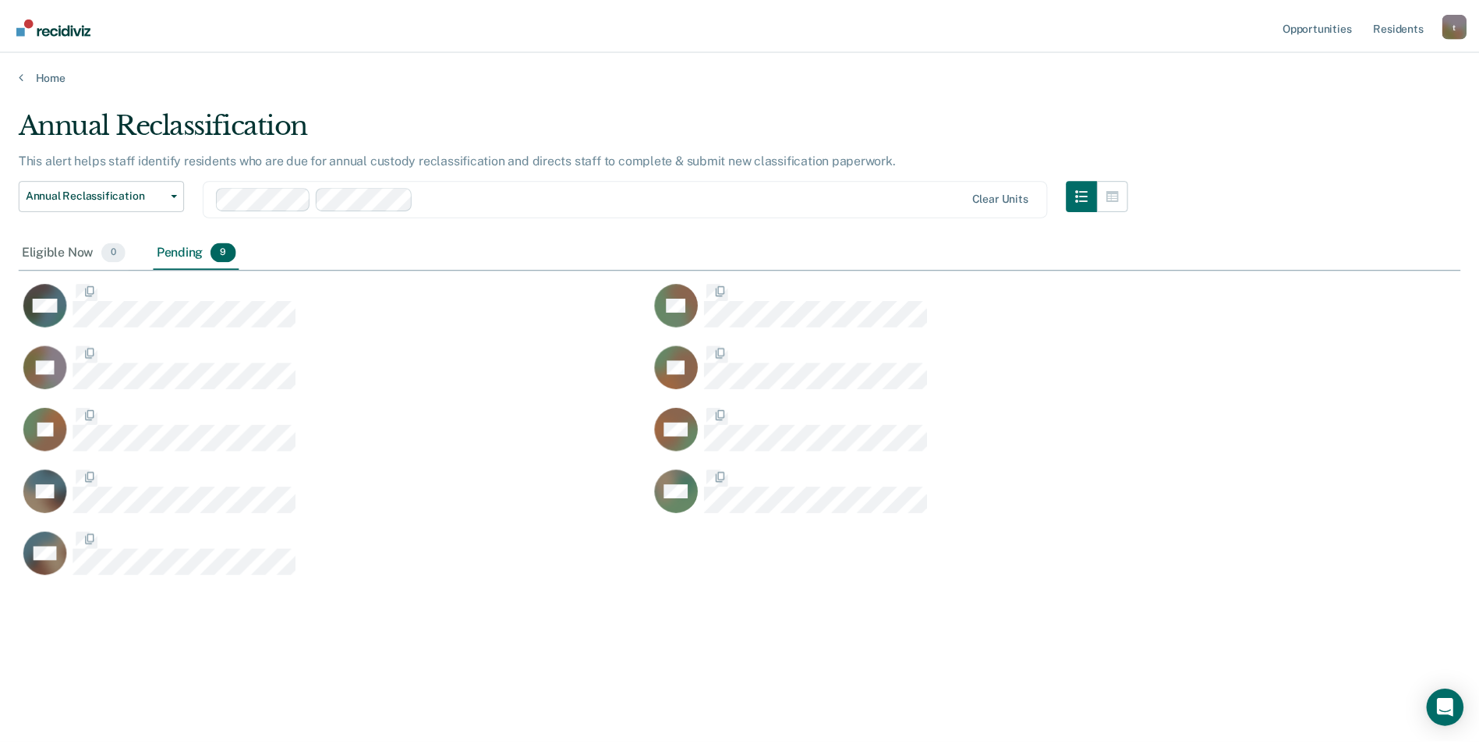
scroll to position [508, 1442]
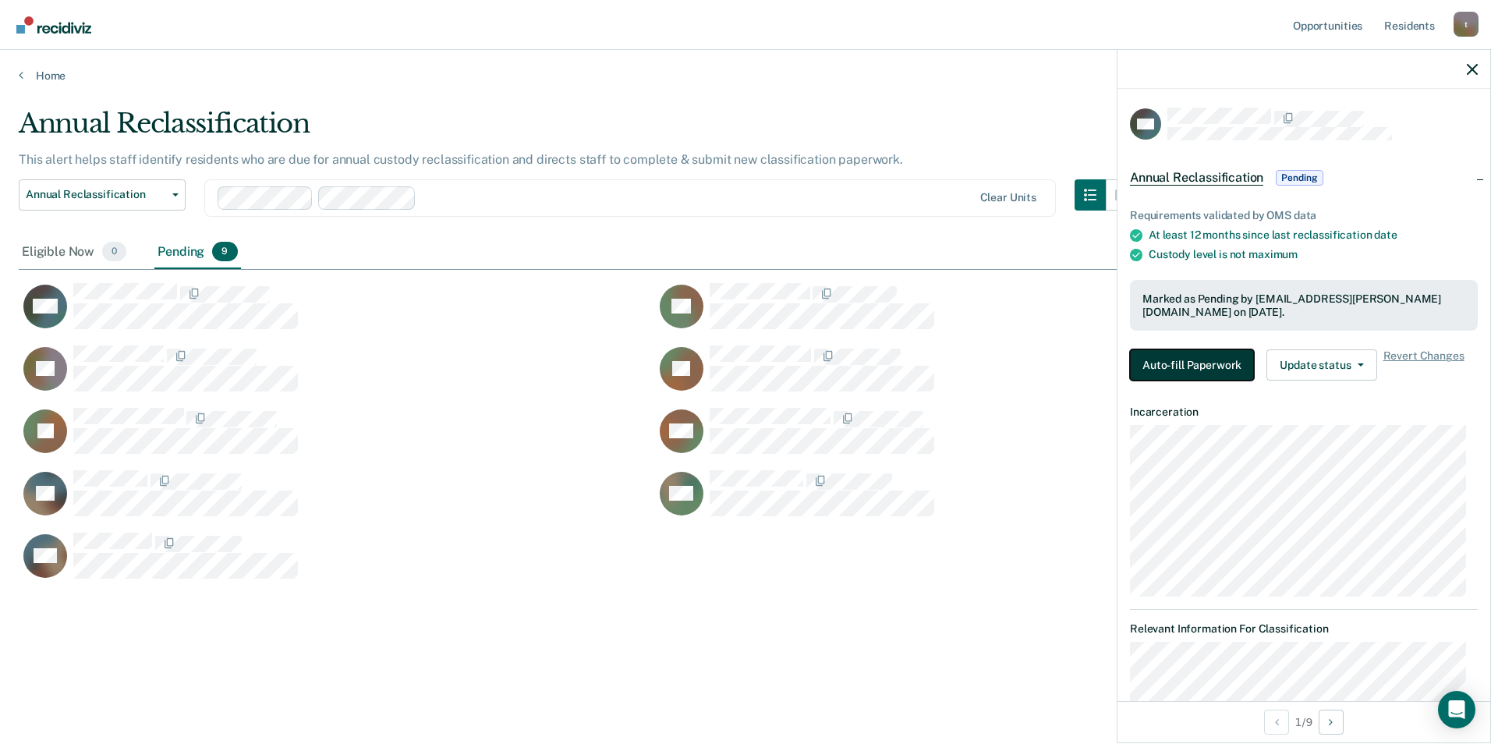
click at [942, 353] on button "Auto-fill Paperwork" at bounding box center [1192, 364] width 124 height 31
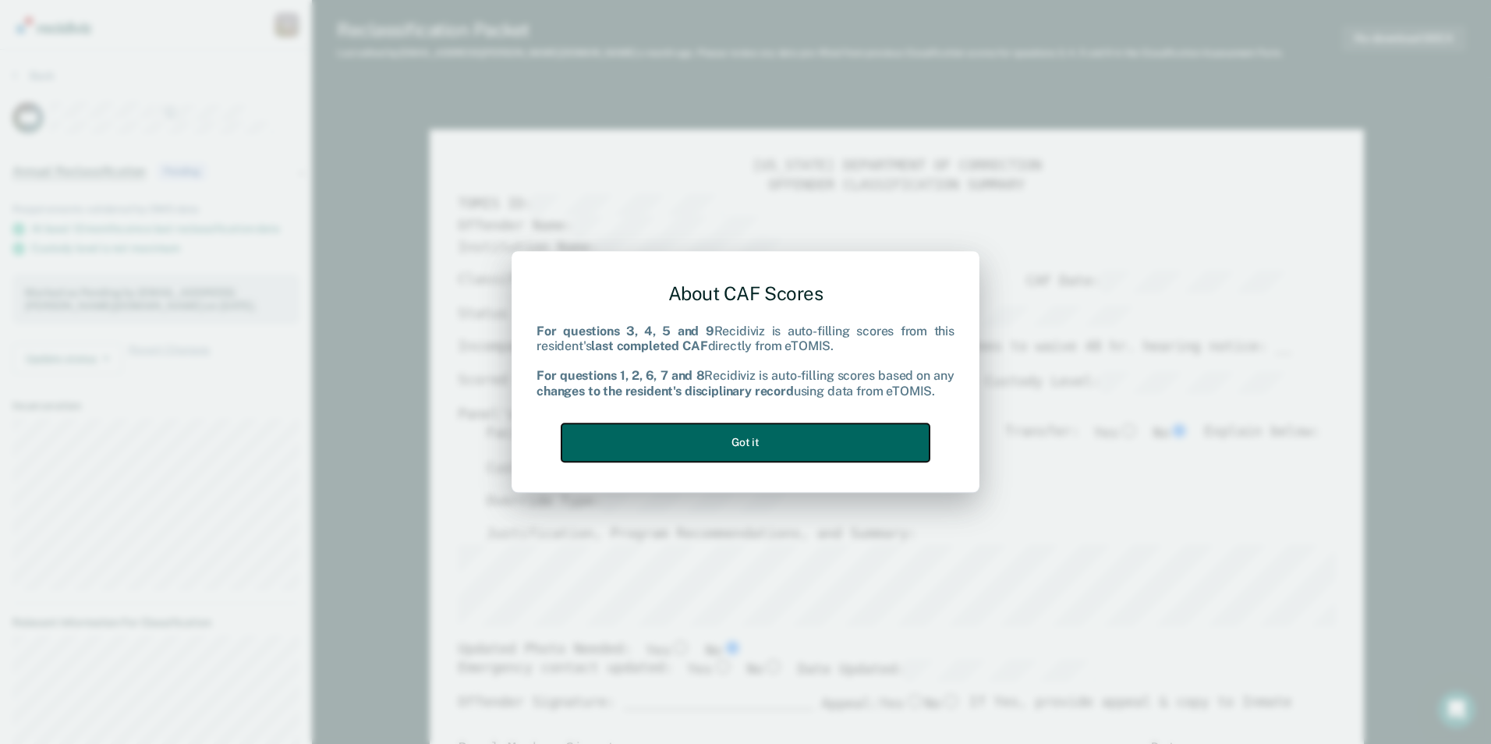
click at [744, 446] on button "Got it" at bounding box center [746, 442] width 368 height 38
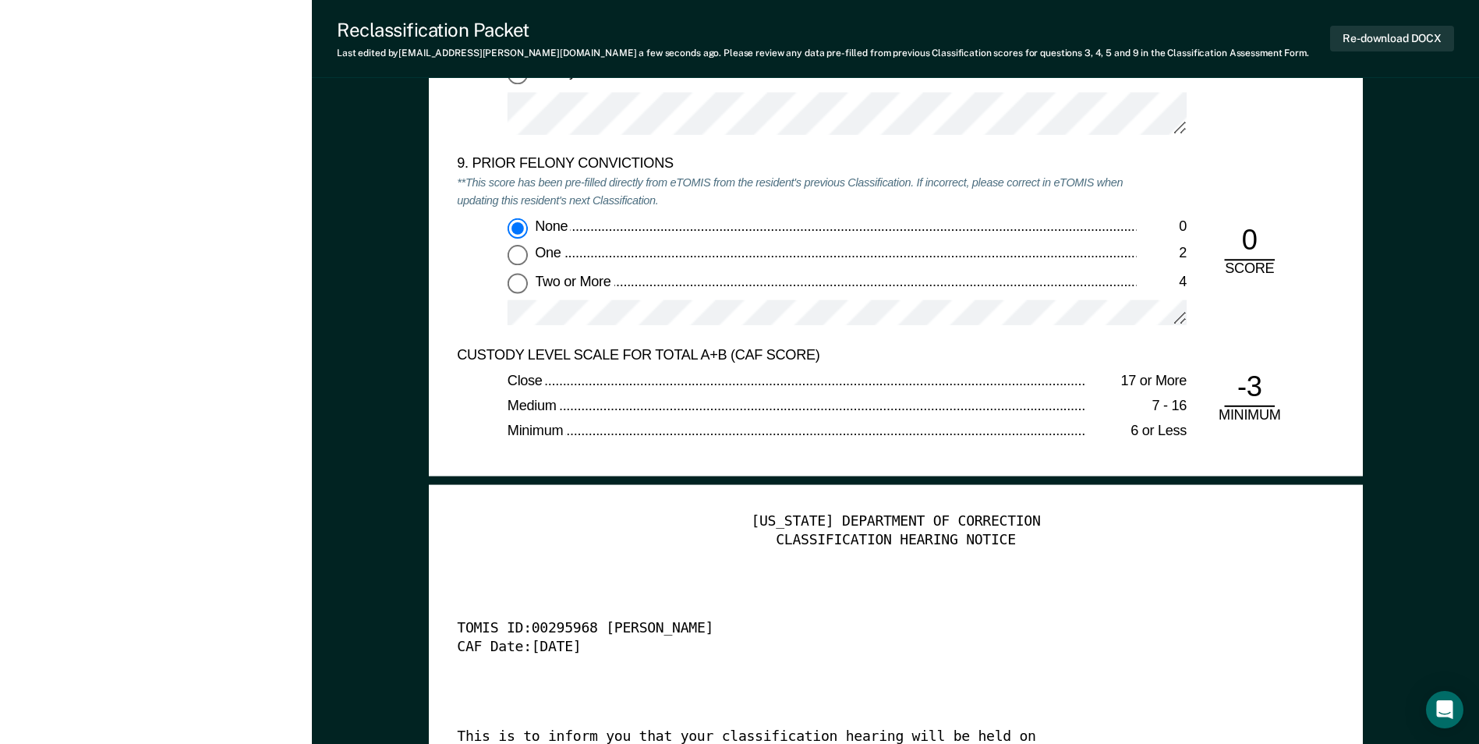
scroll to position [3587, 0]
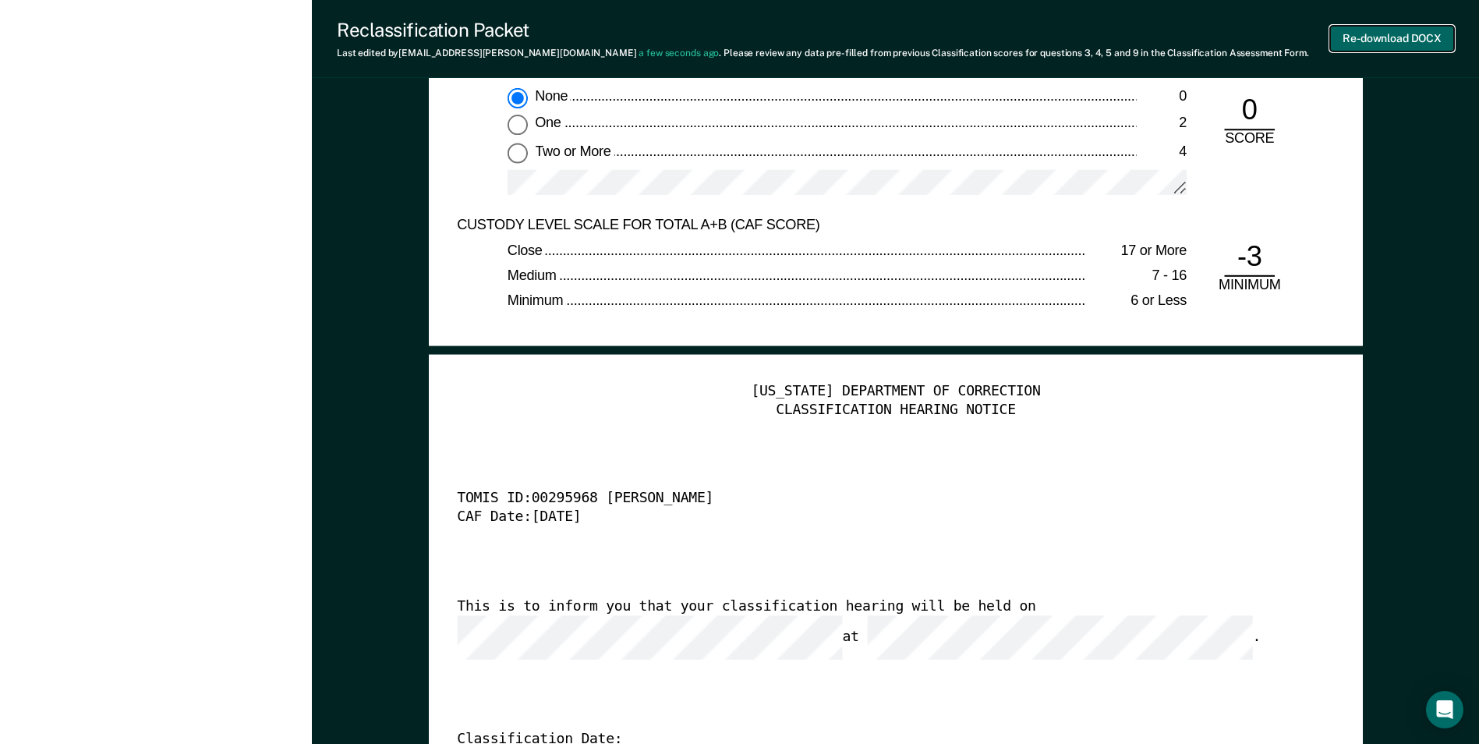
click at [942, 34] on button "Re-download DOCX" at bounding box center [1392, 39] width 124 height 26
type textarea "x"
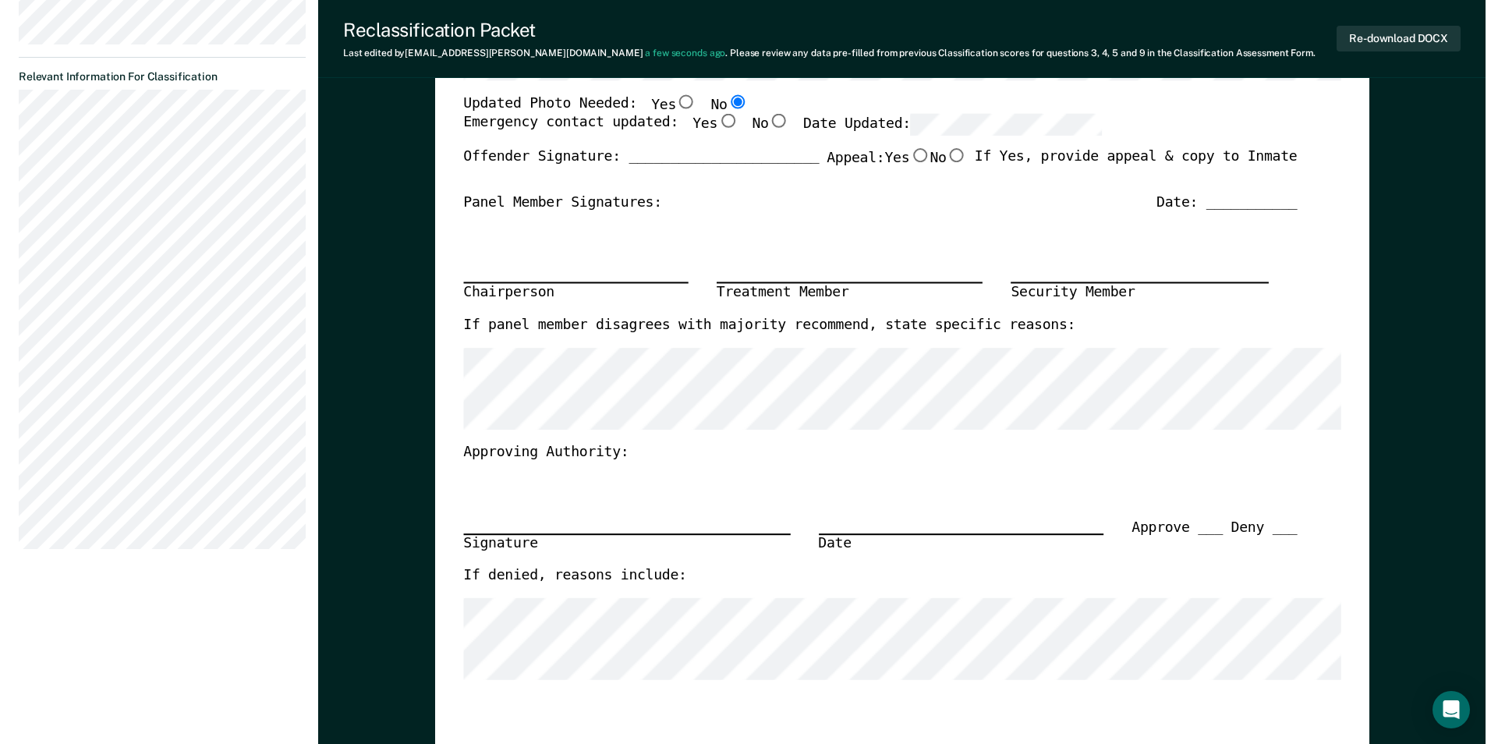
scroll to position [0, 0]
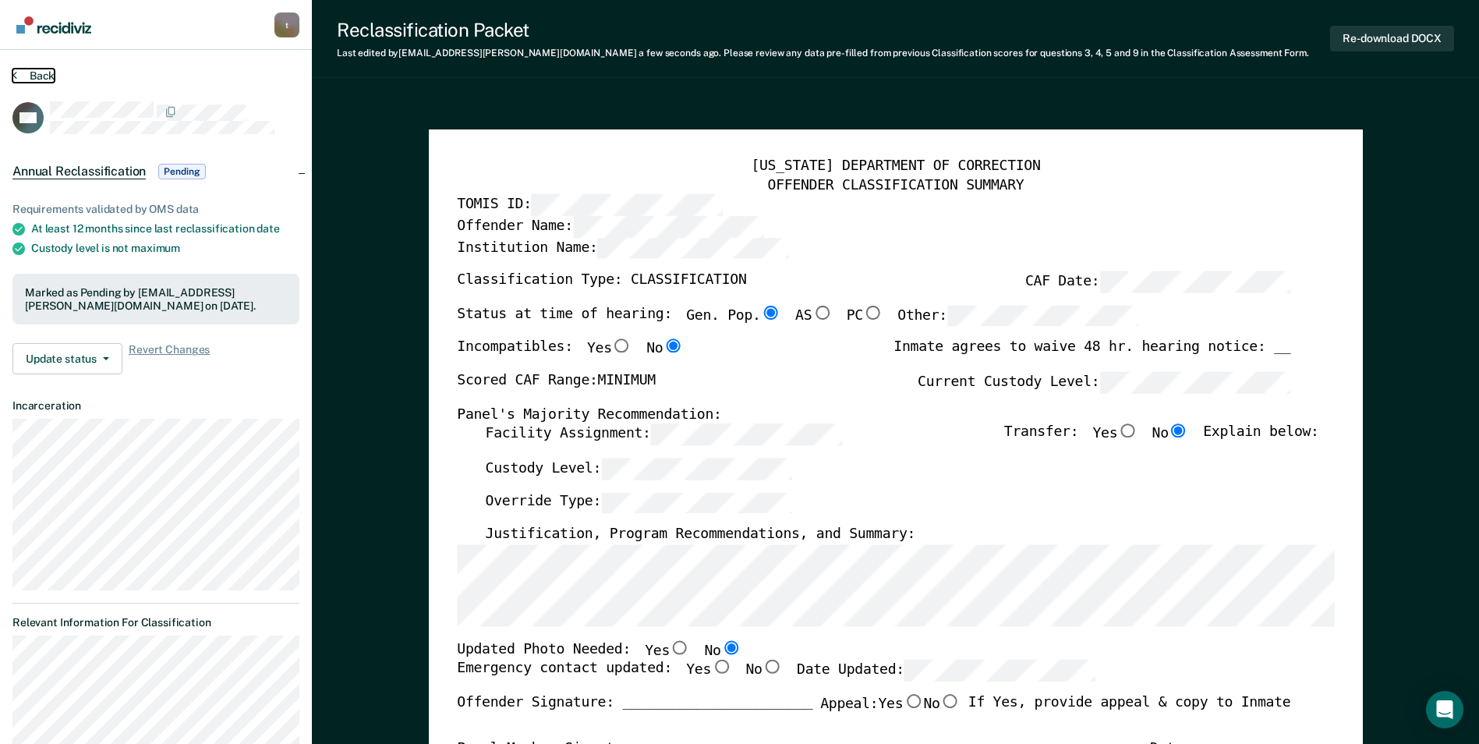
click at [38, 76] on button "Back" at bounding box center [33, 76] width 42 height 14
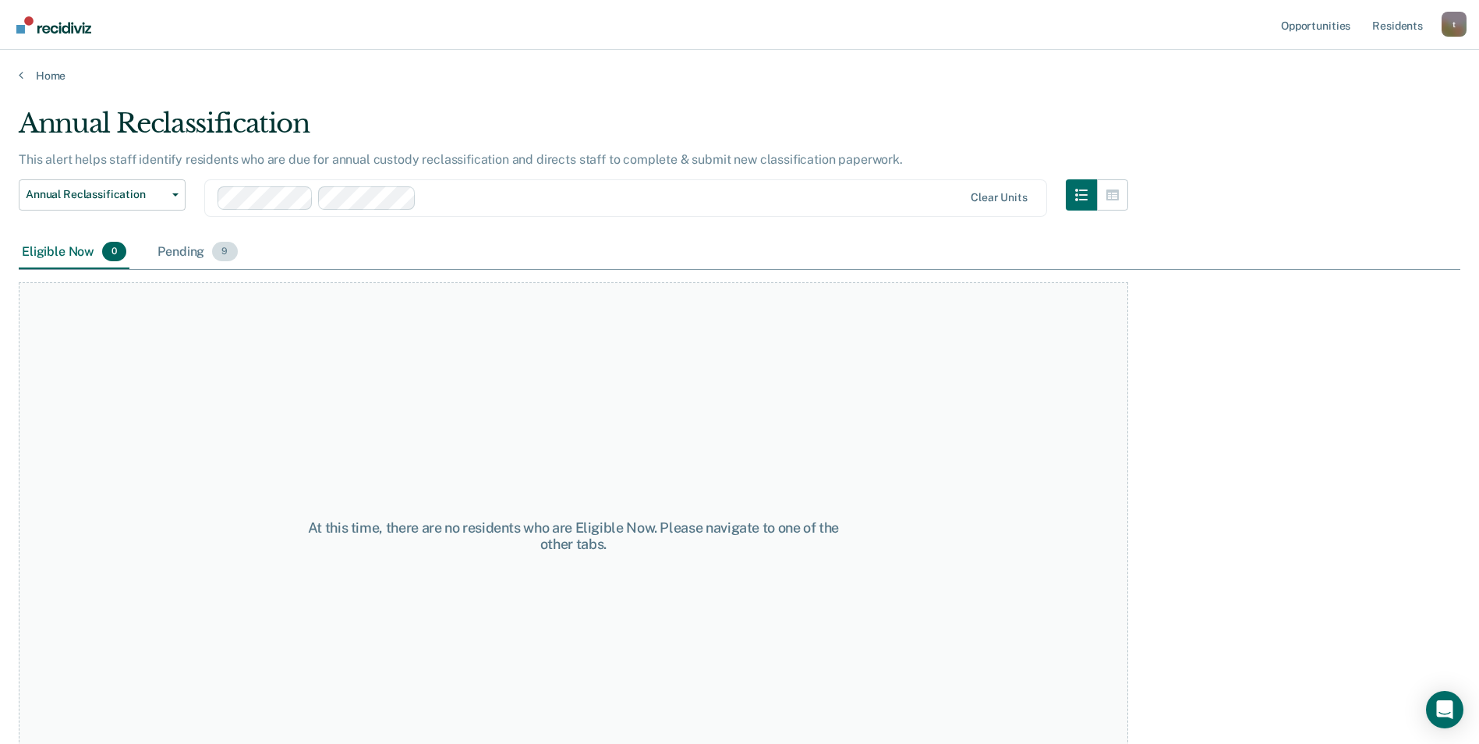
click at [186, 249] on div "Pending 9" at bounding box center [197, 253] width 86 height 34
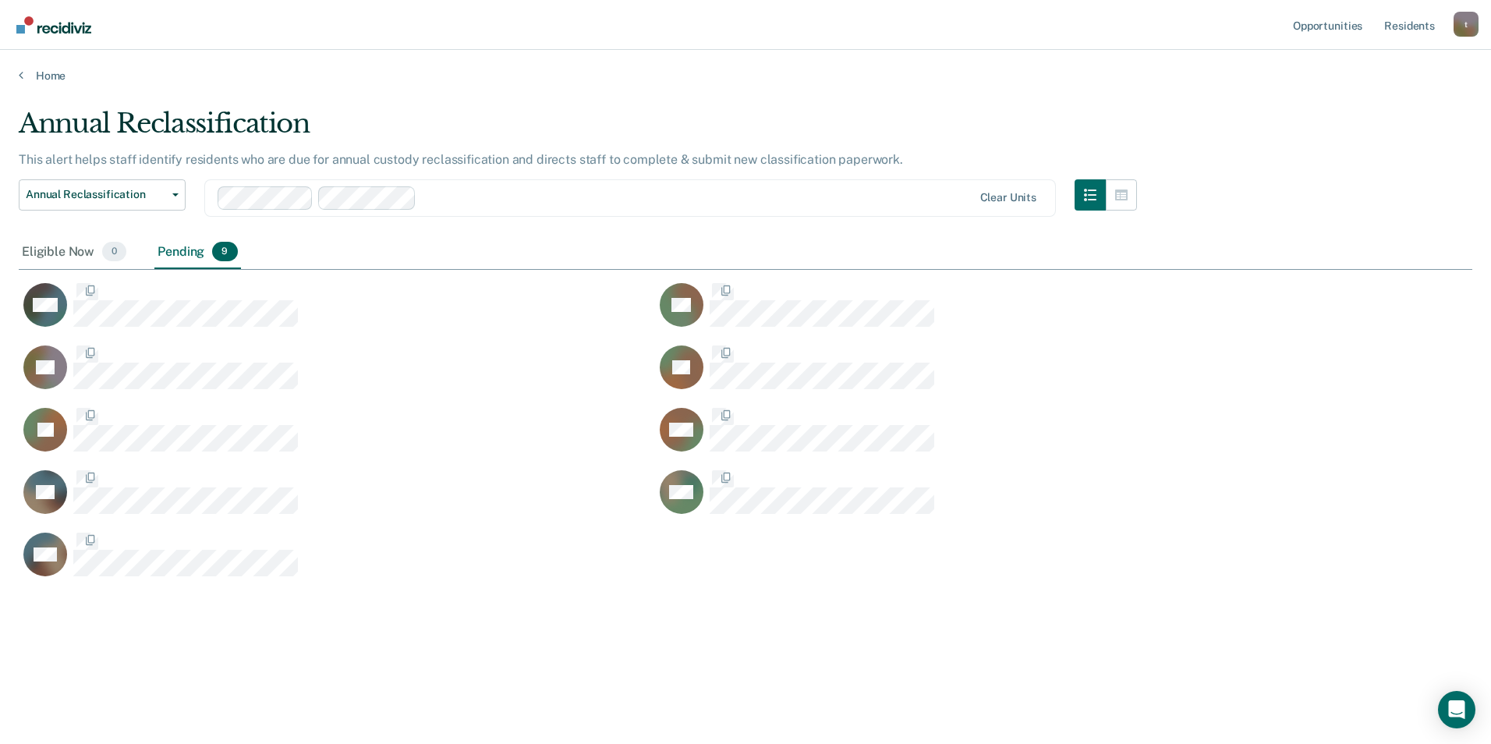
scroll to position [508, 1442]
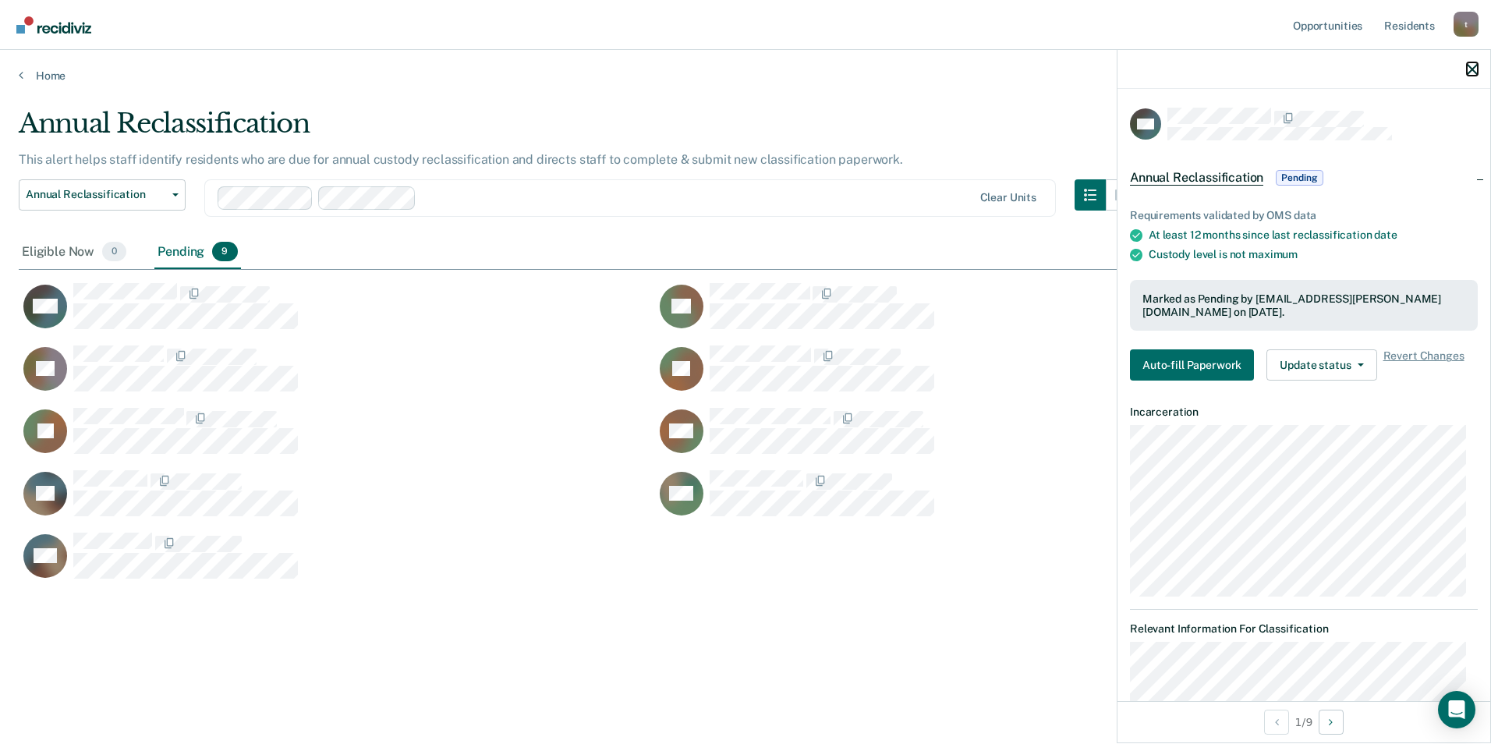
click at [942, 70] on icon "button" at bounding box center [1472, 69] width 11 height 11
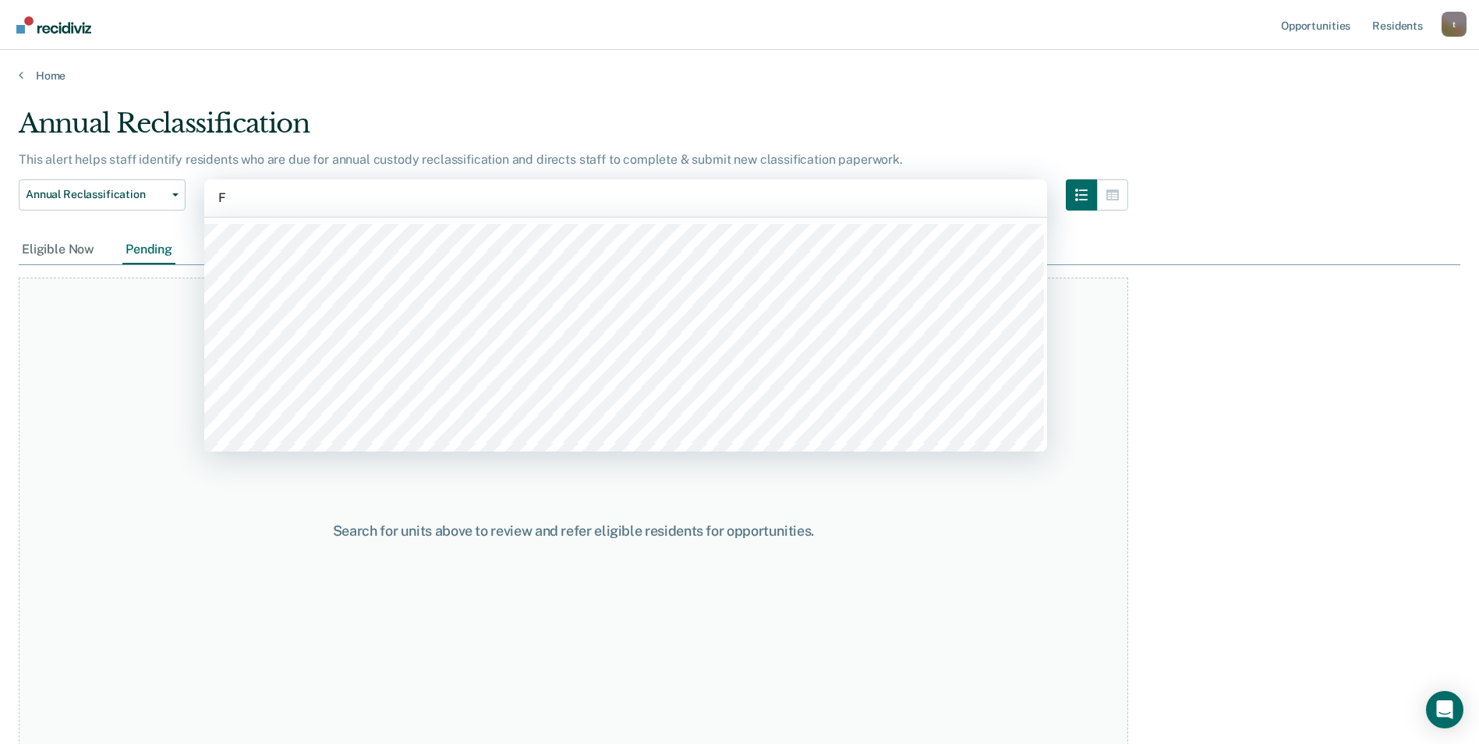
type input "FA"
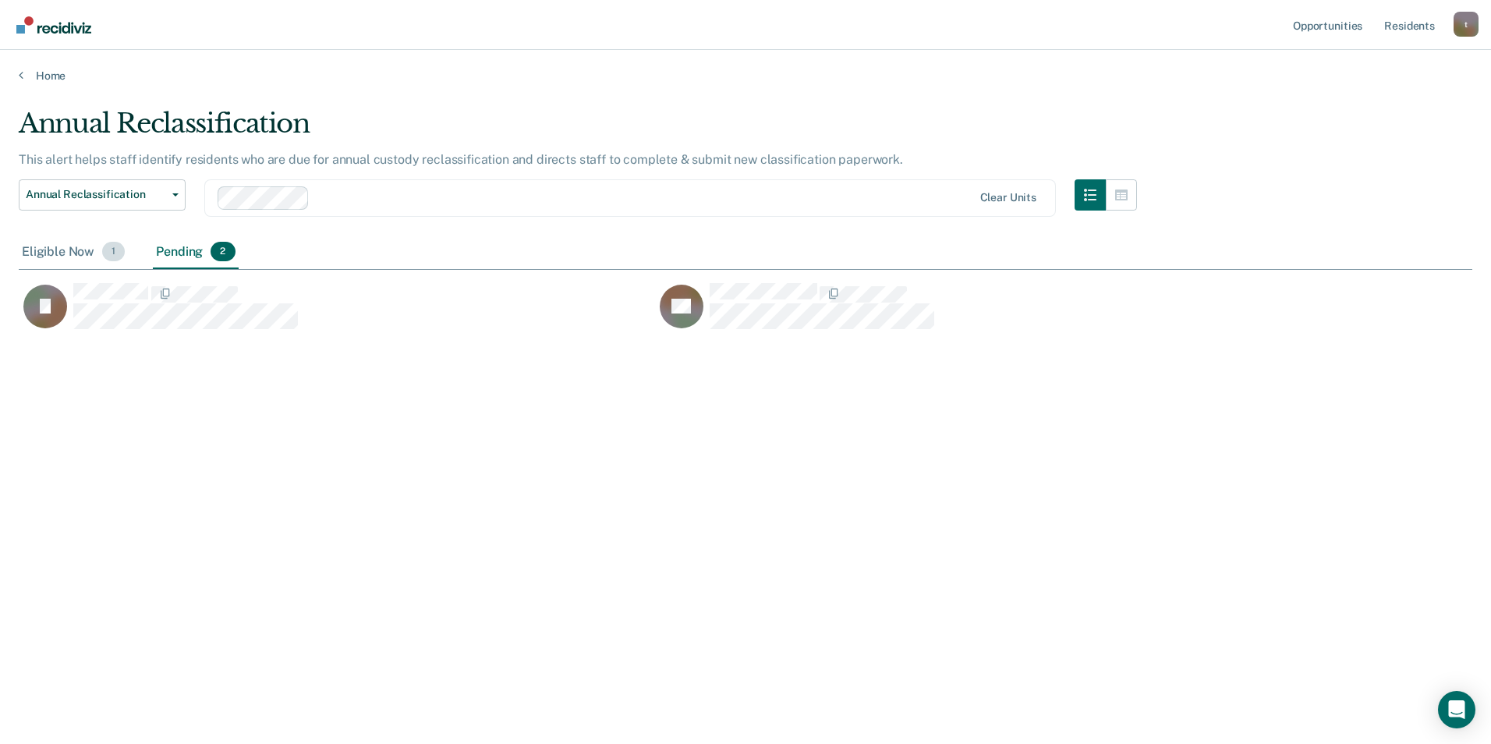
click at [65, 254] on div "Eligible Now 1" at bounding box center [73, 253] width 109 height 34
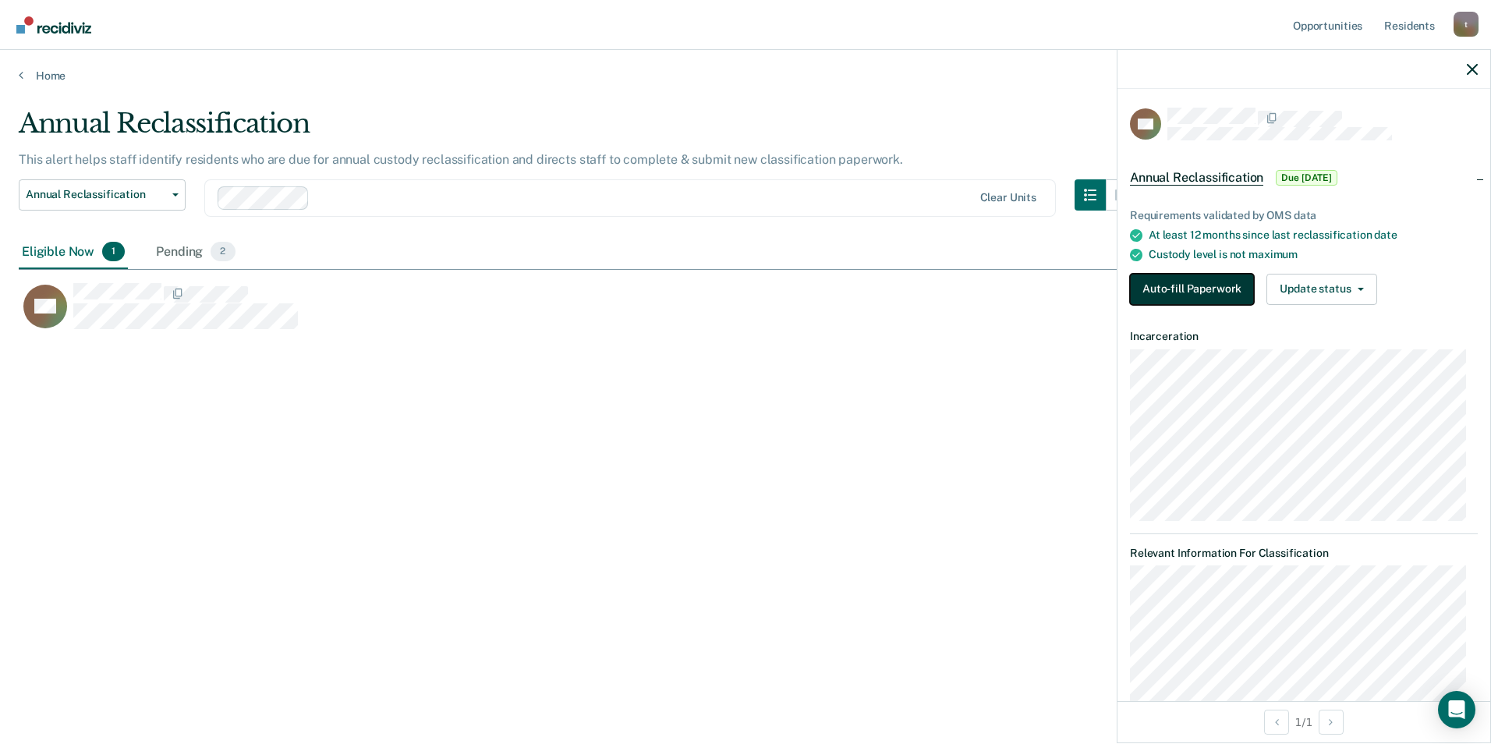
click at [942, 285] on button "Auto-fill Paperwork" at bounding box center [1192, 289] width 124 height 31
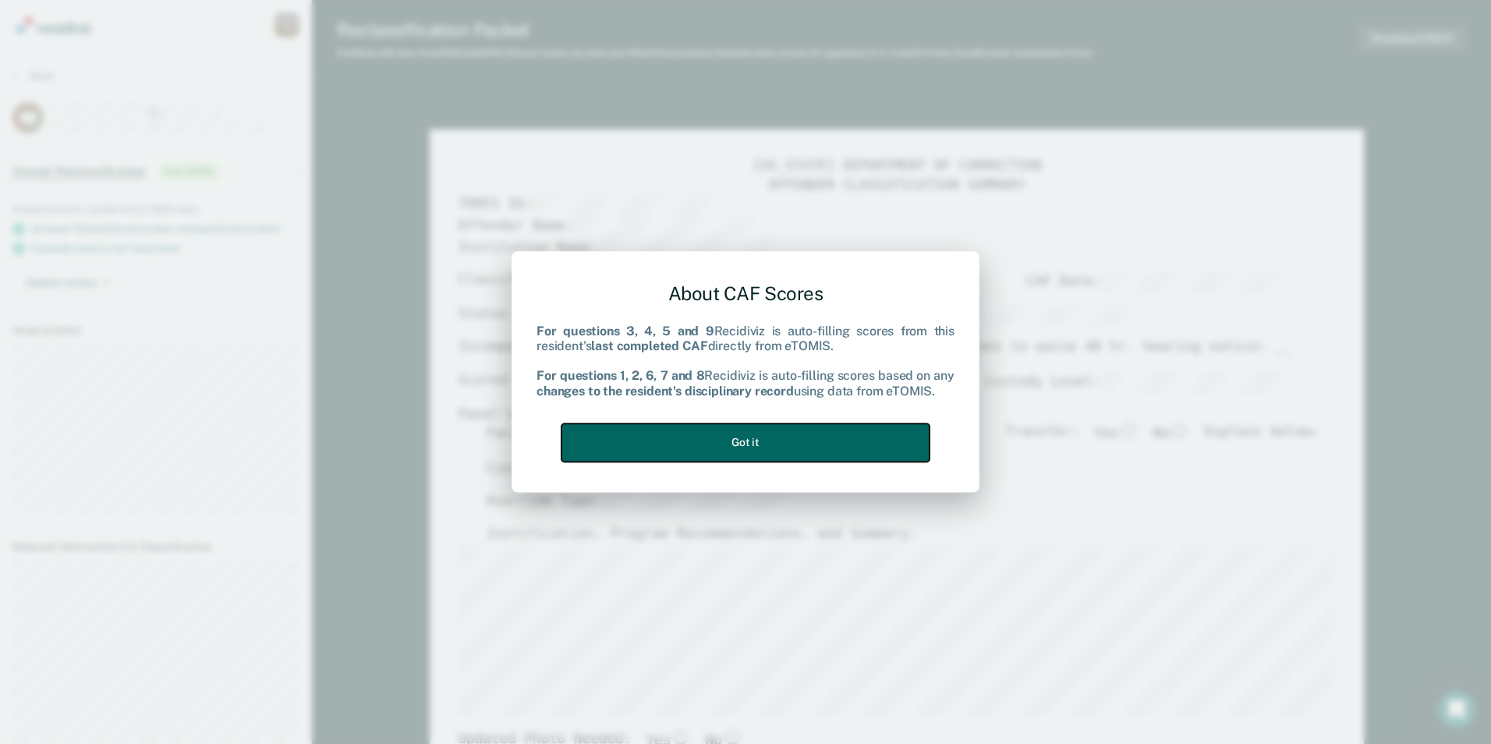
drag, startPoint x: 793, startPoint y: 438, endPoint x: 805, endPoint y: 448, distance: 15.5
click at [796, 438] on button "Got it" at bounding box center [746, 442] width 368 height 38
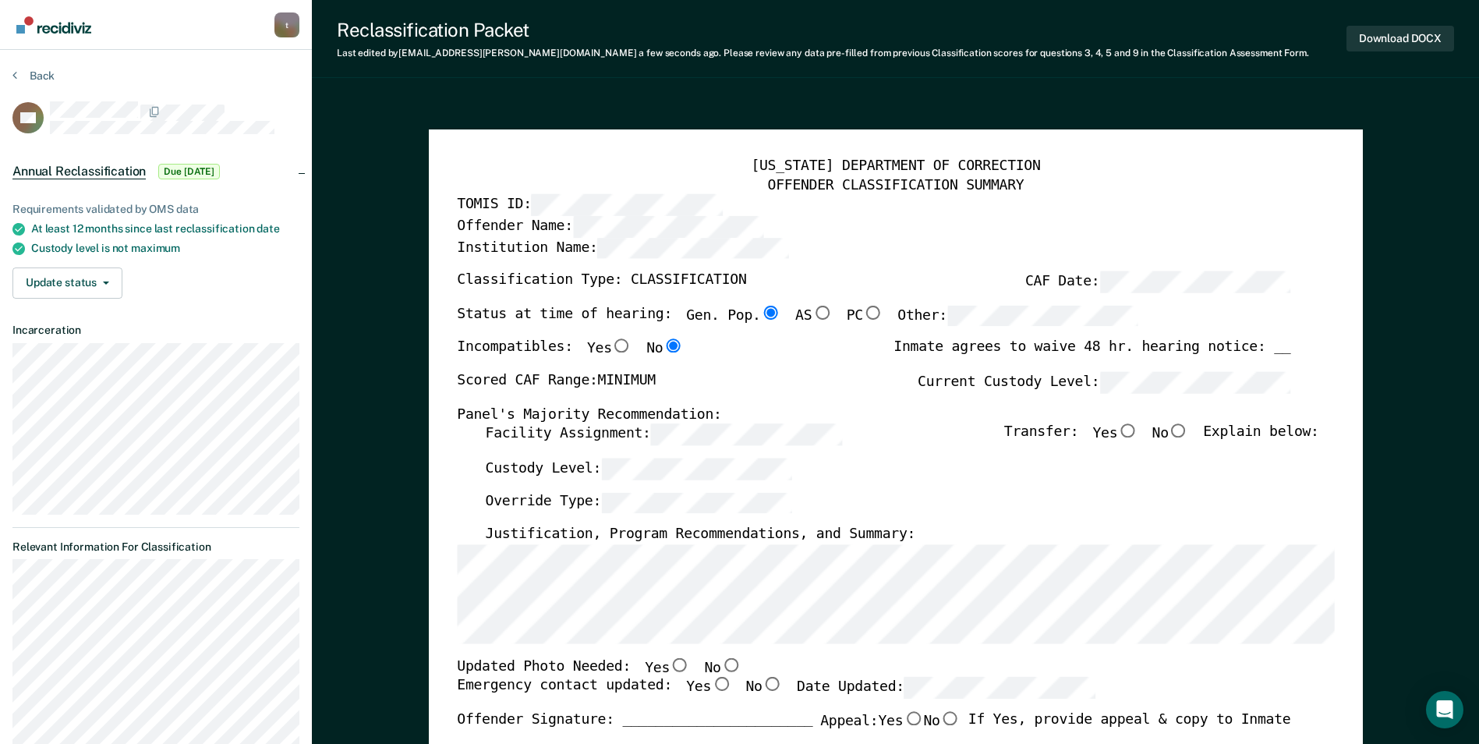
click at [450, 597] on div "[US_STATE] DEPARTMENT OF CORRECTION OFFENDER CLASSIFICATION SUMMARY TOMIS ID: O…" at bounding box center [896, 737] width 934 height 1217
click at [721, 665] on input "No" at bounding box center [731, 664] width 20 height 14
type textarea "x"
radio input "true"
click at [711, 681] on input "Yes" at bounding box center [721, 685] width 20 height 14
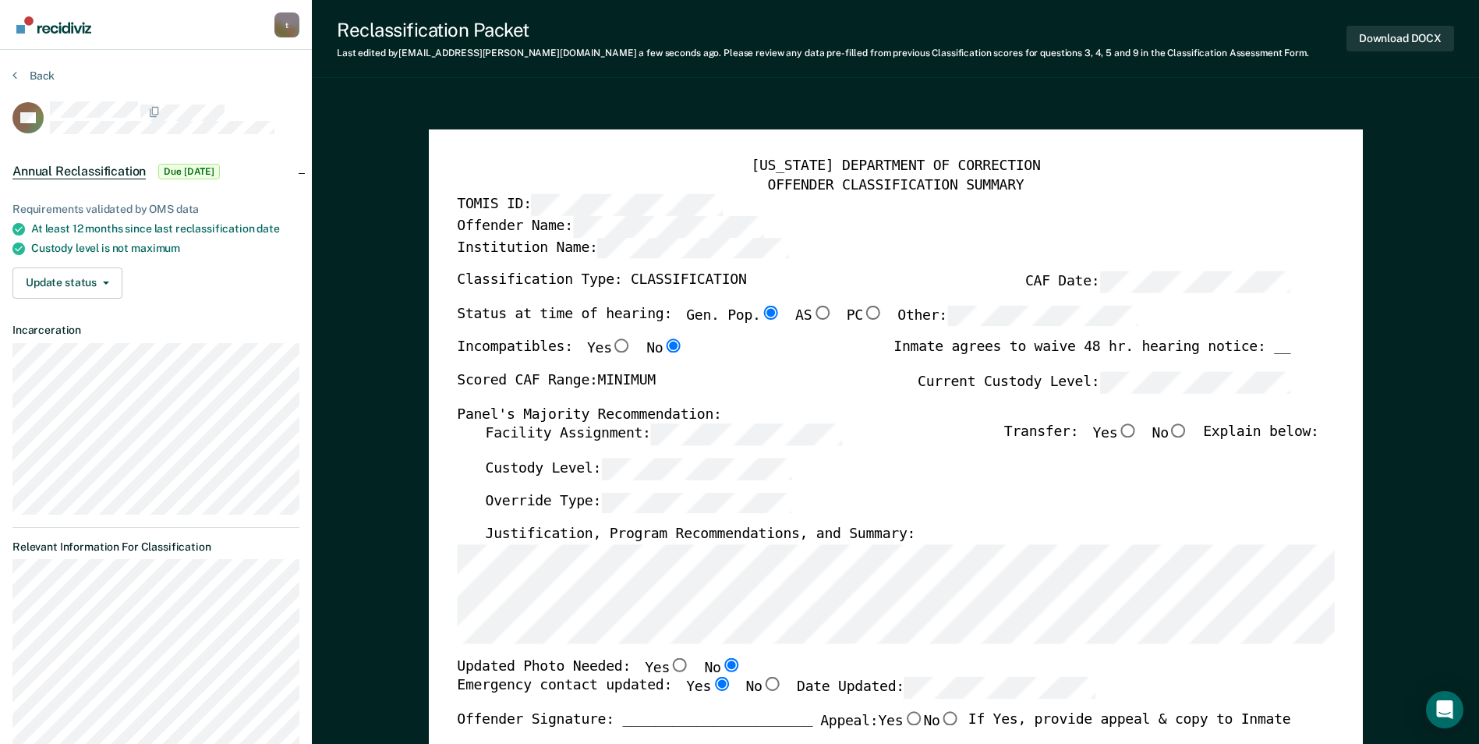
type textarea "x"
radio input "true"
click at [942, 431] on input "No" at bounding box center [1179, 431] width 20 height 14
type textarea "x"
radio input "true"
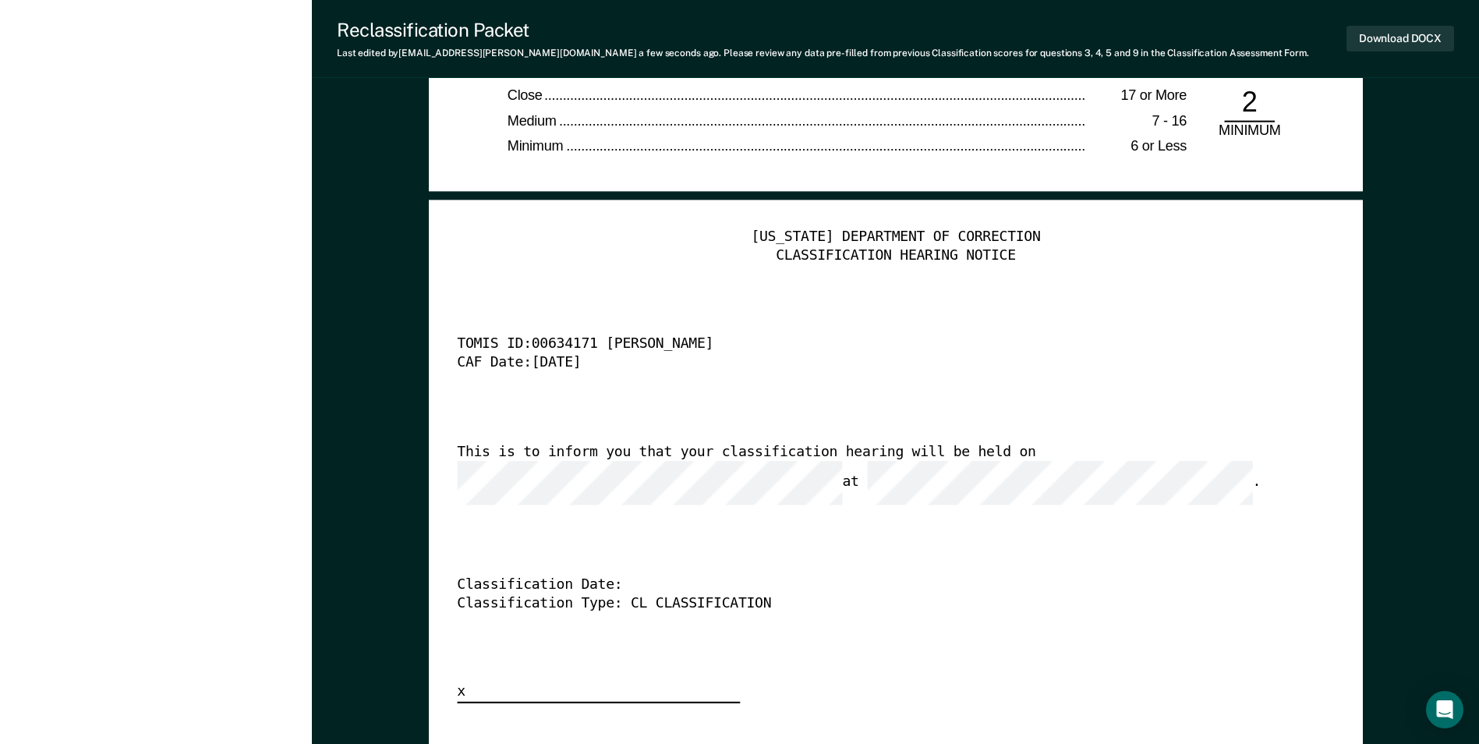
scroll to position [3977, 0]
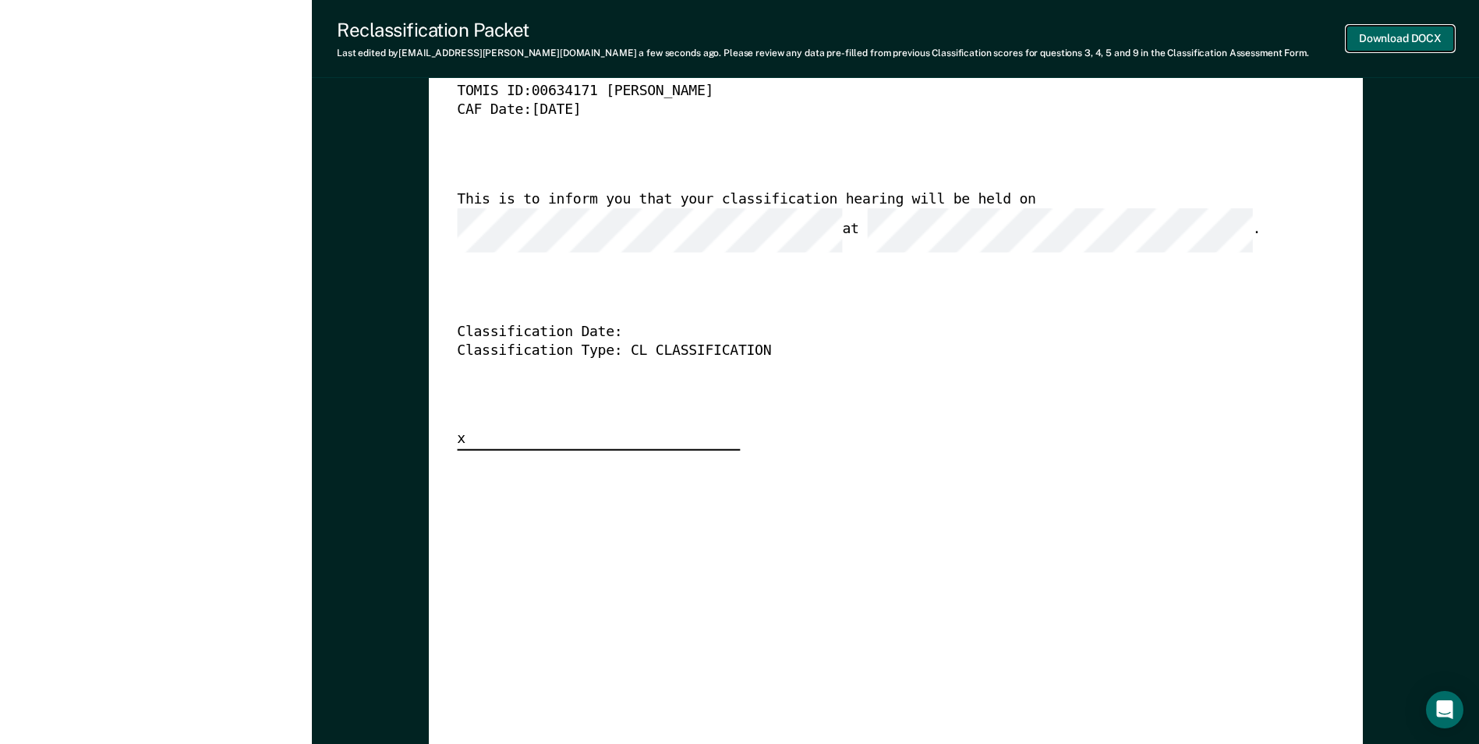
click at [942, 31] on button "Download DOCX" at bounding box center [1401, 39] width 108 height 26
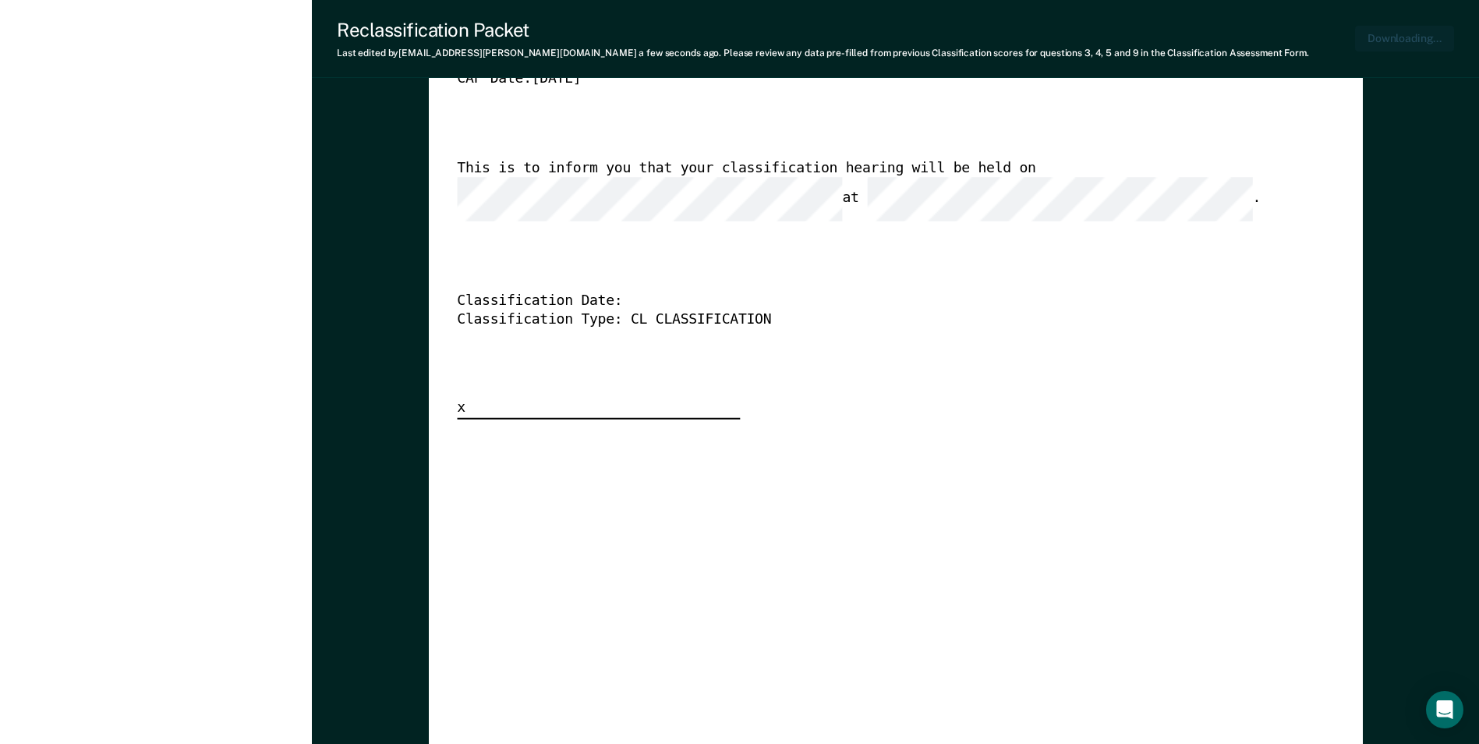
type textarea "x"
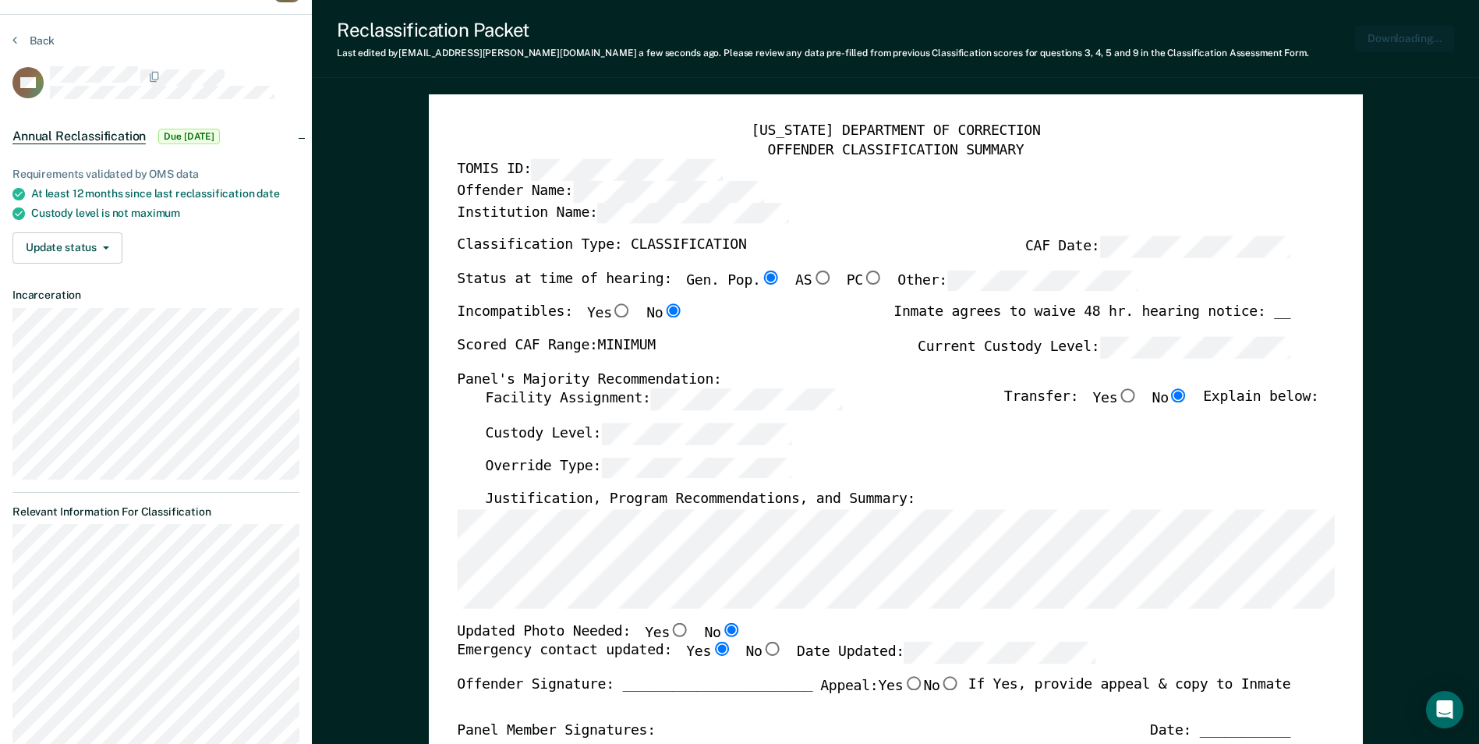
scroll to position [0, 0]
